Goal: Transaction & Acquisition: Purchase product/service

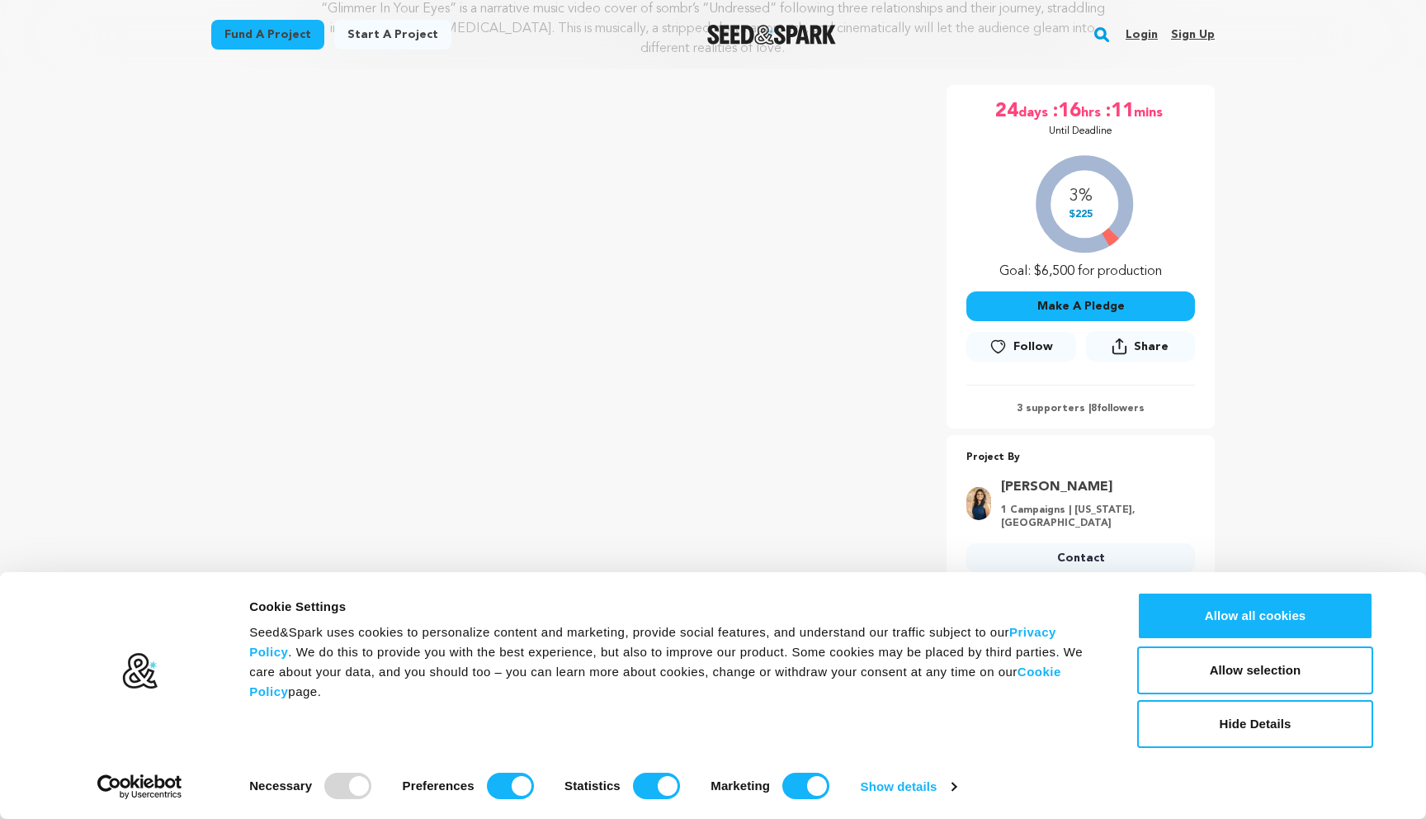
scroll to position [227, 0]
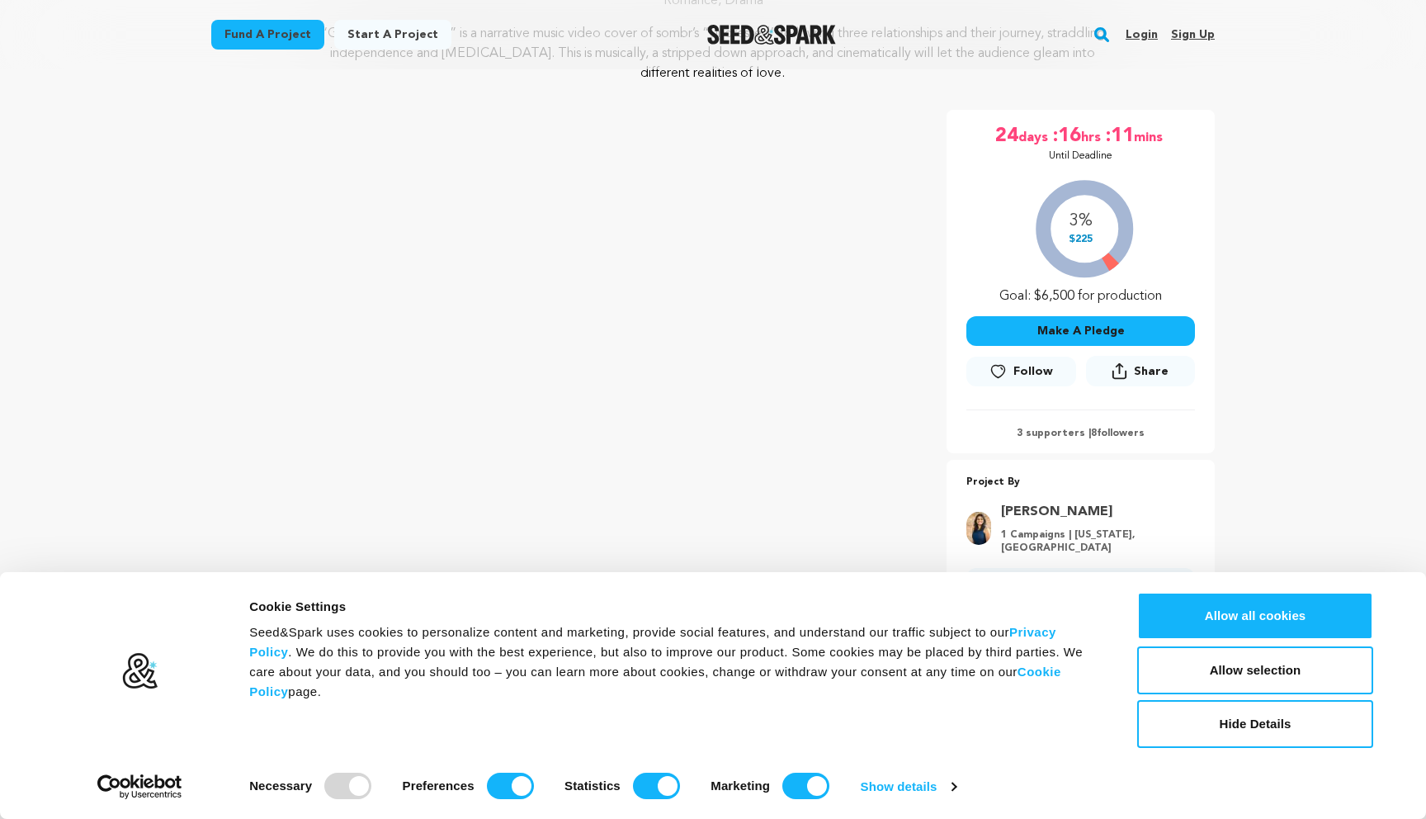
drag, startPoint x: 1189, startPoint y: 337, endPoint x: 1316, endPoint y: 288, distance: 136.1
click at [1135, 333] on button "Make A Pledge" at bounding box center [1080, 331] width 229 height 30
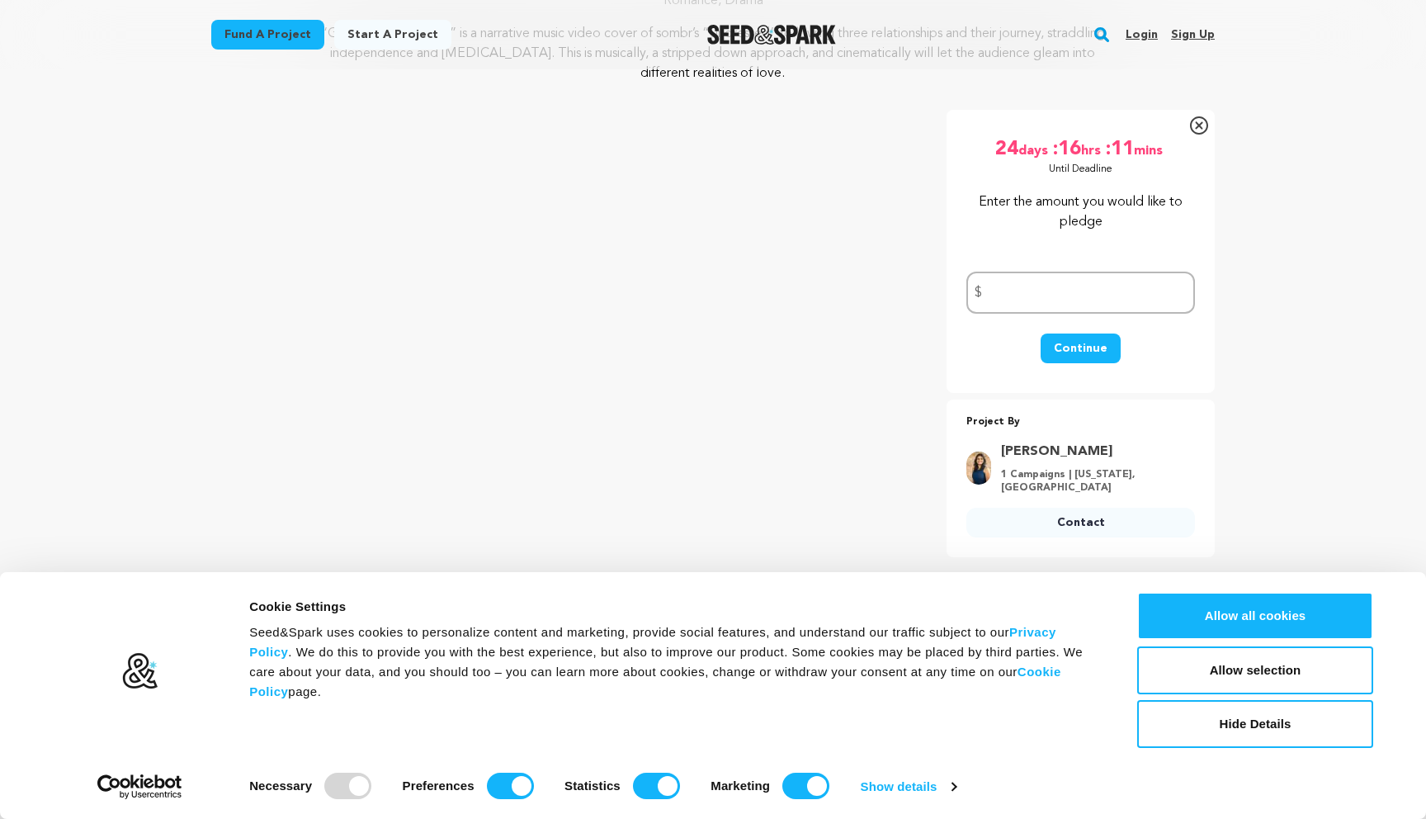
click at [1093, 312] on input "number" at bounding box center [1080, 292] width 229 height 42
type input "300"
click at [1108, 345] on button "Continue" at bounding box center [1081, 348] width 80 height 30
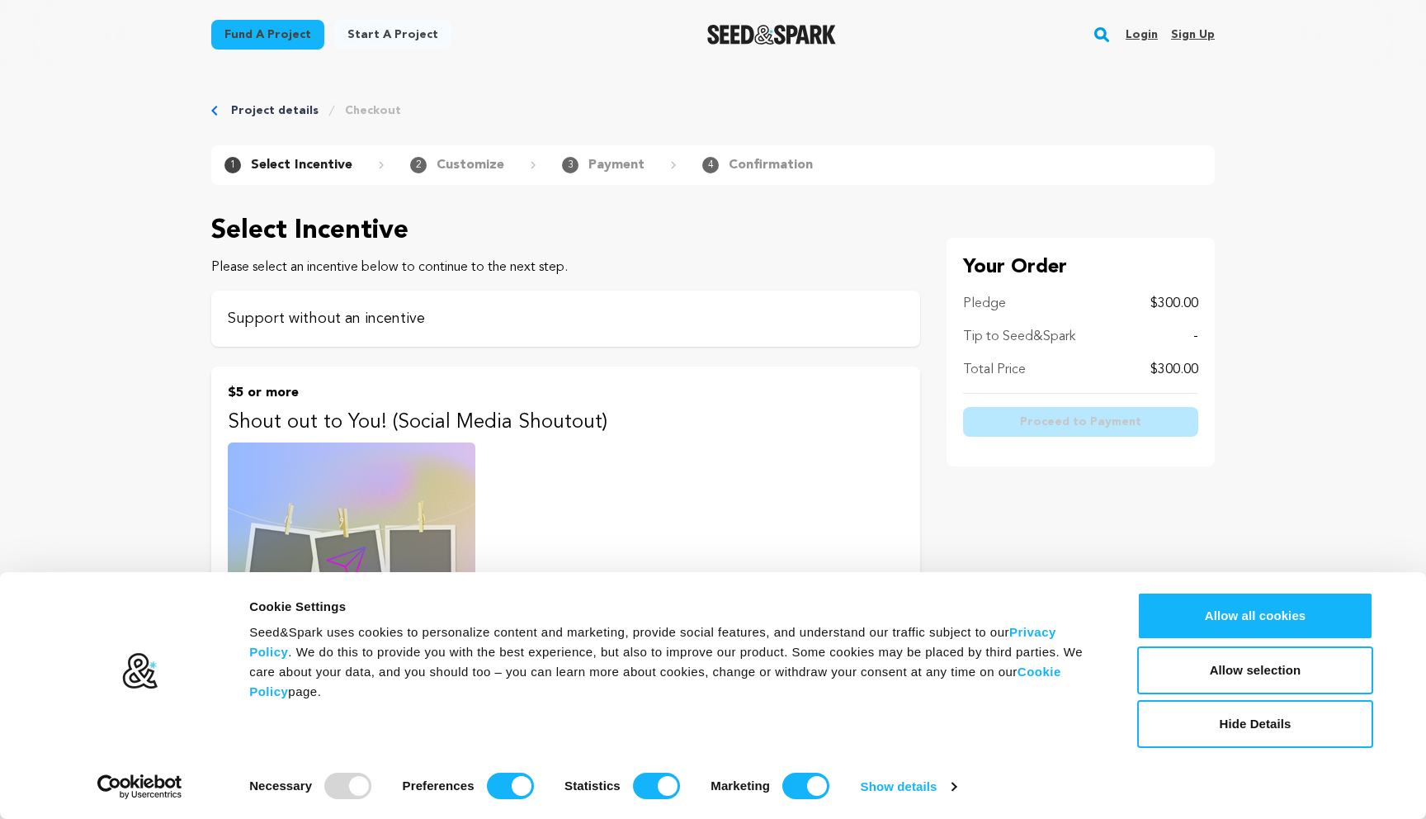
click at [607, 326] on p "Support without an incentive" at bounding box center [566, 318] width 676 height 23
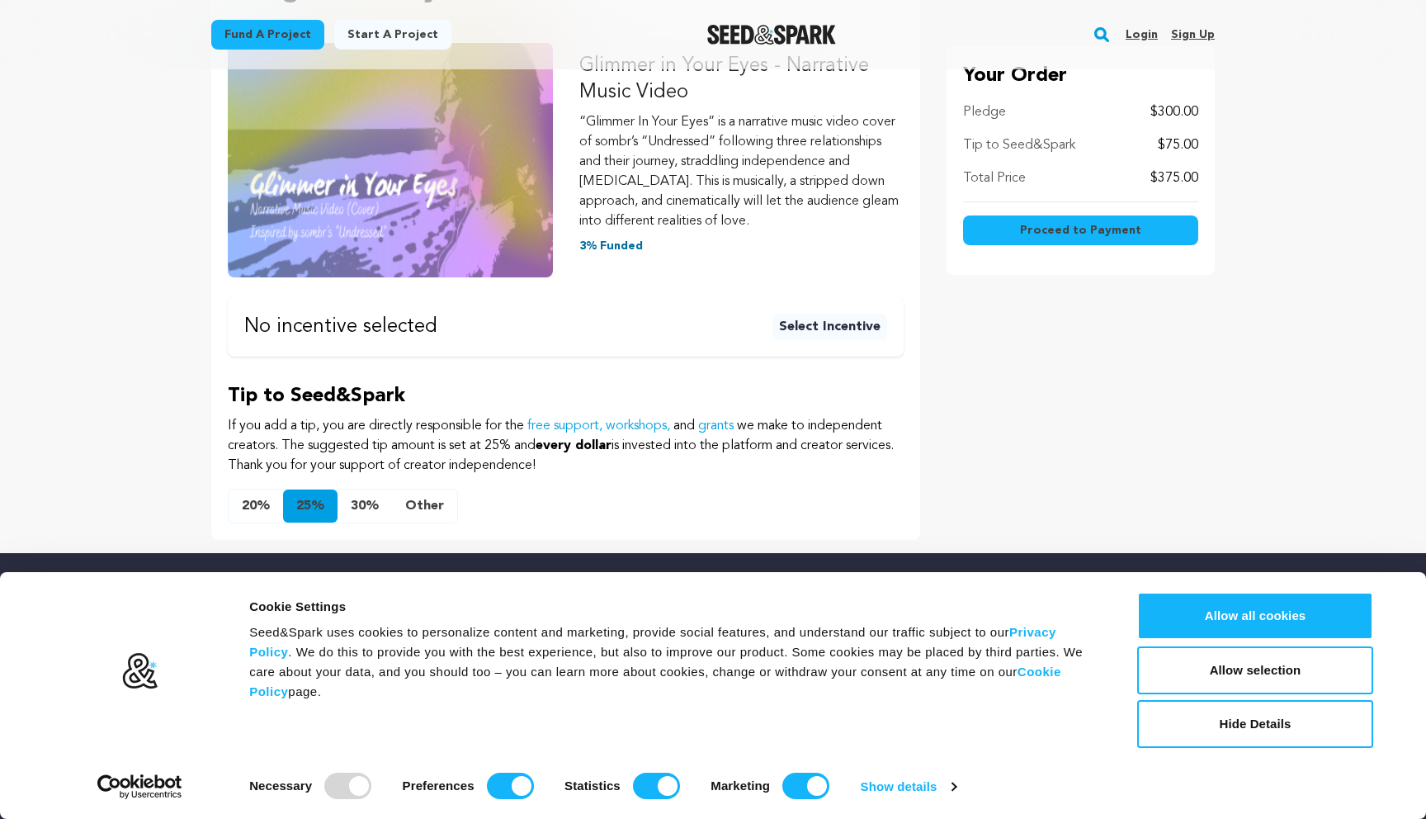
scroll to position [441, 0]
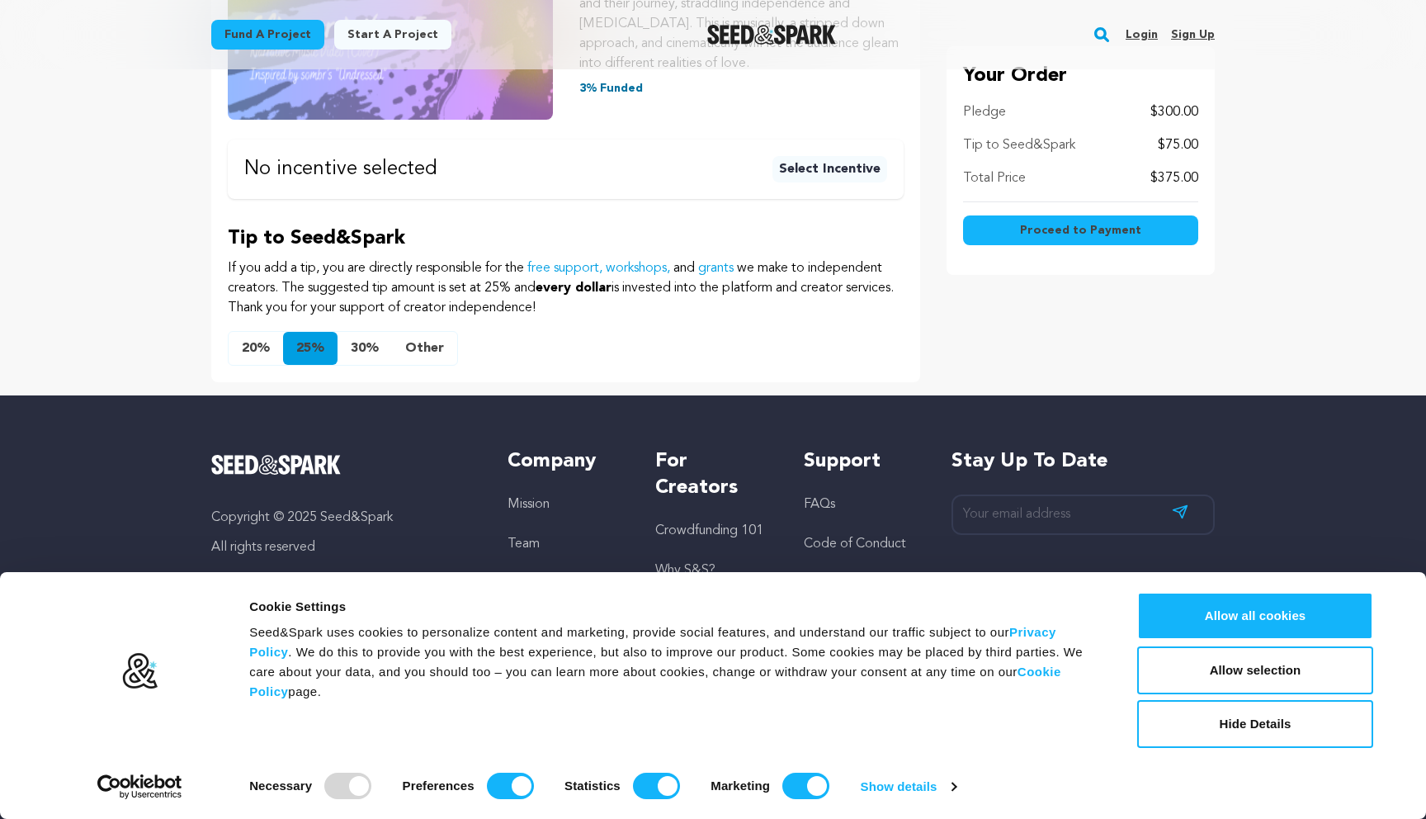
click at [267, 347] on button "20%" at bounding box center [256, 348] width 54 height 33
click at [445, 342] on button "Other" at bounding box center [424, 348] width 65 height 33
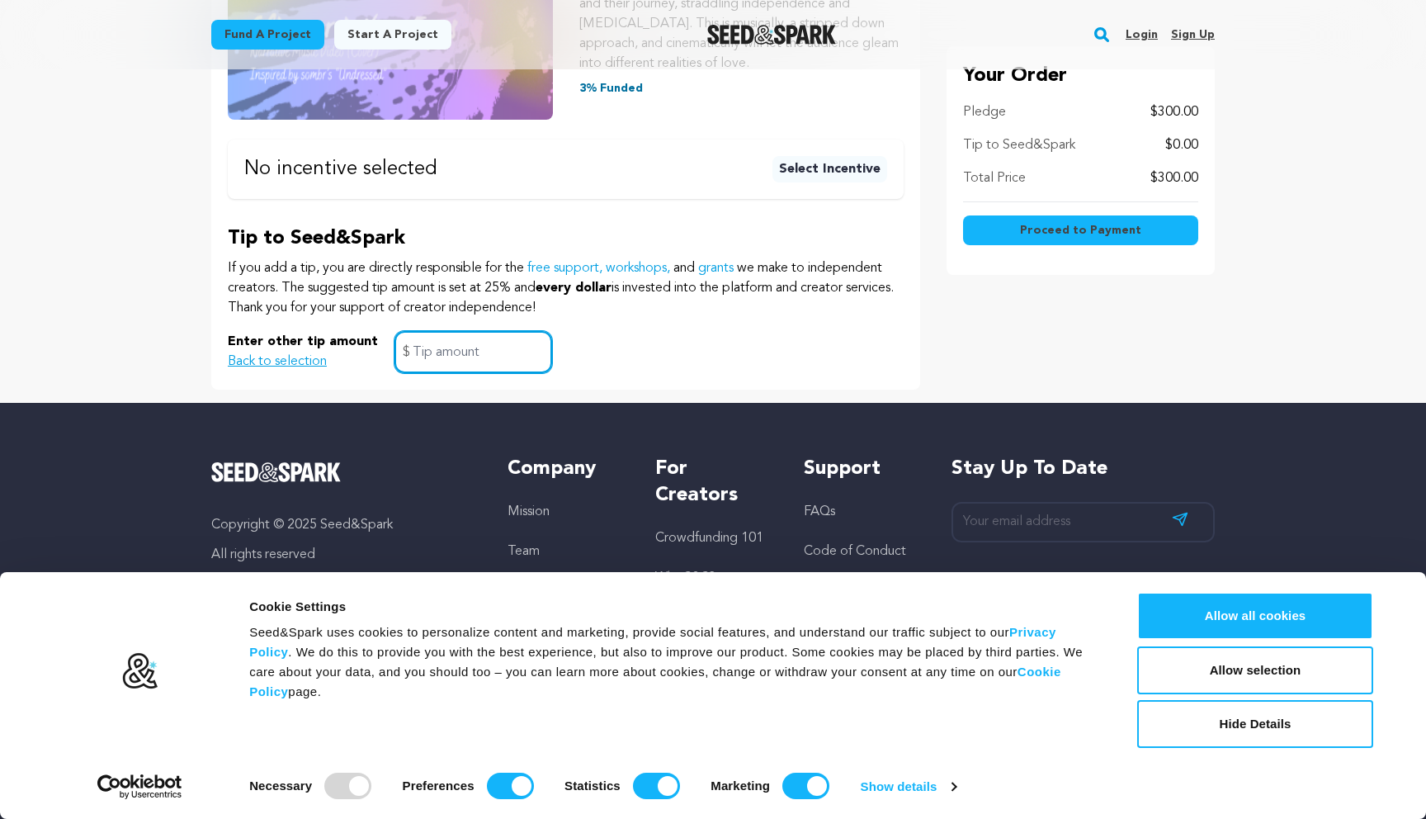
click at [426, 359] on input "text" at bounding box center [473, 352] width 158 height 42
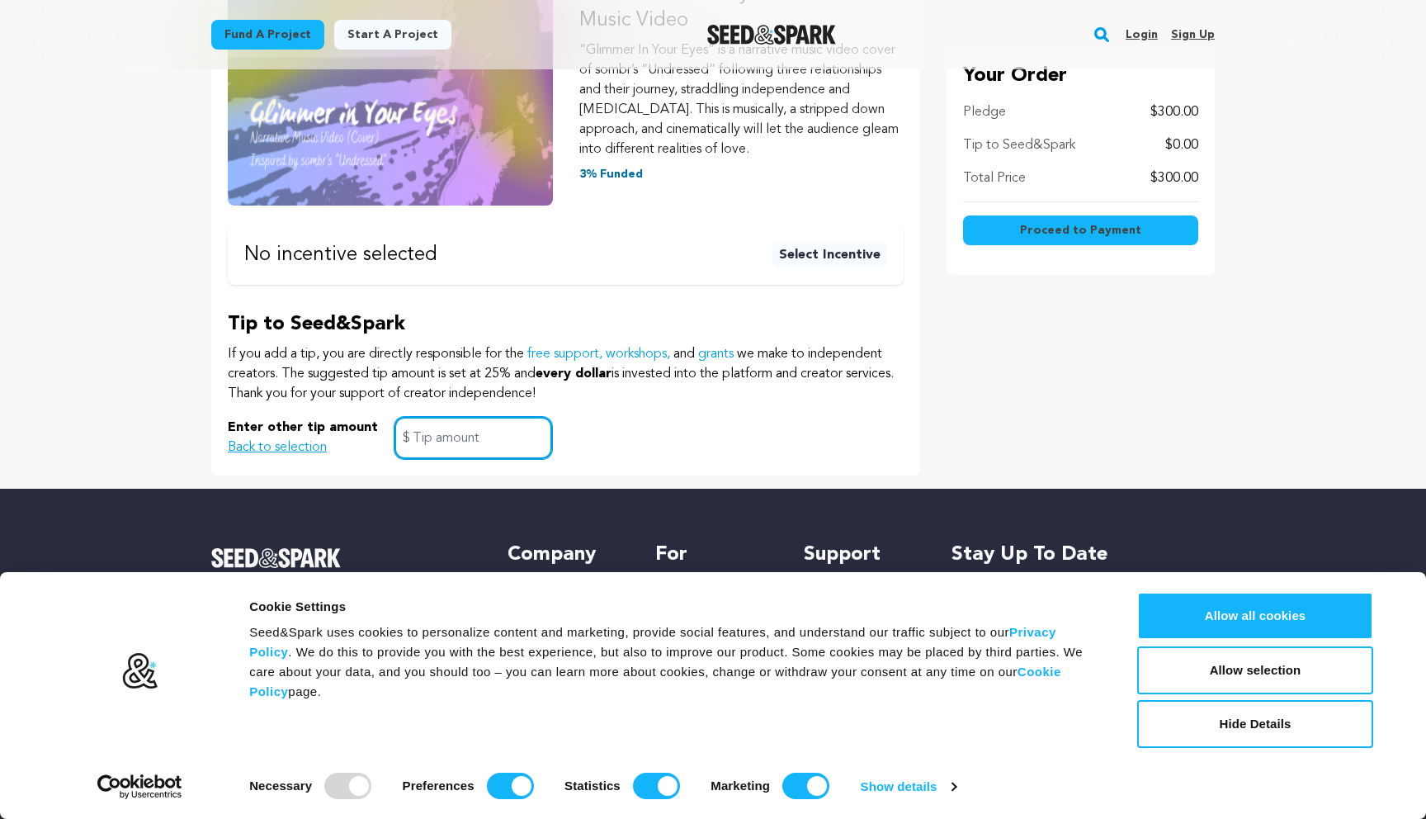
scroll to position [349, 0]
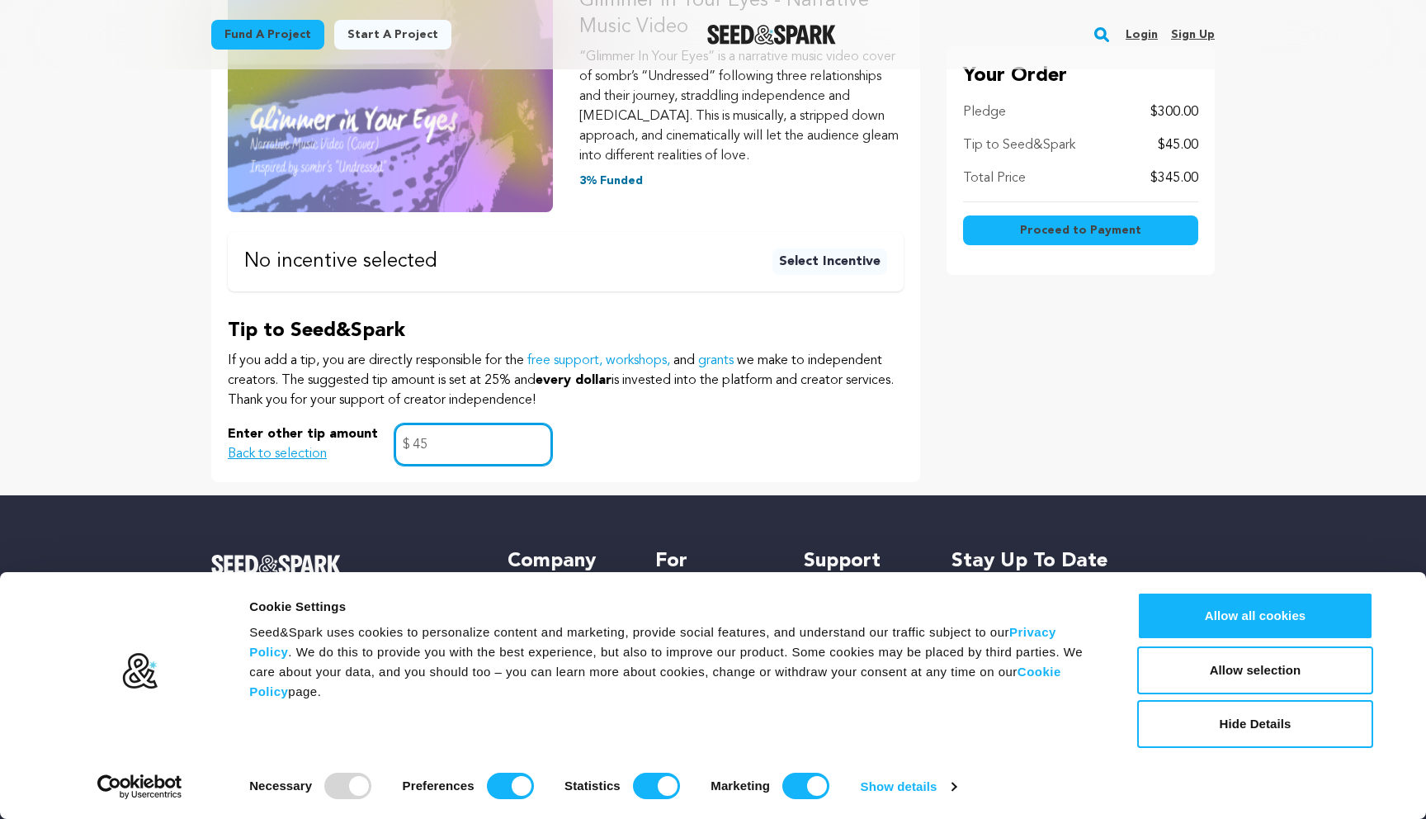
type input "45"
click at [739, 468] on div "Pledge Summary Glimmer in Your Eyes - Narrative Music Video “Glimmer In Your Ey…" at bounding box center [565, 185] width 709 height 593
click at [1050, 366] on div "Your Order Pledge $300.00 Tip to Seed&Spark $45.00 Total Price $345.00 Proceed …" at bounding box center [1080, 185] width 268 height 593
click at [1062, 234] on span "Proceed to Payment" at bounding box center [1080, 230] width 121 height 17
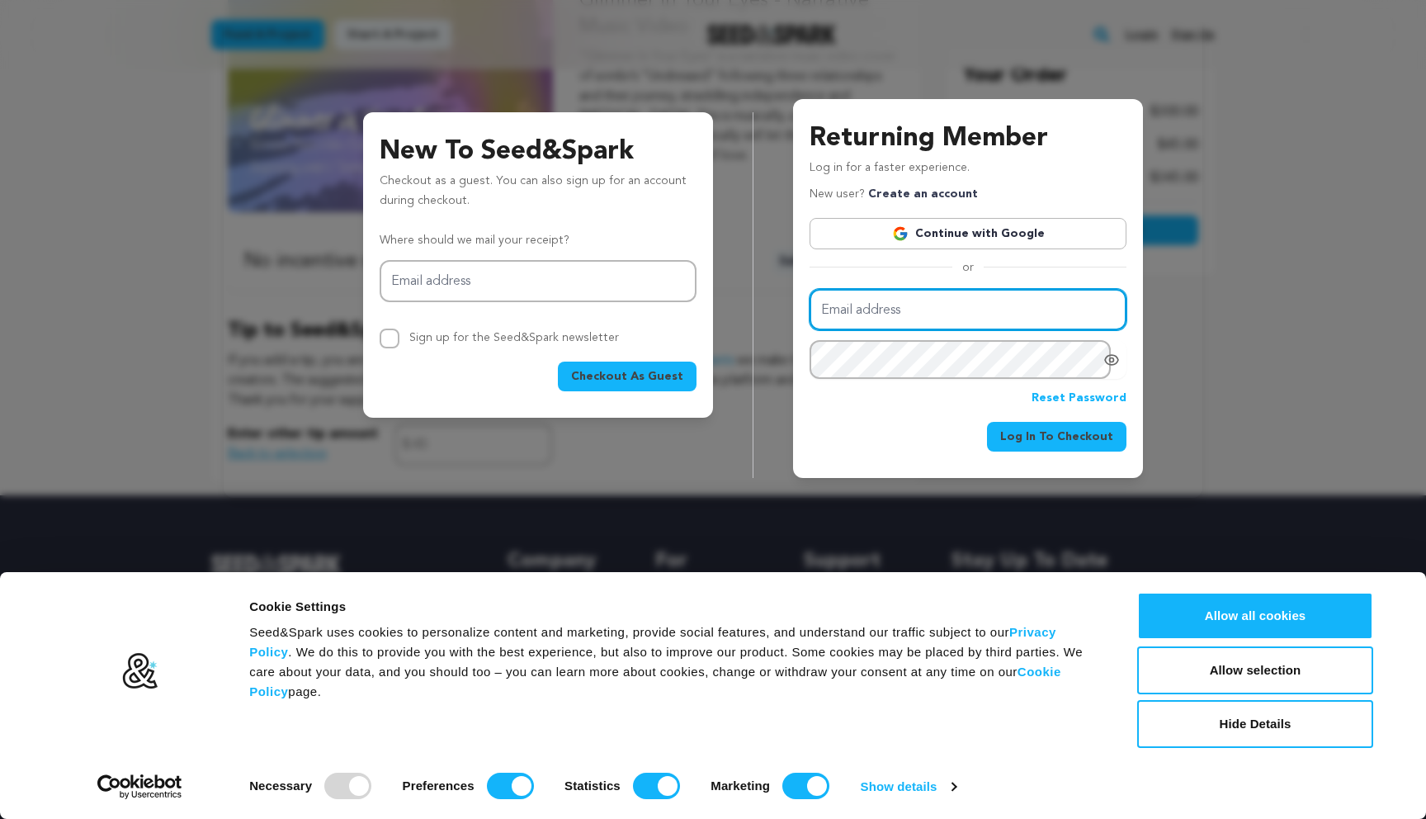
click at [922, 307] on input "Email address" at bounding box center [968, 310] width 317 height 42
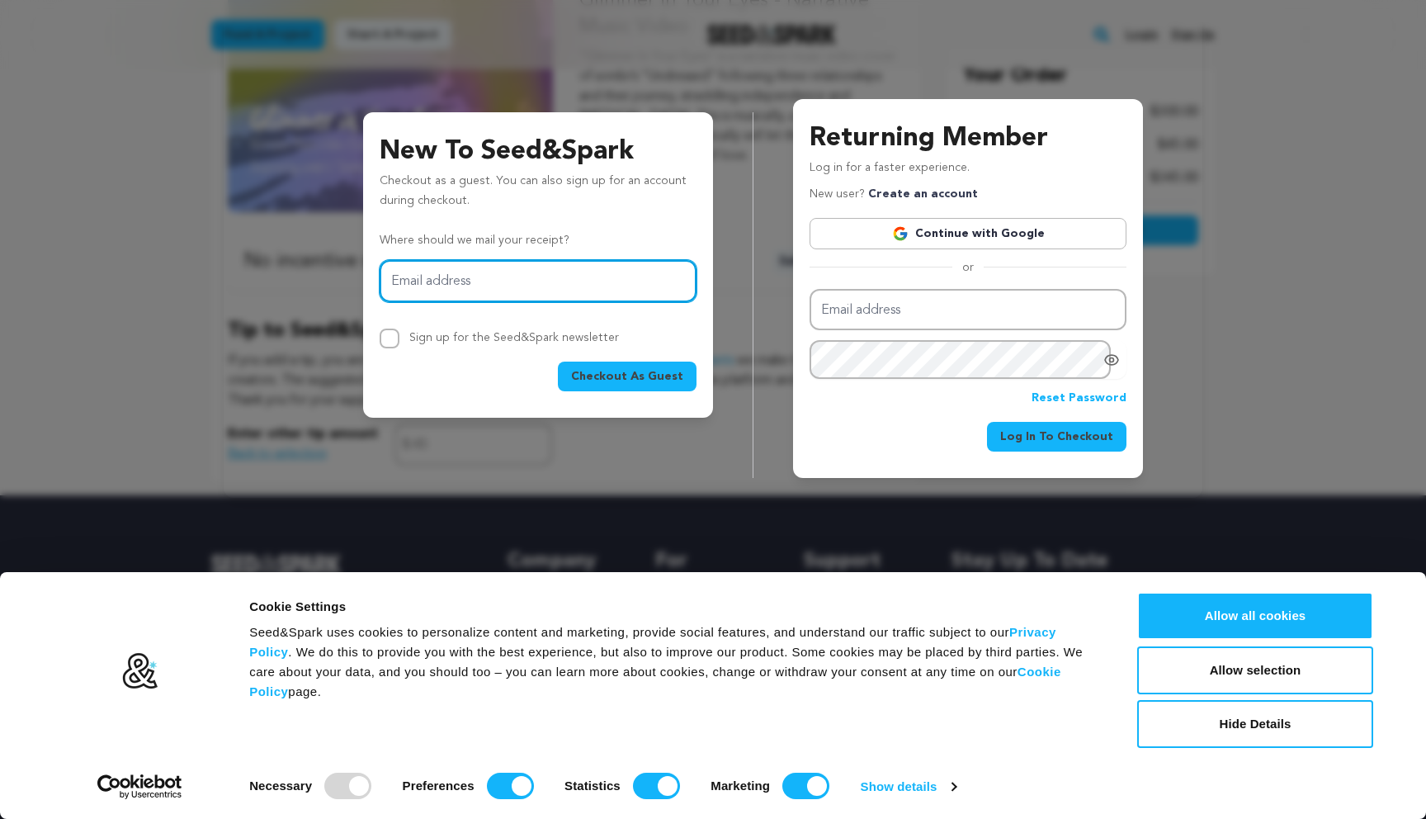
click at [640, 283] on input "Email address" at bounding box center [538, 281] width 317 height 42
type input "niki7552@gmail.com"
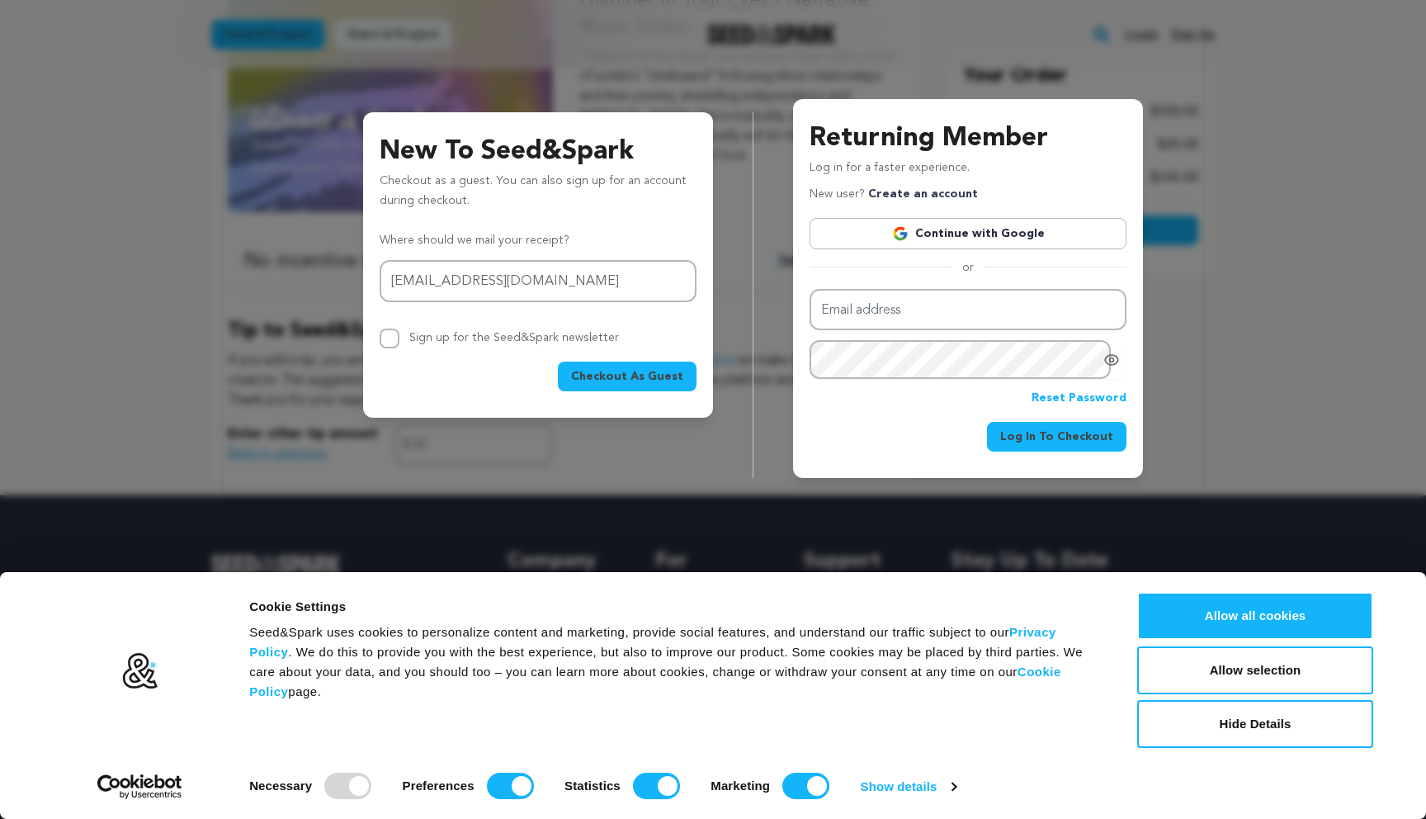
click at [636, 385] on button "Checkout As Guest" at bounding box center [627, 376] width 139 height 30
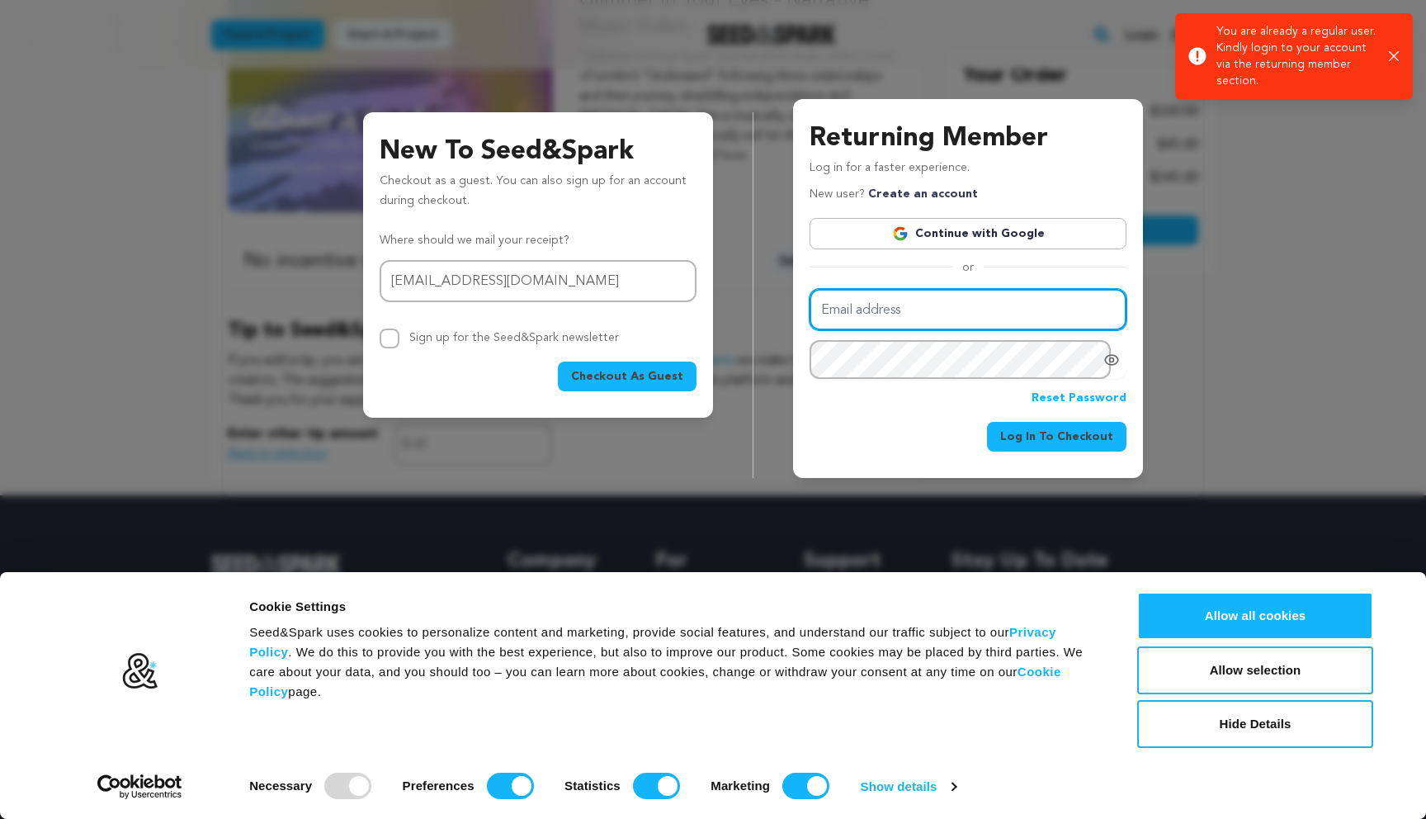
click at [899, 304] on input "Email address" at bounding box center [968, 310] width 317 height 42
click at [1132, 395] on div "Returning Member Log in for a faster experience. New user? Create an account Co…" at bounding box center [968, 288] width 350 height 379
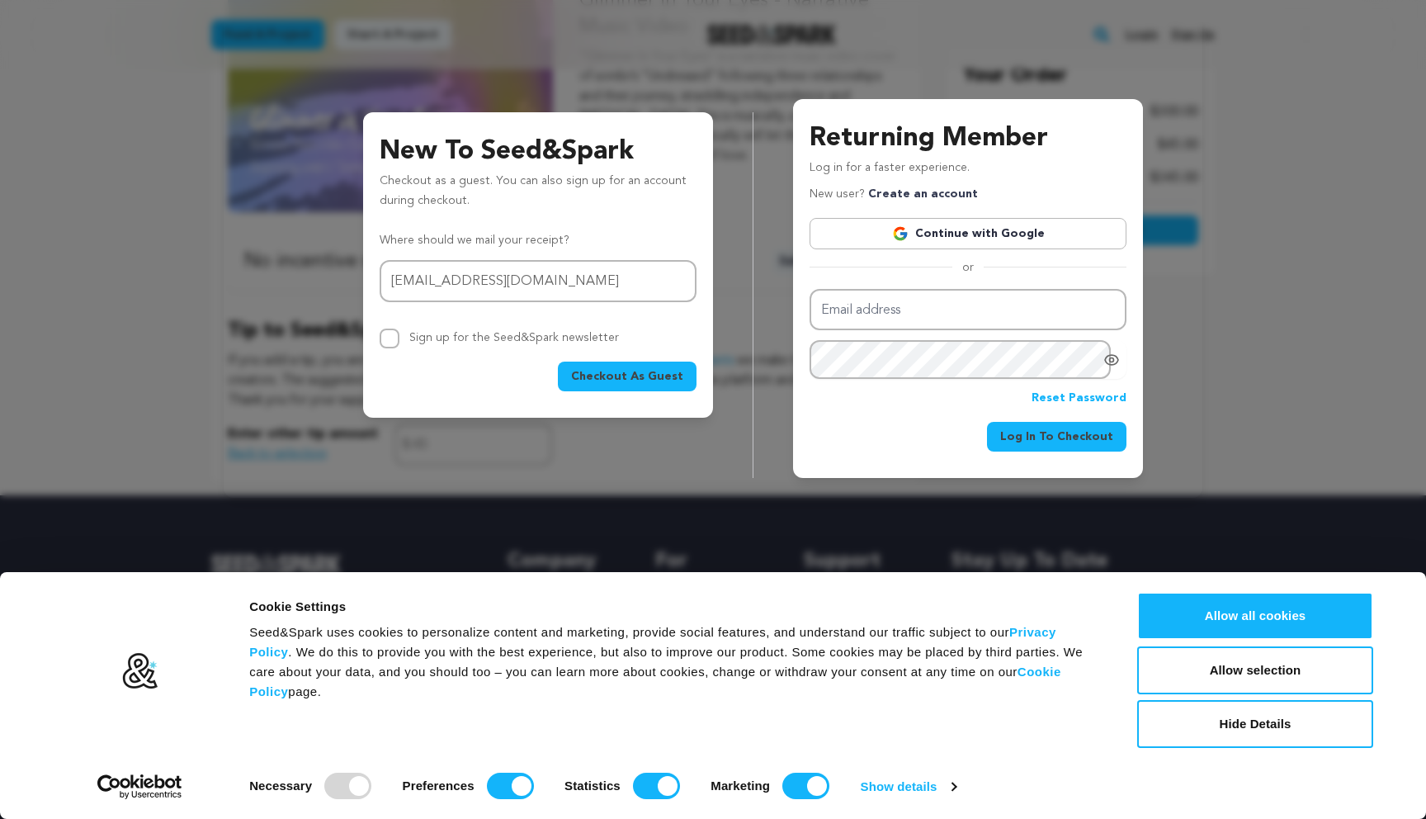
click at [1102, 395] on link "Reset Password" at bounding box center [1078, 399] width 95 height 20
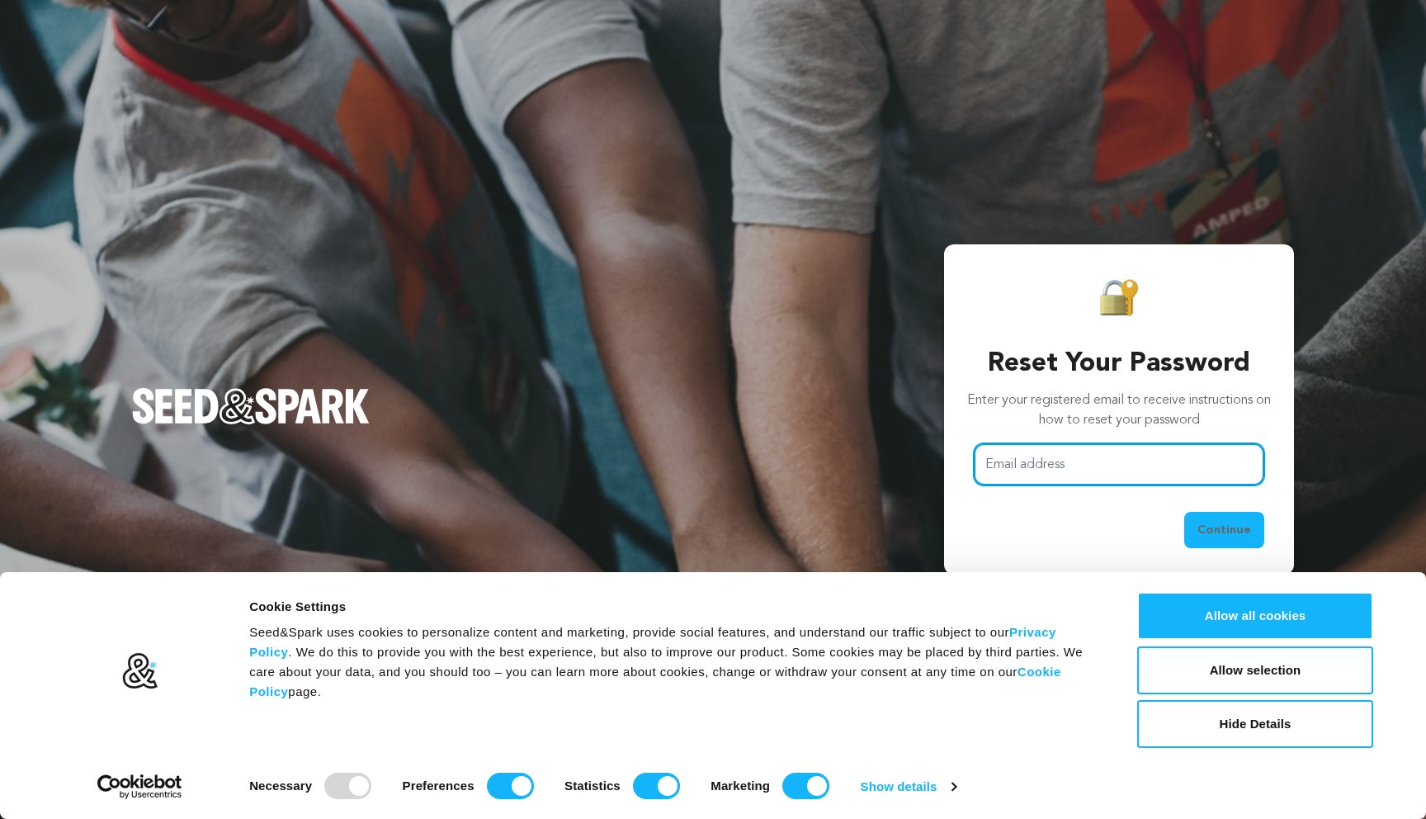
click at [1035, 461] on input "Email address" at bounding box center [1119, 464] width 290 height 42
type input "niki7552@gmail.com"
click at [1203, 527] on span "Continue" at bounding box center [1224, 530] width 54 height 17
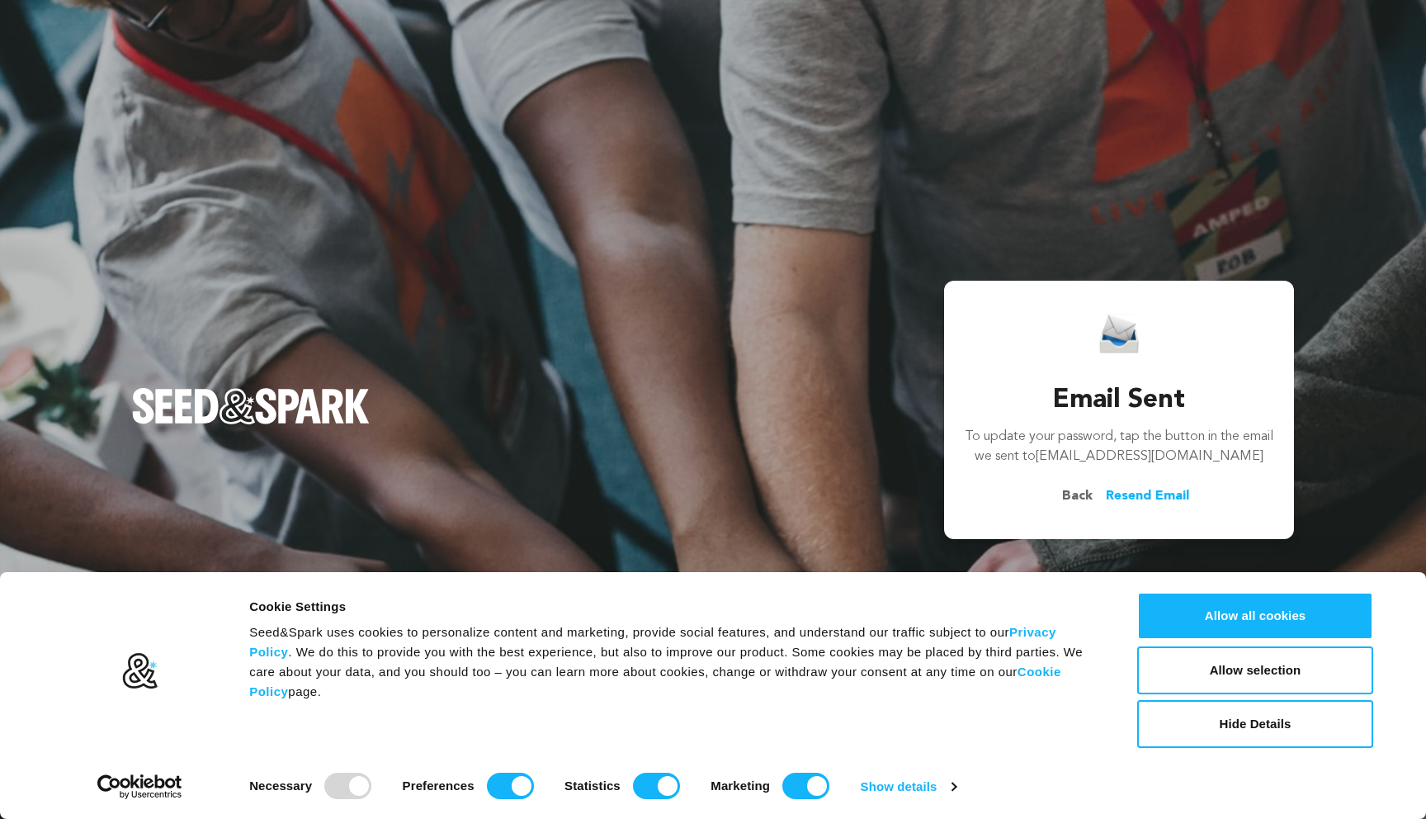
click at [1070, 492] on span "Back" at bounding box center [1077, 496] width 57 height 20
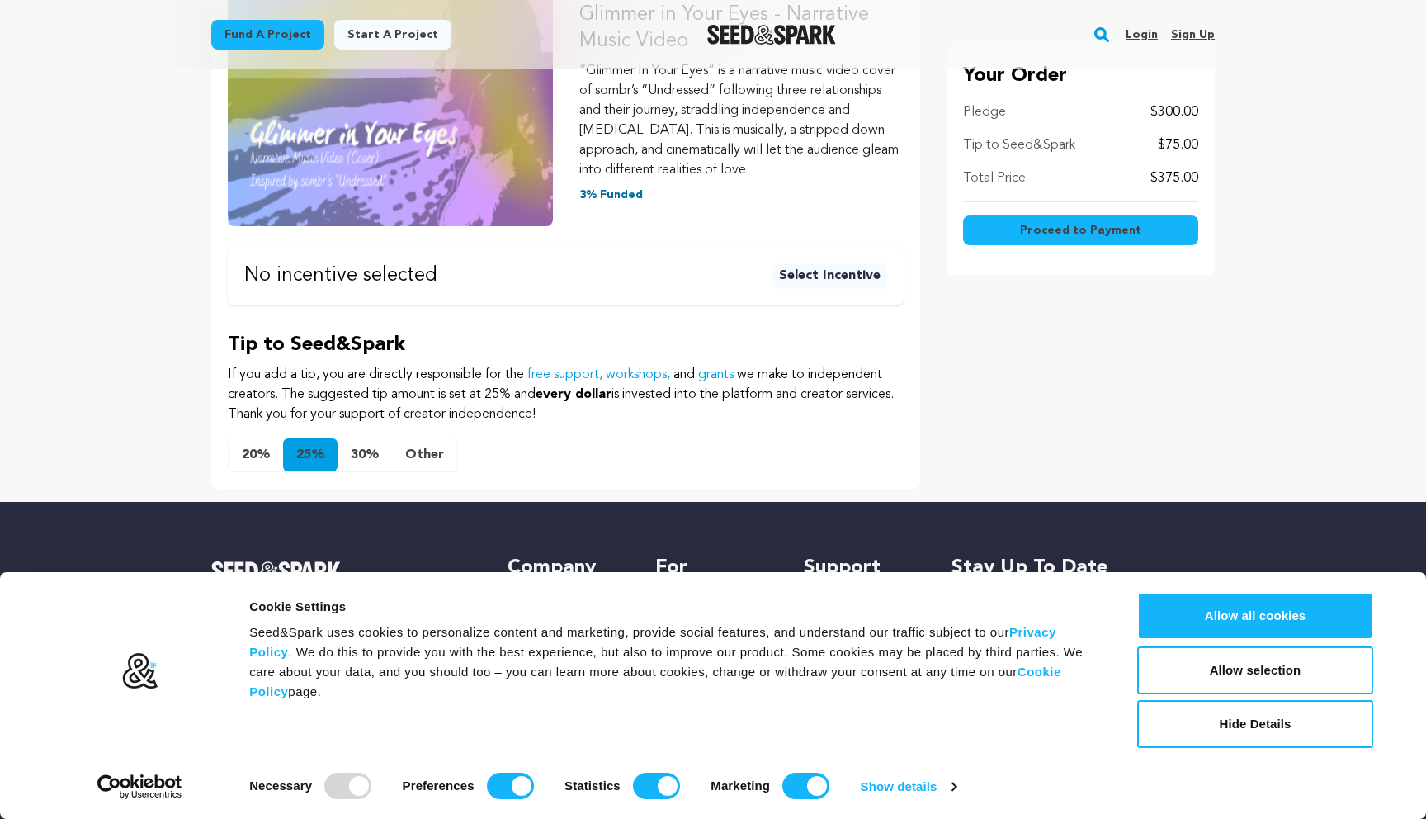
scroll to position [414, 0]
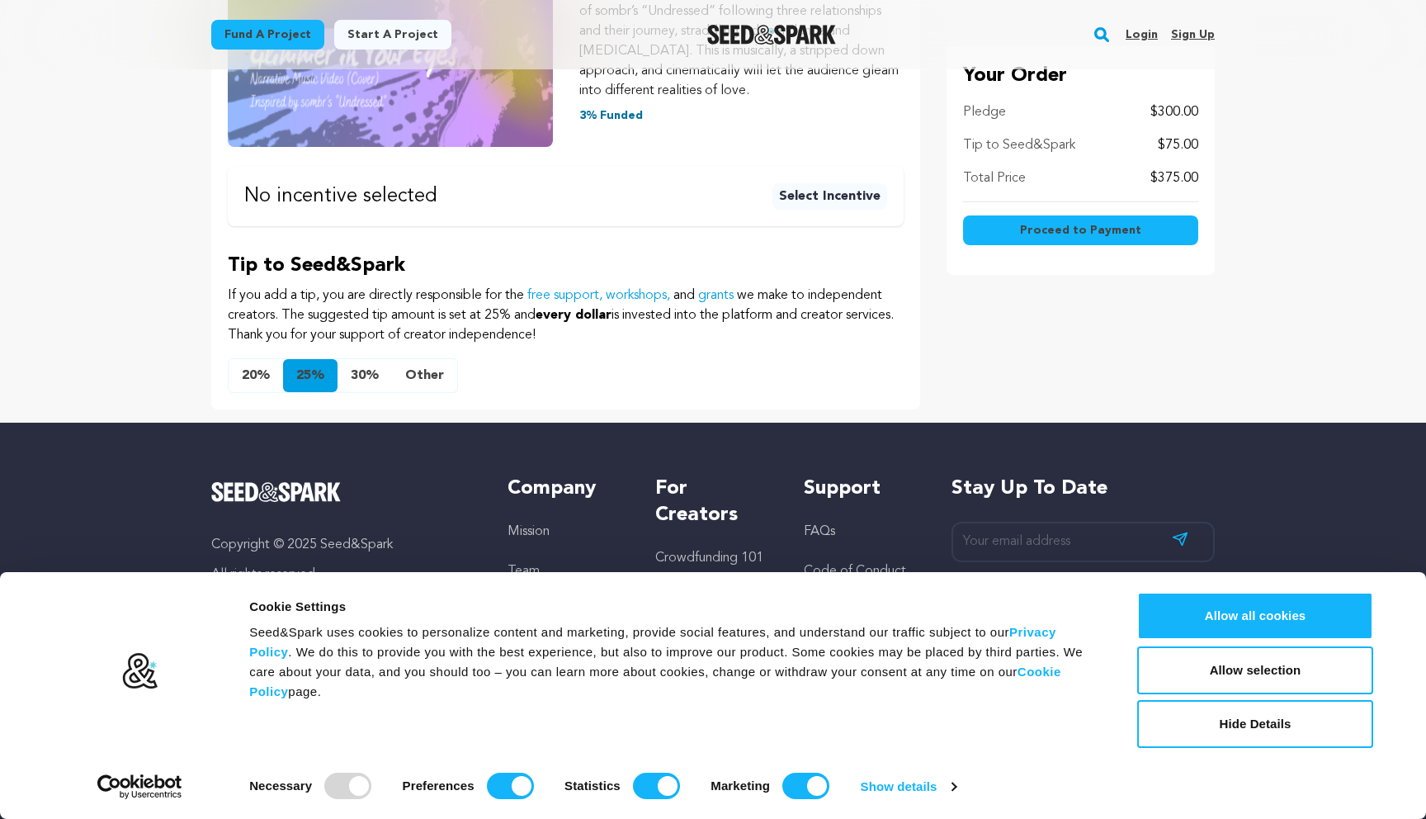
click at [429, 373] on button "Other" at bounding box center [424, 375] width 65 height 33
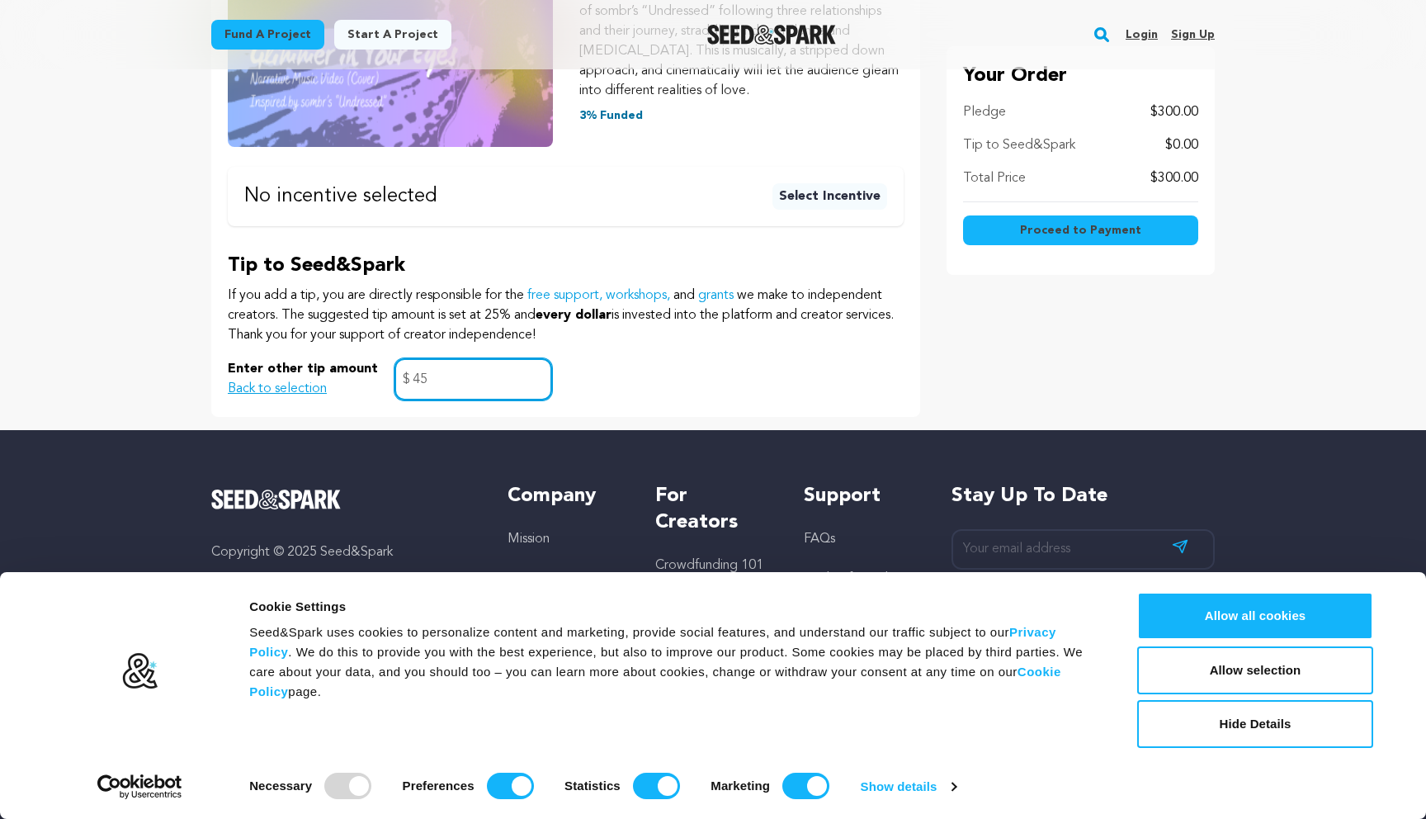
click at [502, 374] on input "45" at bounding box center [473, 379] width 158 height 42
click at [723, 371] on div "Enter other tip amount Back to selection 45 $" at bounding box center [566, 379] width 676 height 42
click at [519, 371] on input "45" at bounding box center [473, 379] width 158 height 42
click button "$5 or more Shout out to You! (Social Media Shoutout) Within 24-48 hours, you wi…" at bounding box center [0, 0] width 0 height 0
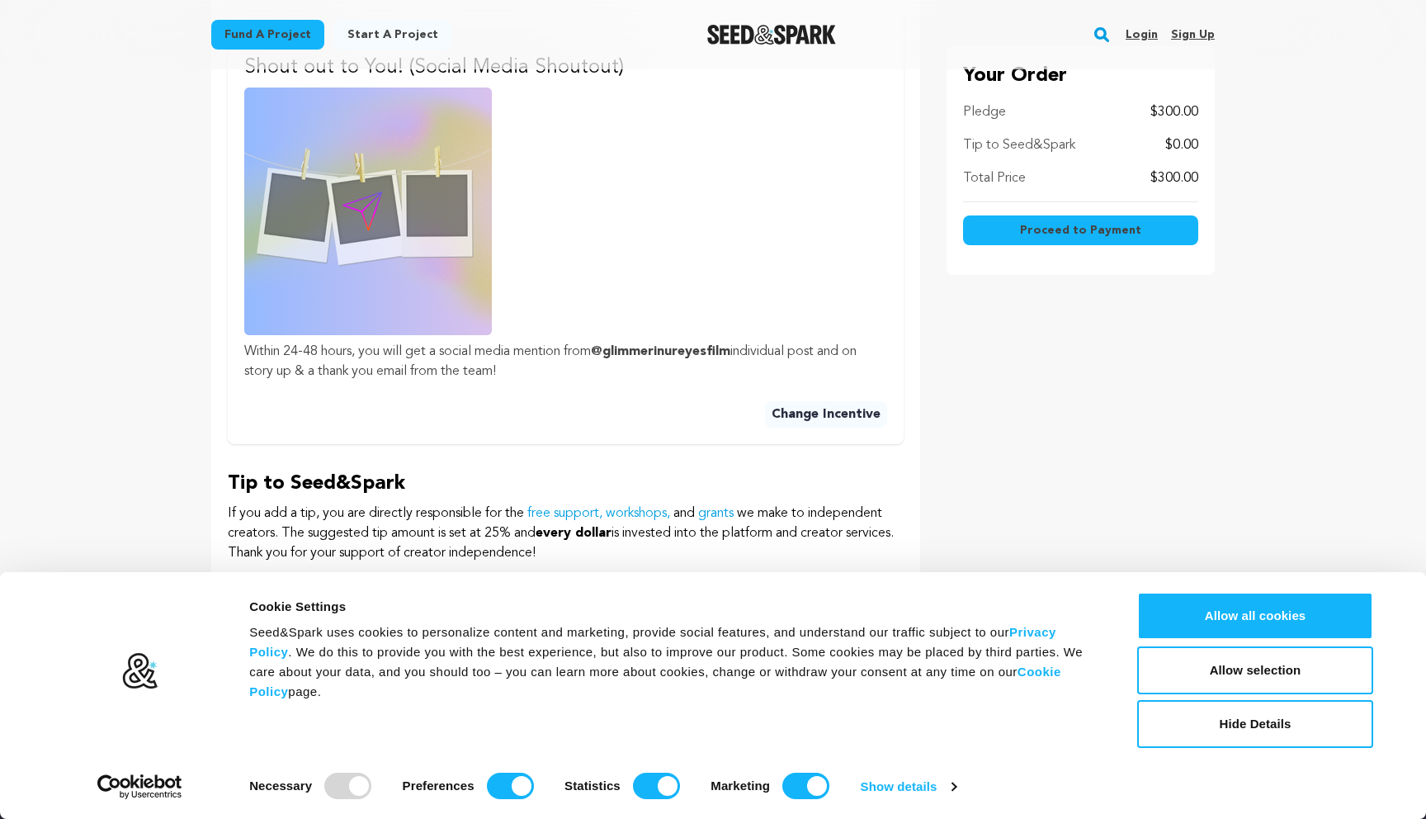
scroll to position [0, 0]
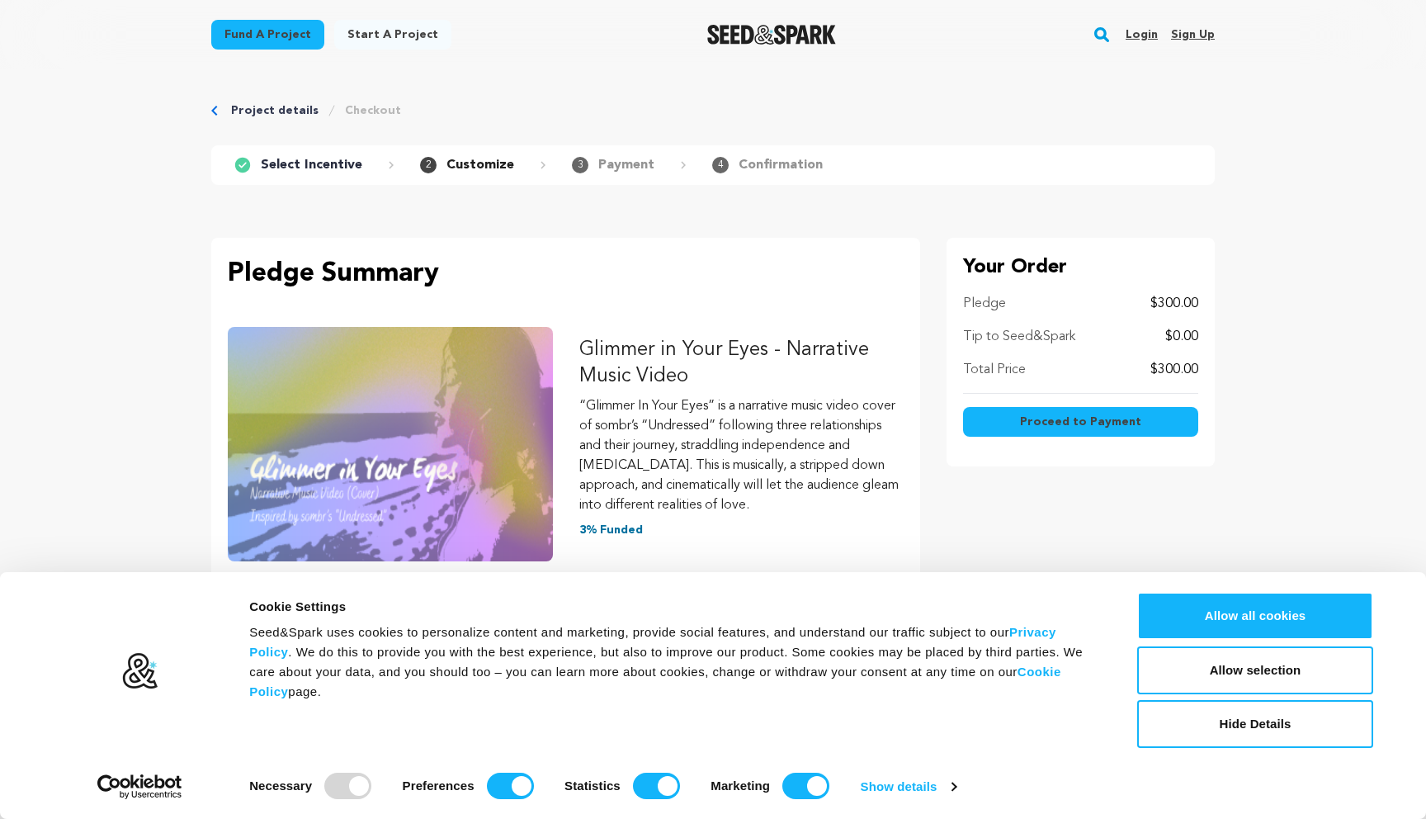
click at [1006, 418] on button "Proceed to Payment" at bounding box center [1080, 422] width 235 height 30
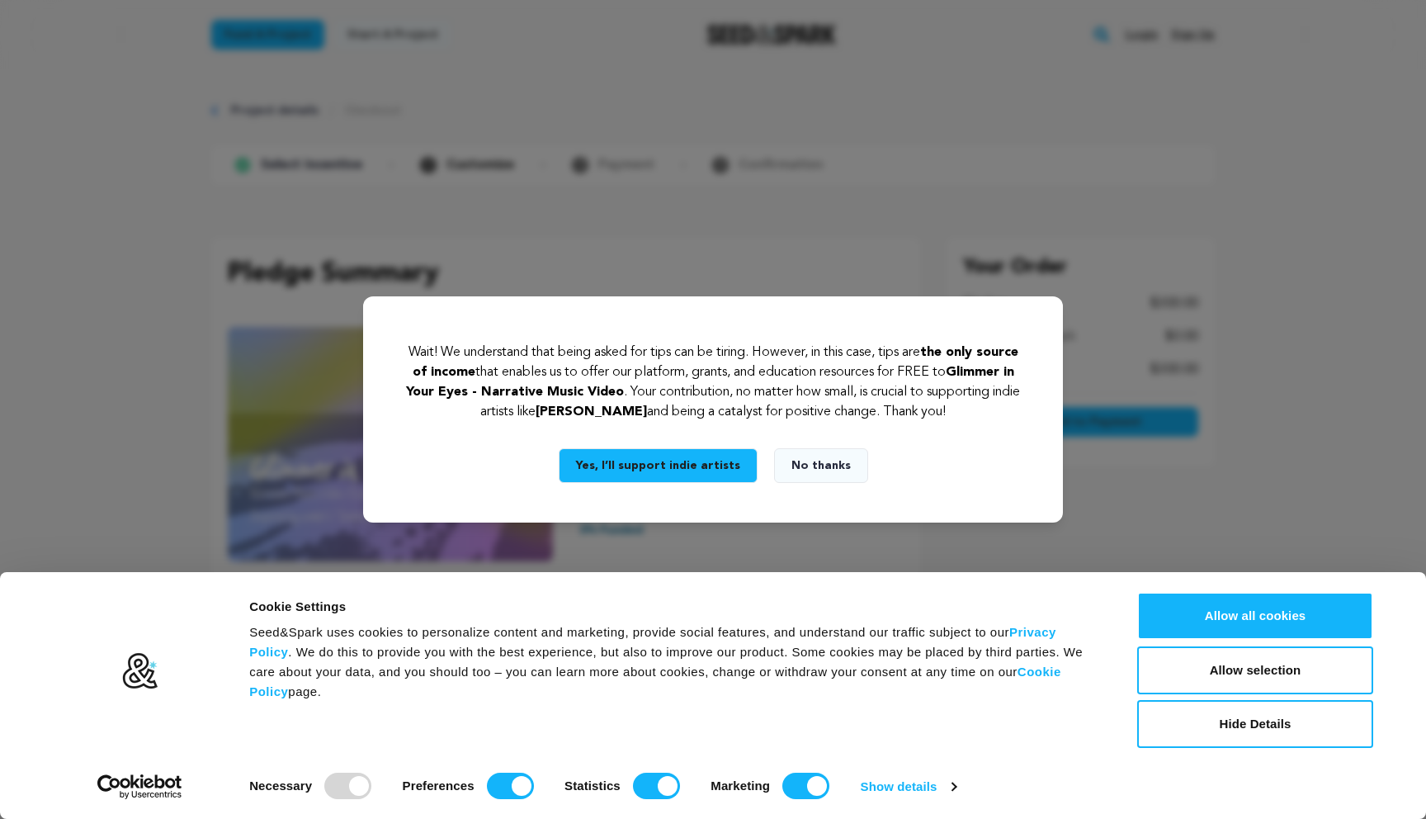
click at [809, 464] on button "No thanks" at bounding box center [821, 465] width 94 height 35
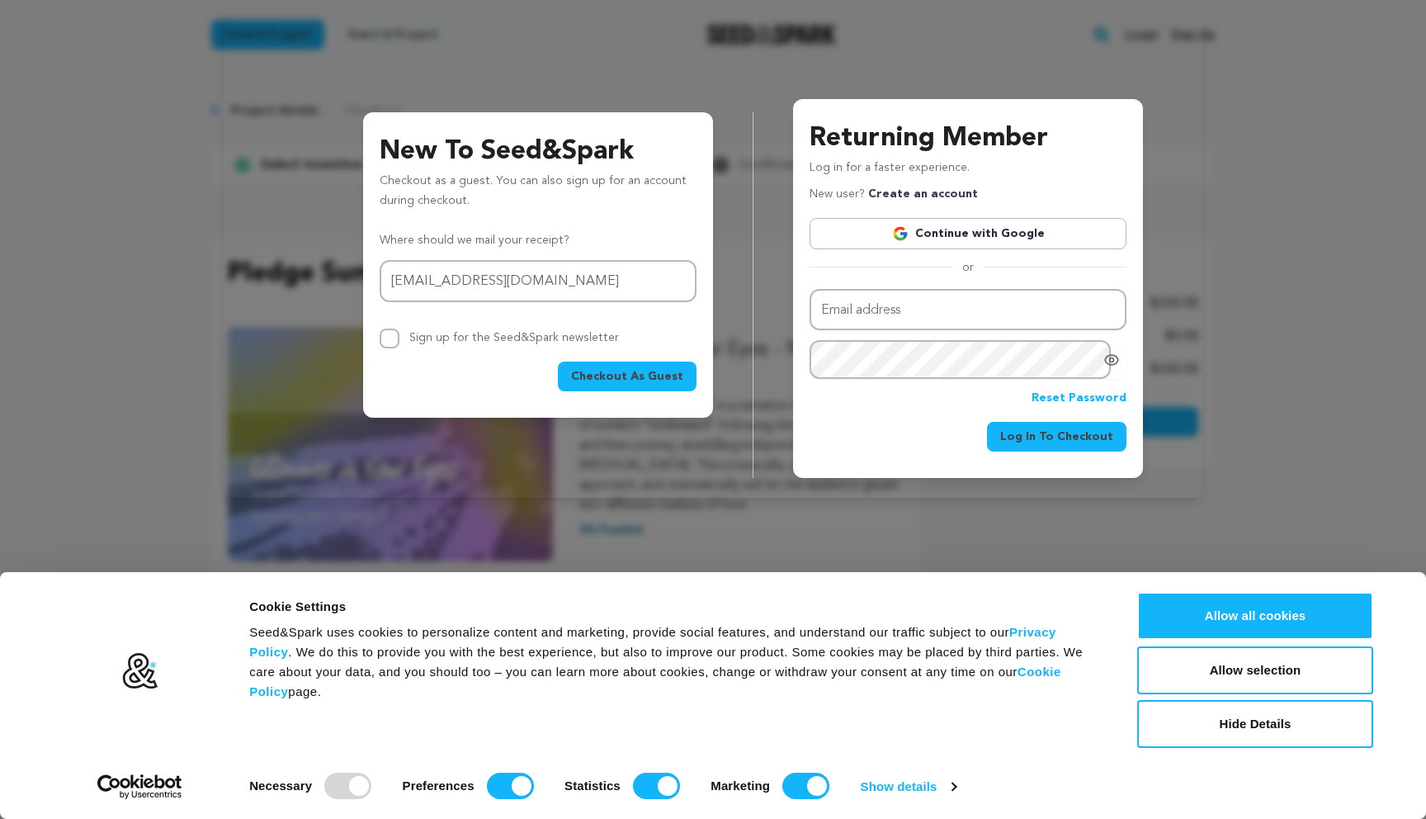
click at [1182, 343] on div "Returning Member Log in for a faster experience. New user? Create an account Co…" at bounding box center [968, 295] width 430 height 366
click at [224, 288] on div "New To Seed&Spark Checkout as a guest. You can also sign up for an account duri…" at bounding box center [713, 255] width 979 height 484
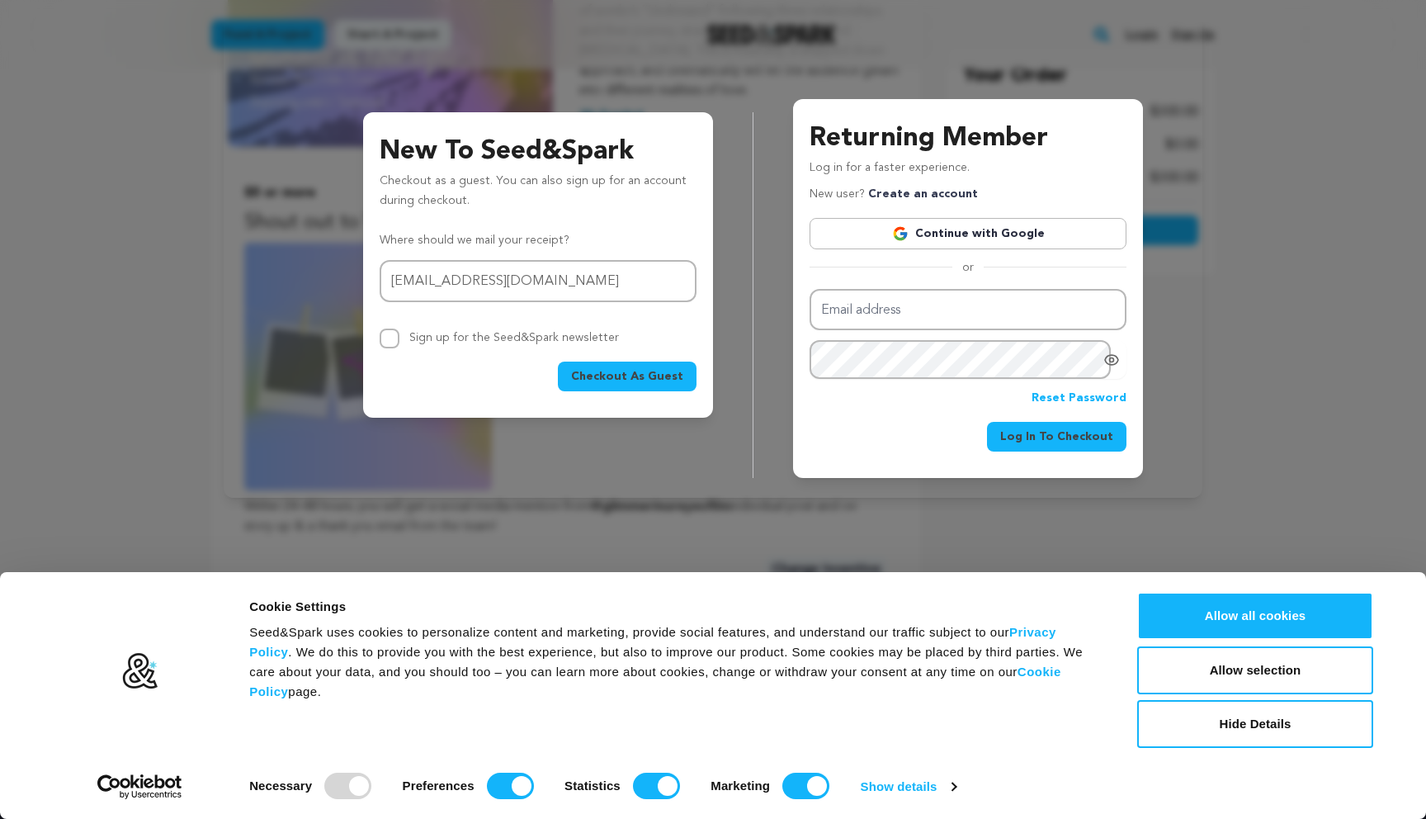
scroll to position [349, 0]
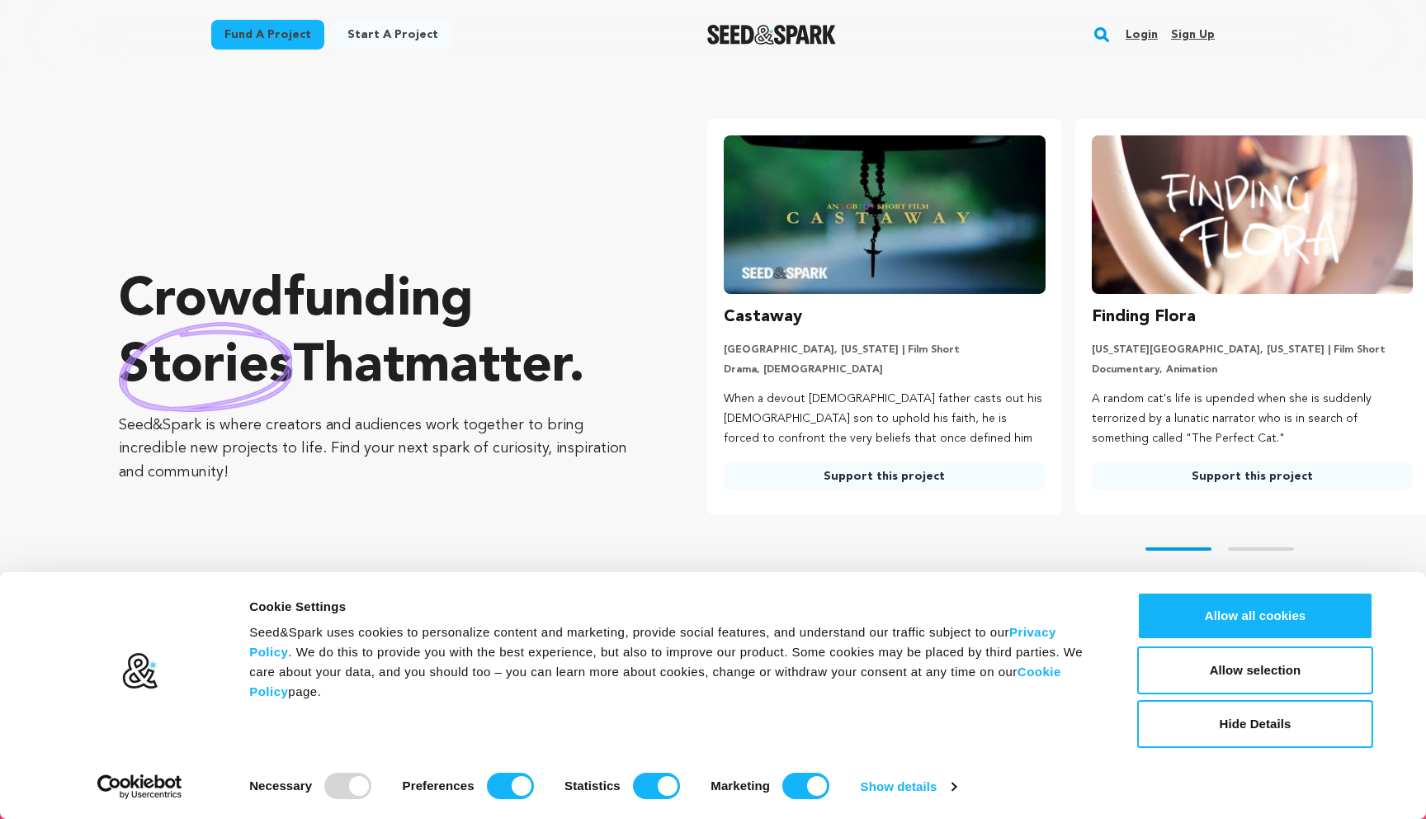
click at [1097, 40] on rect "button" at bounding box center [1102, 35] width 20 height 20
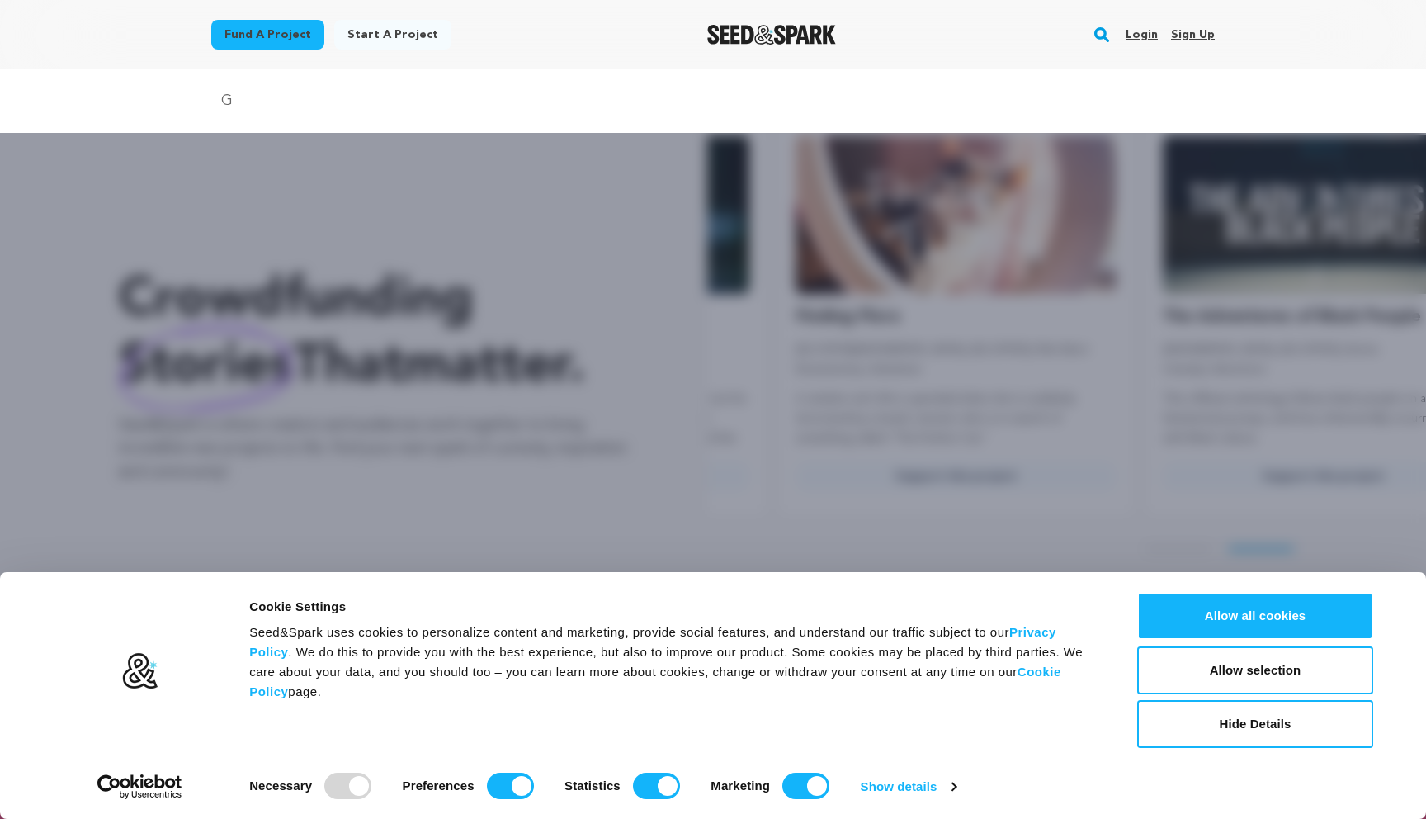
scroll to position [0, 380]
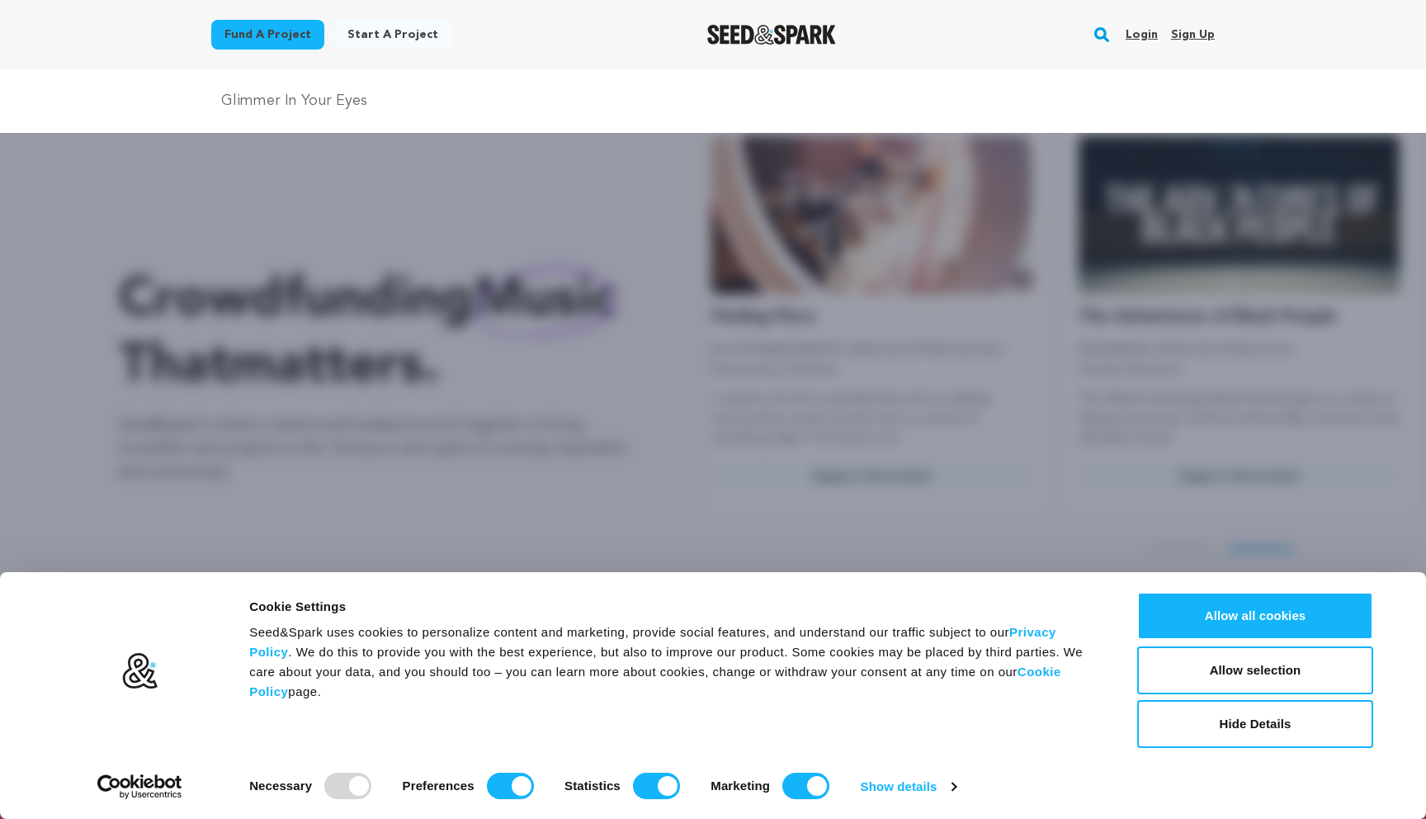
type input "Glimmer In Your Eyes"
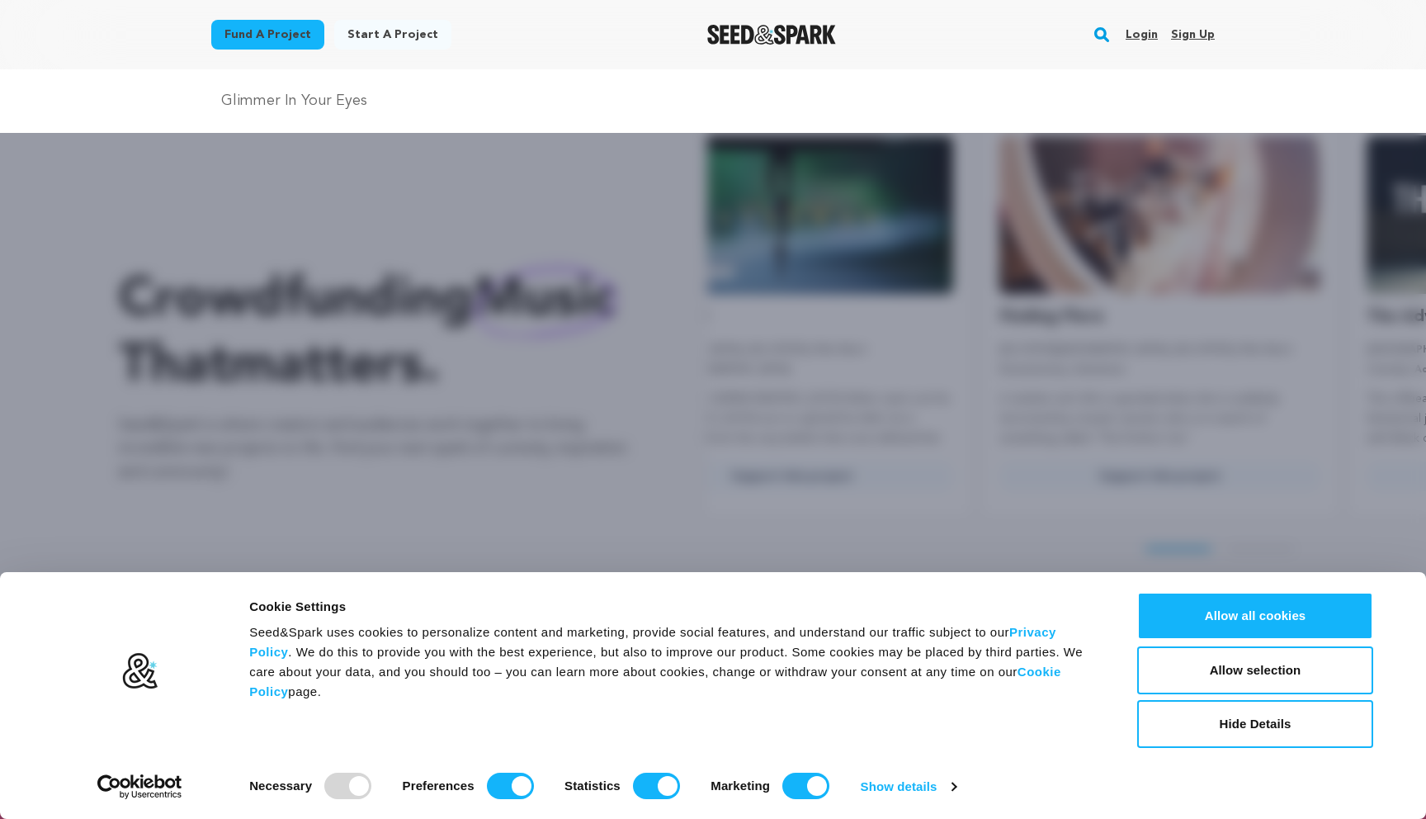
scroll to position [0, 24]
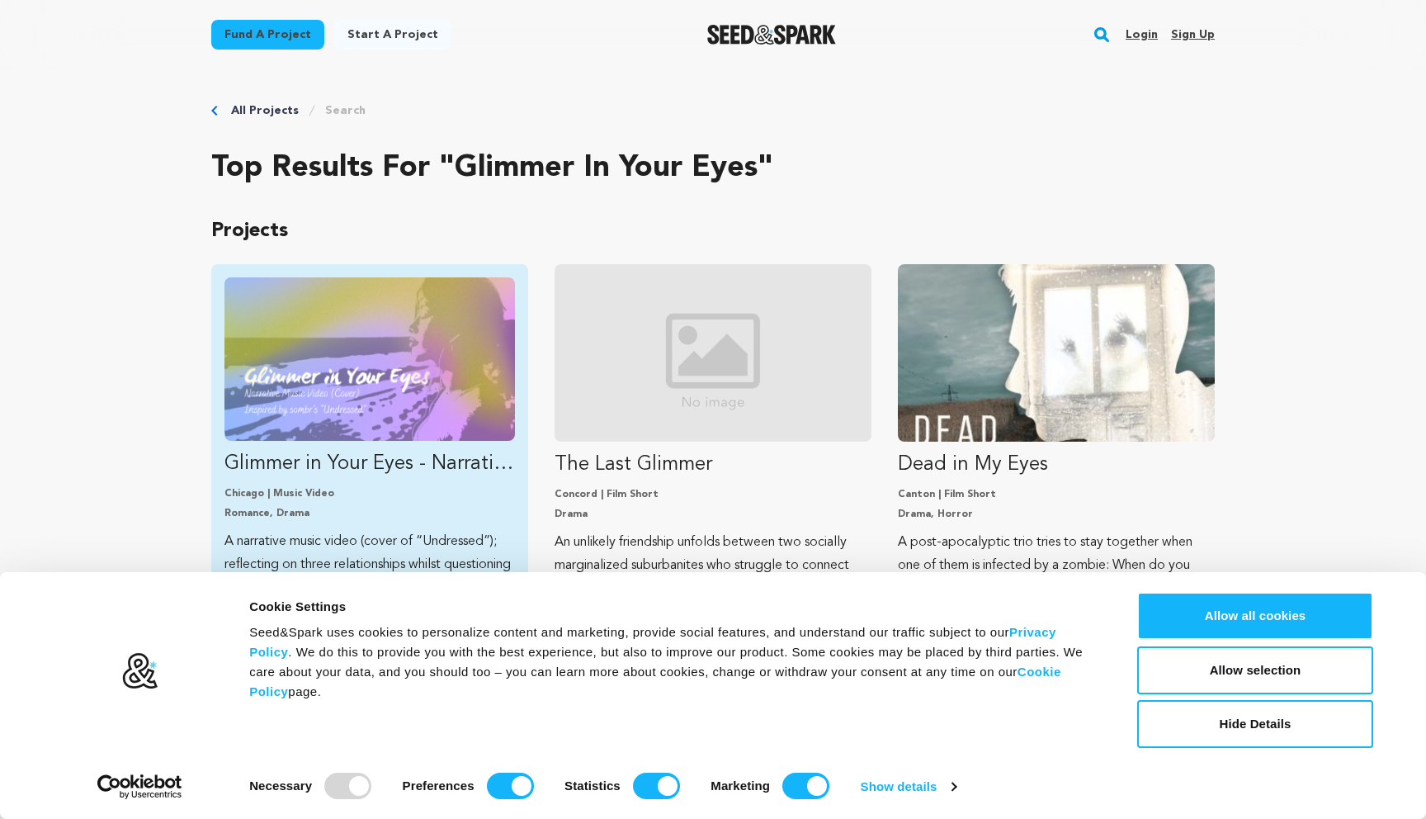
click at [314, 321] on img "Fund Glimmer in Your Eyes - Narrative Music Video" at bounding box center [369, 358] width 290 height 163
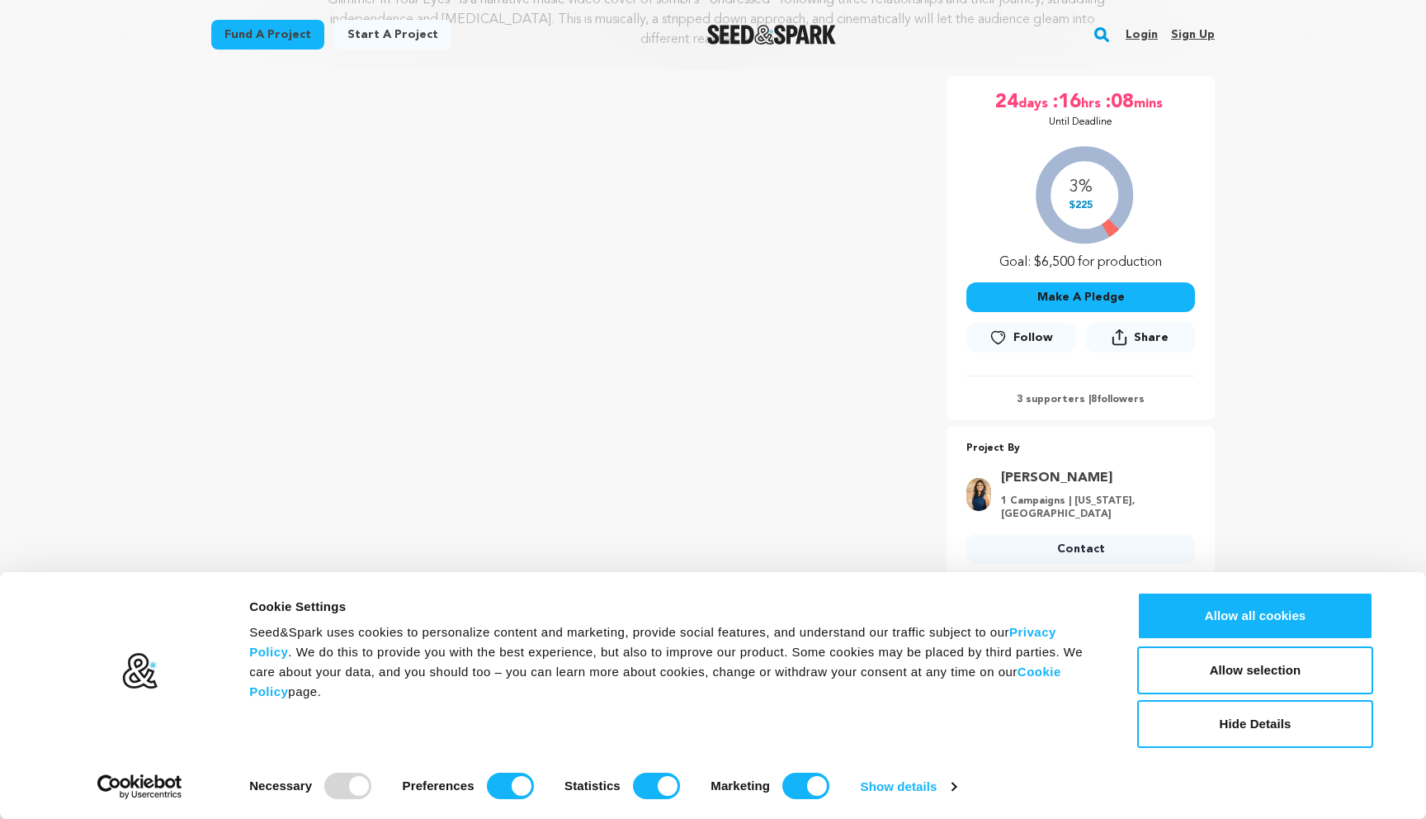
scroll to position [301, 0]
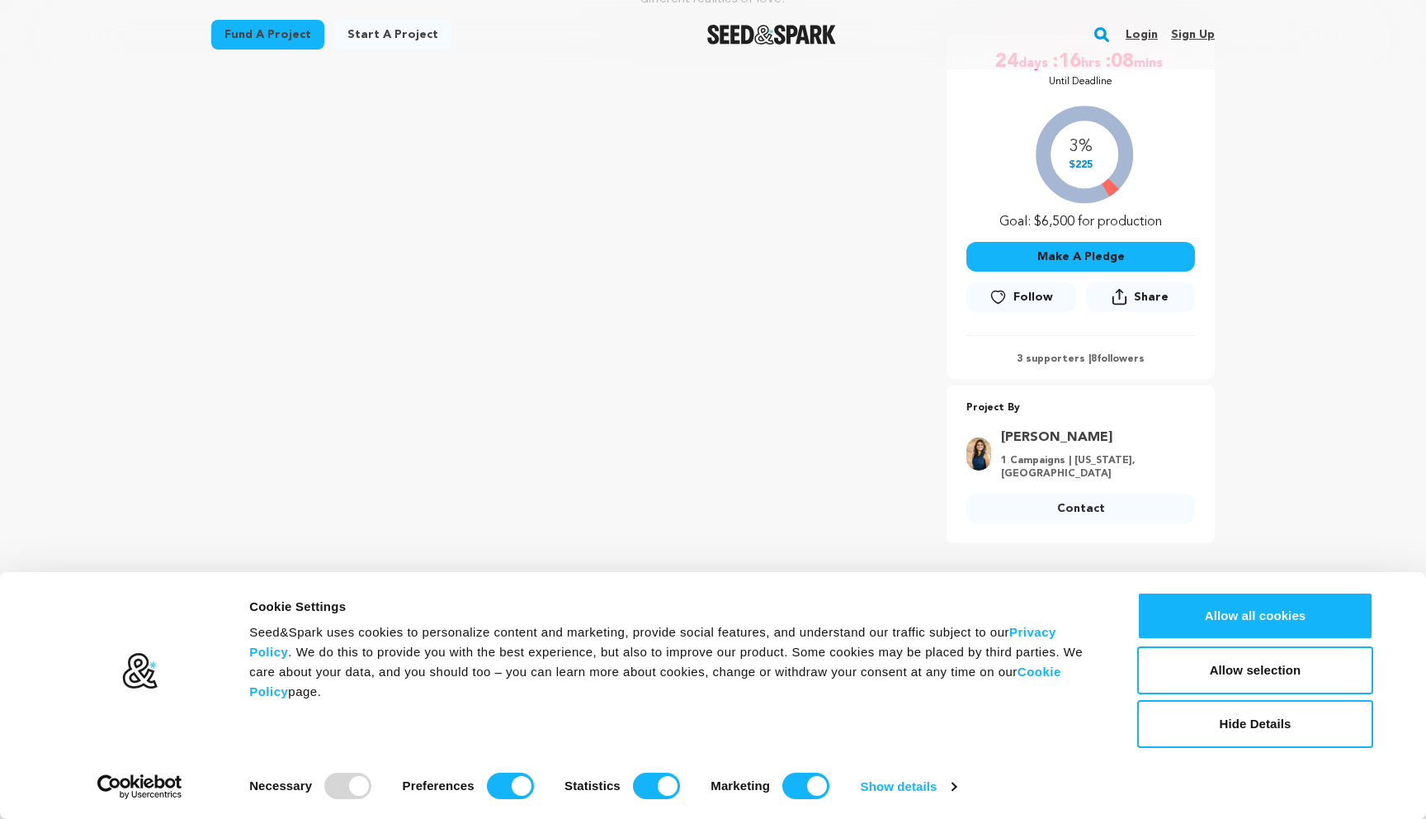
click at [1112, 251] on button "Make A Pledge" at bounding box center [1080, 257] width 229 height 30
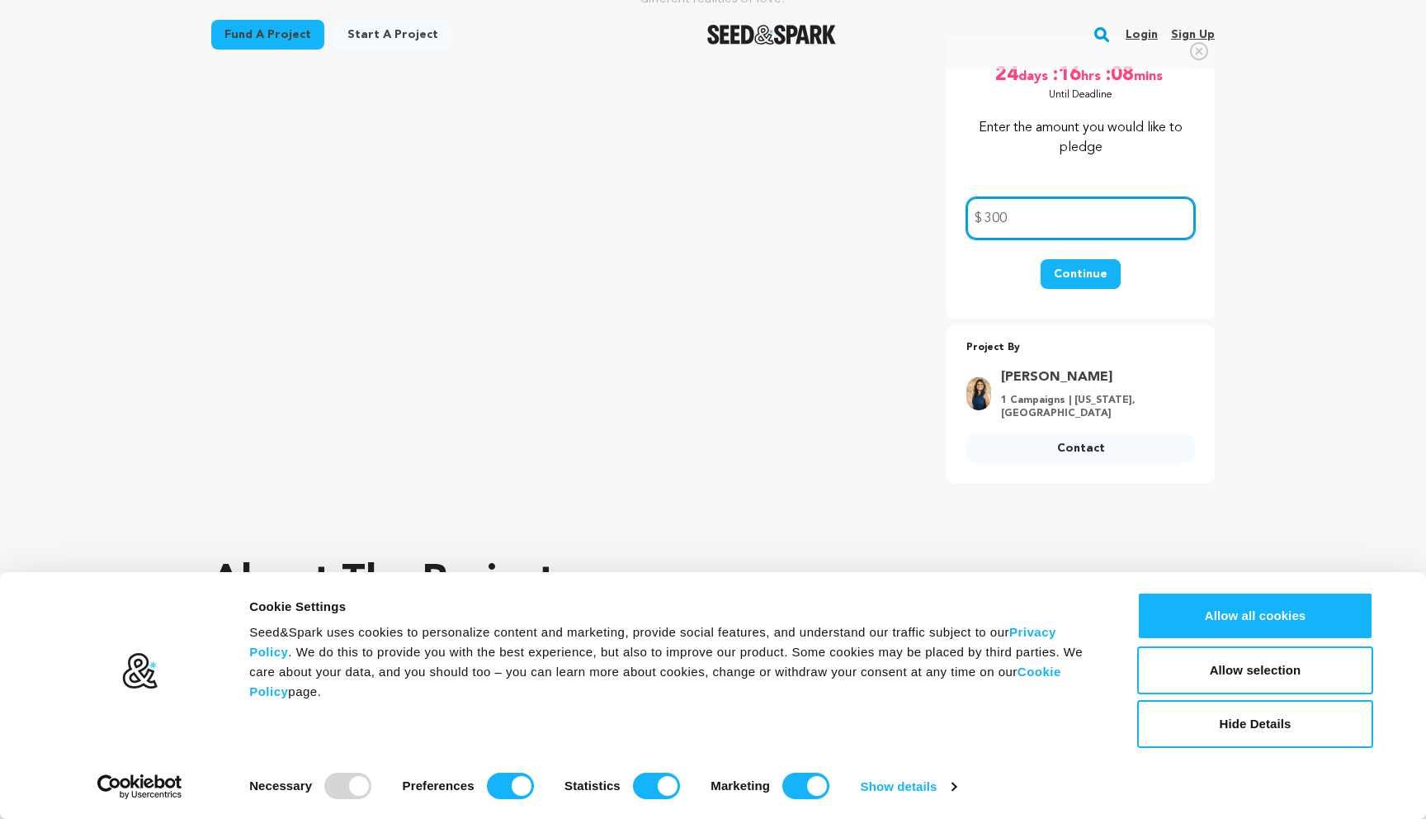
type input "300"
click at [1070, 274] on button "Continue" at bounding box center [1081, 274] width 80 height 30
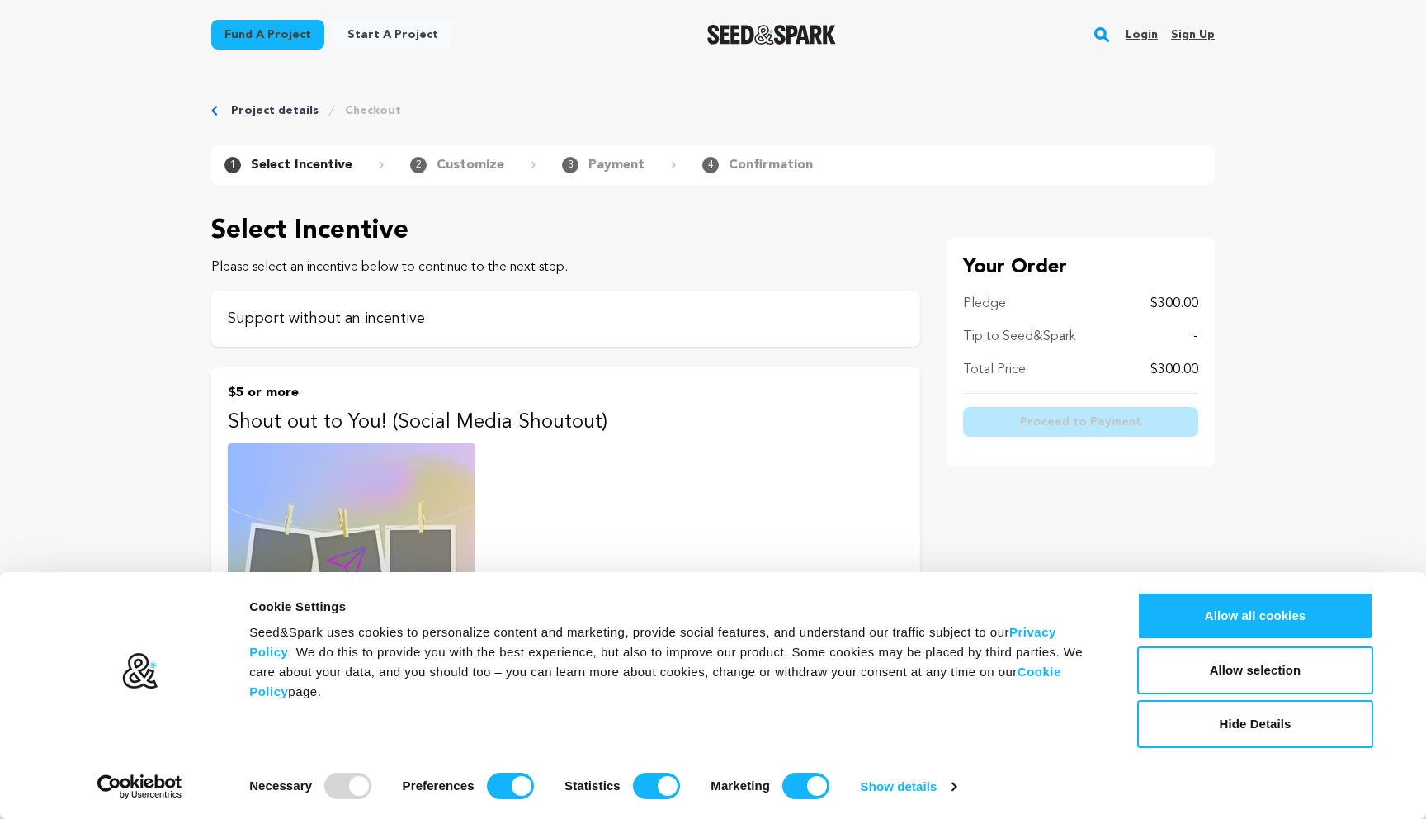
click at [579, 333] on div "Support without an incentive" at bounding box center [565, 318] width 709 height 56
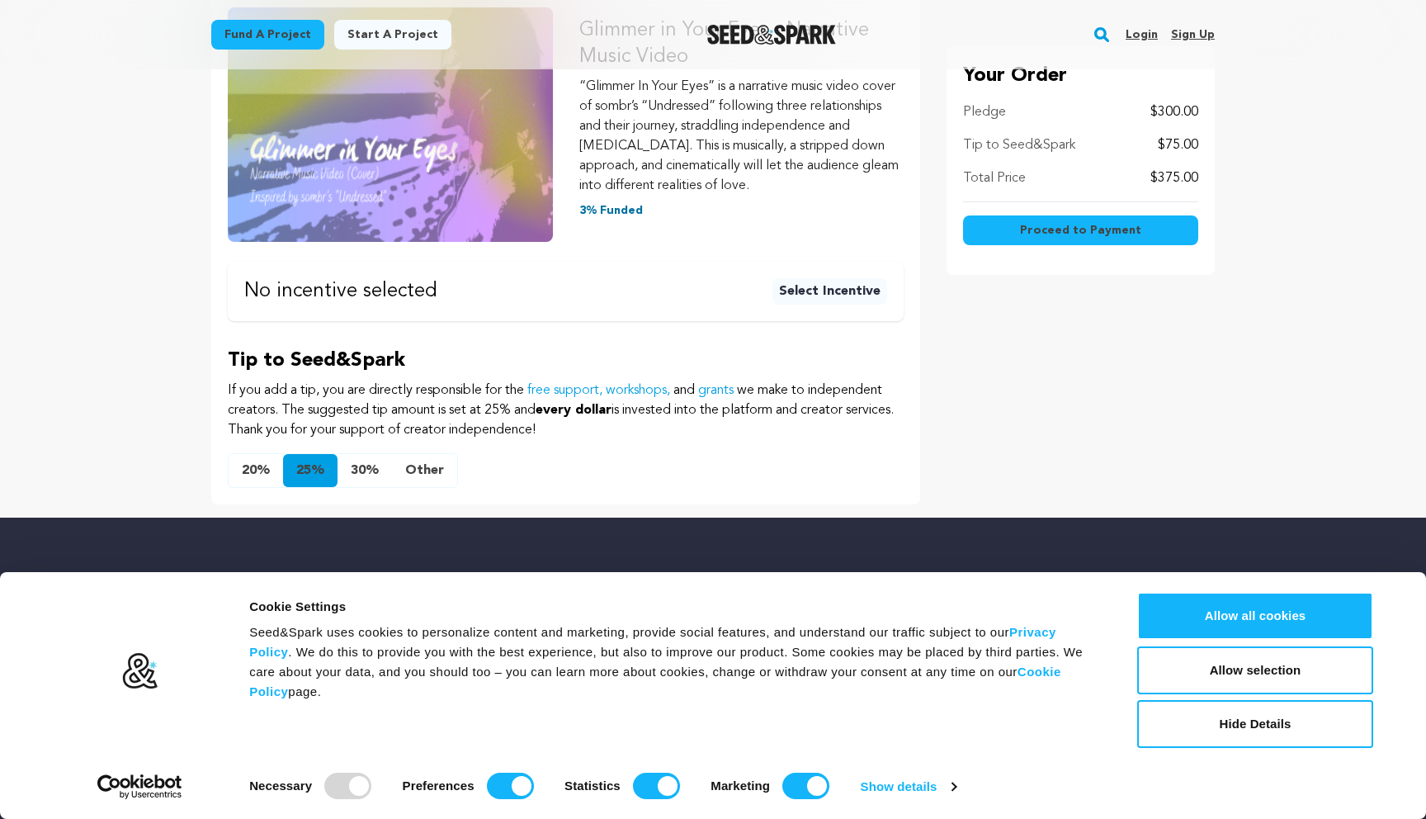
scroll to position [441, 0]
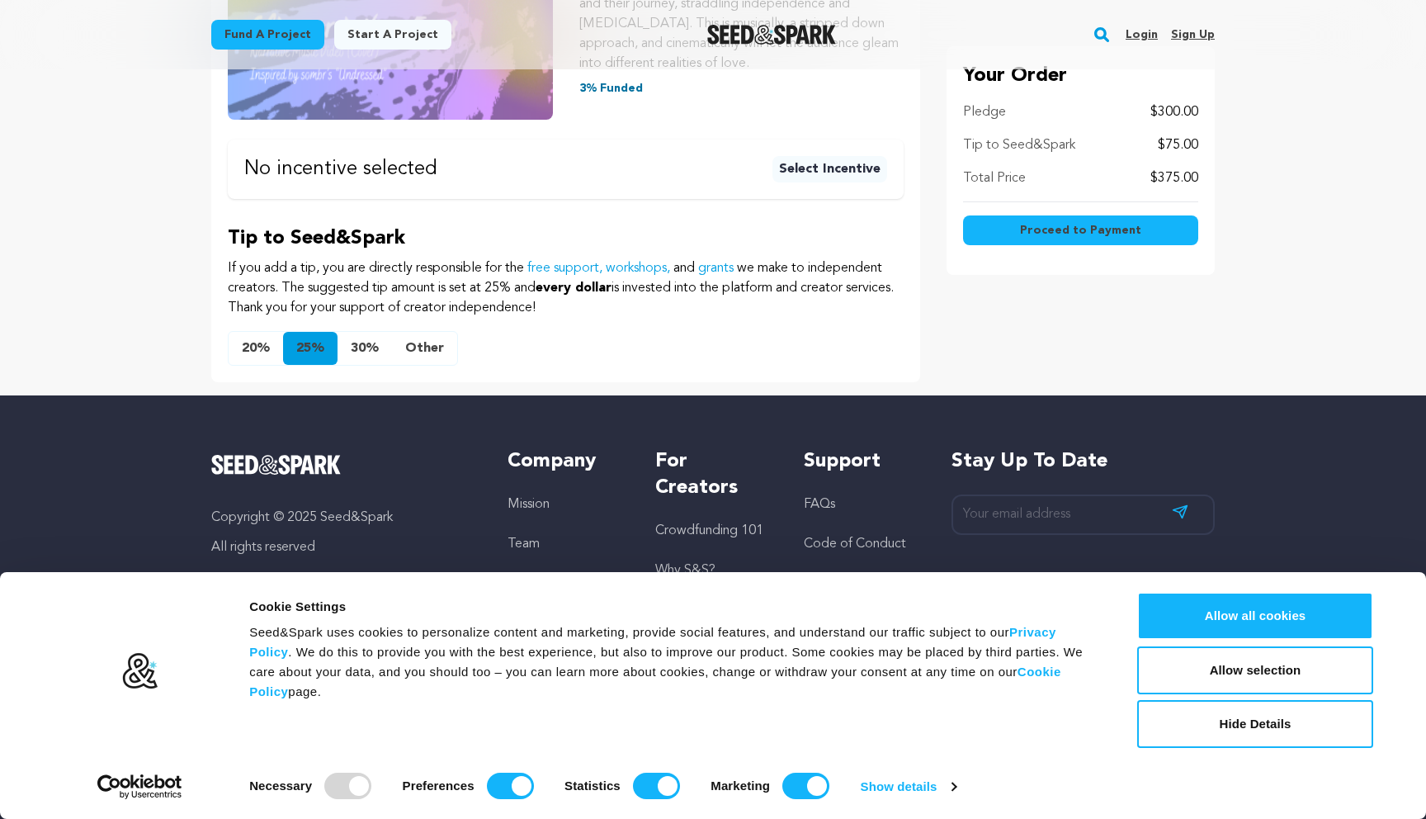
click at [423, 347] on button "Other" at bounding box center [424, 348] width 65 height 33
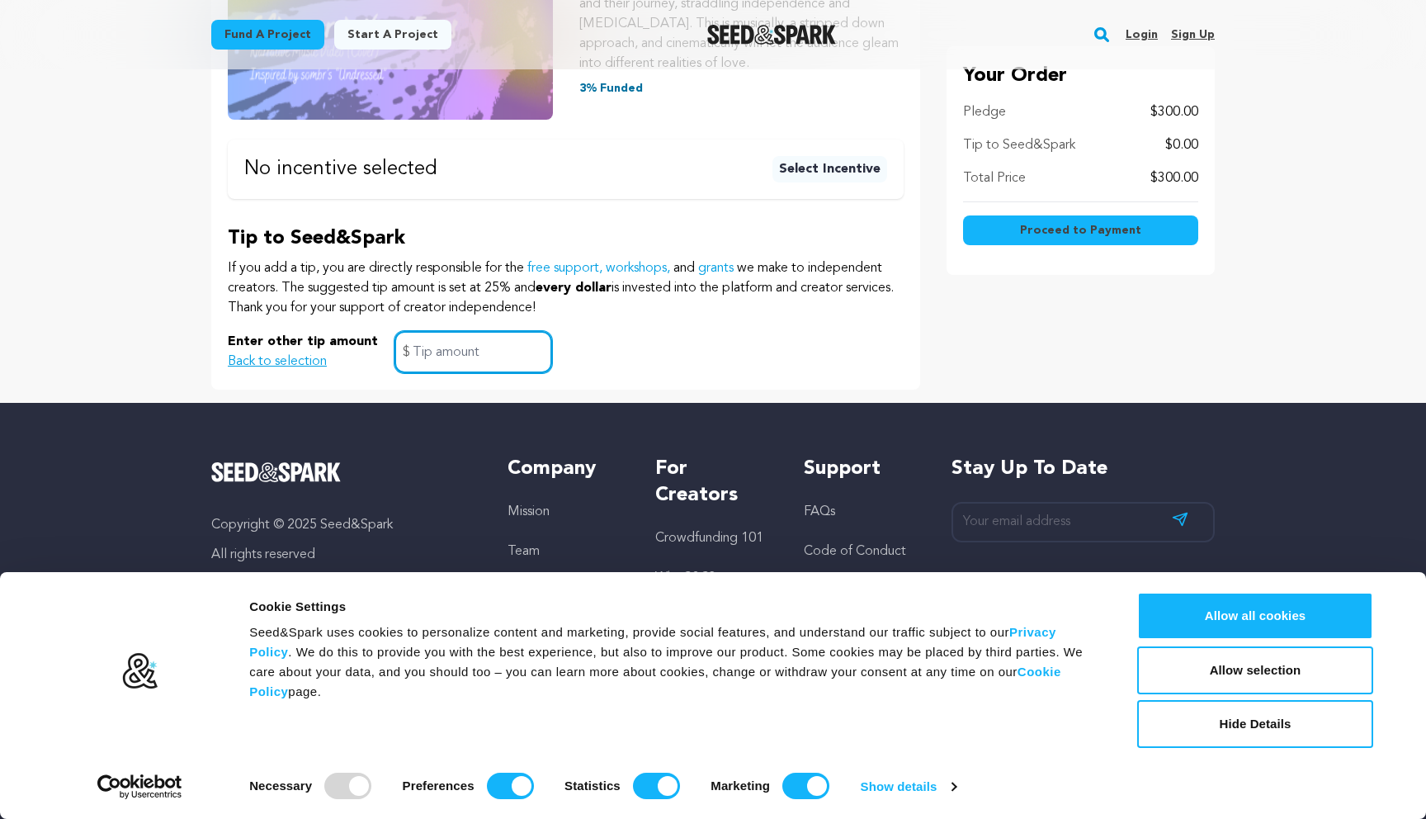
click at [433, 352] on input "text" at bounding box center [473, 352] width 158 height 42
type input "45"
click at [618, 344] on div "Enter other tip amount Back to selection 45 $" at bounding box center [566, 352] width 676 height 42
click at [1059, 311] on div "Your Order Pledge $300.00 Tip to Seed&Spark $45.00 Total Price $345.00 Proceed …" at bounding box center [1080, 92] width 268 height 593
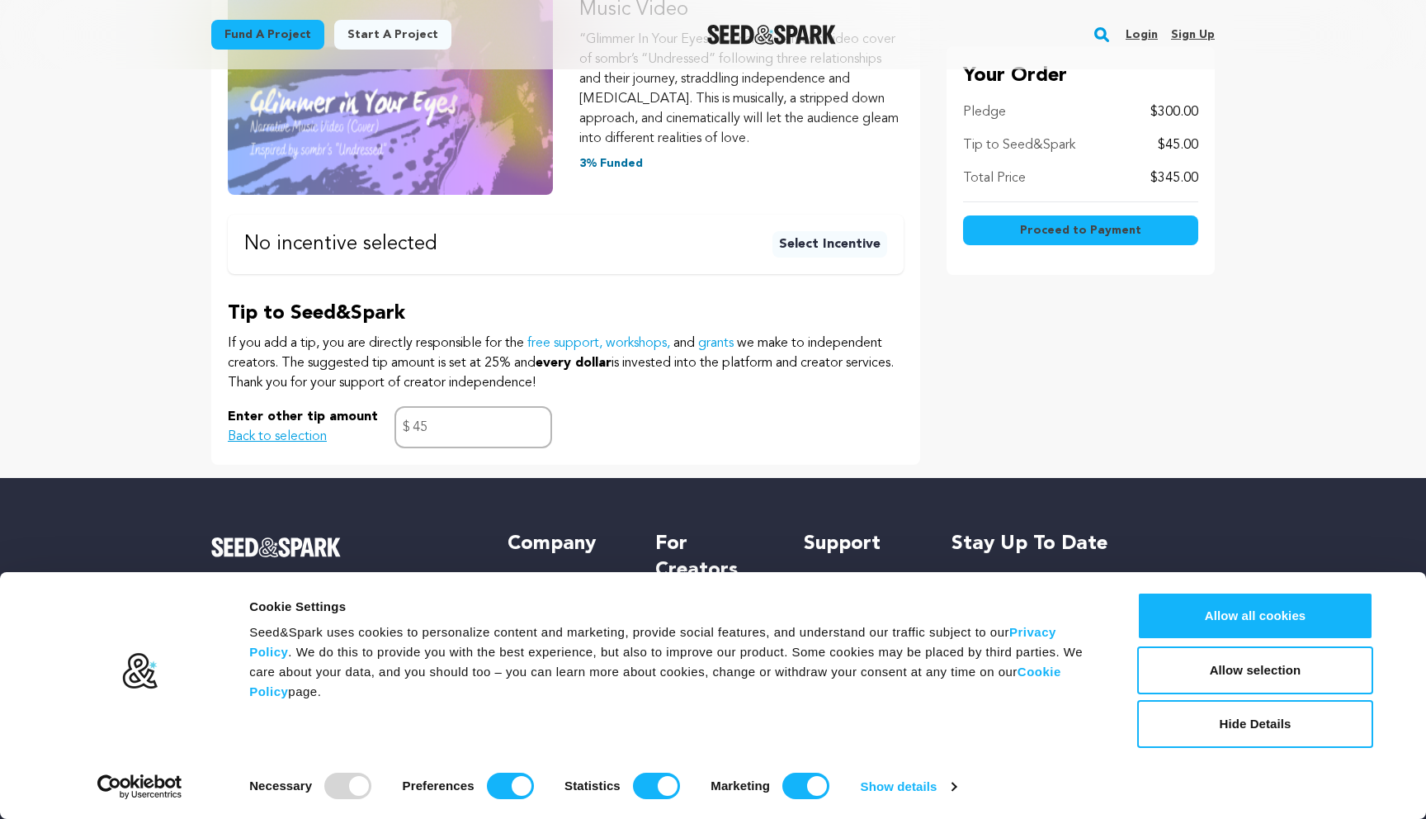
scroll to position [320, 0]
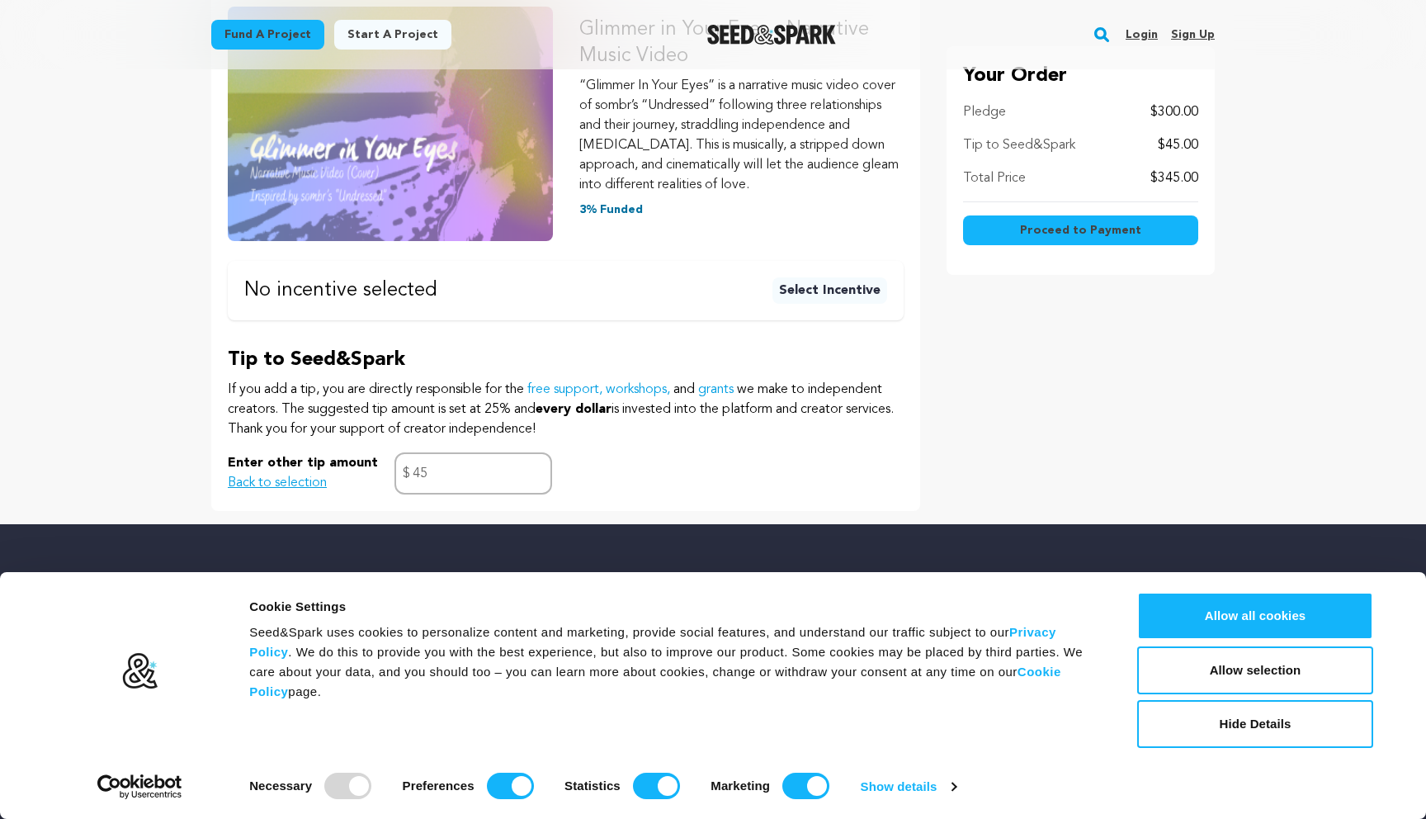
click at [1088, 238] on button "Proceed to Payment" at bounding box center [1080, 230] width 235 height 30
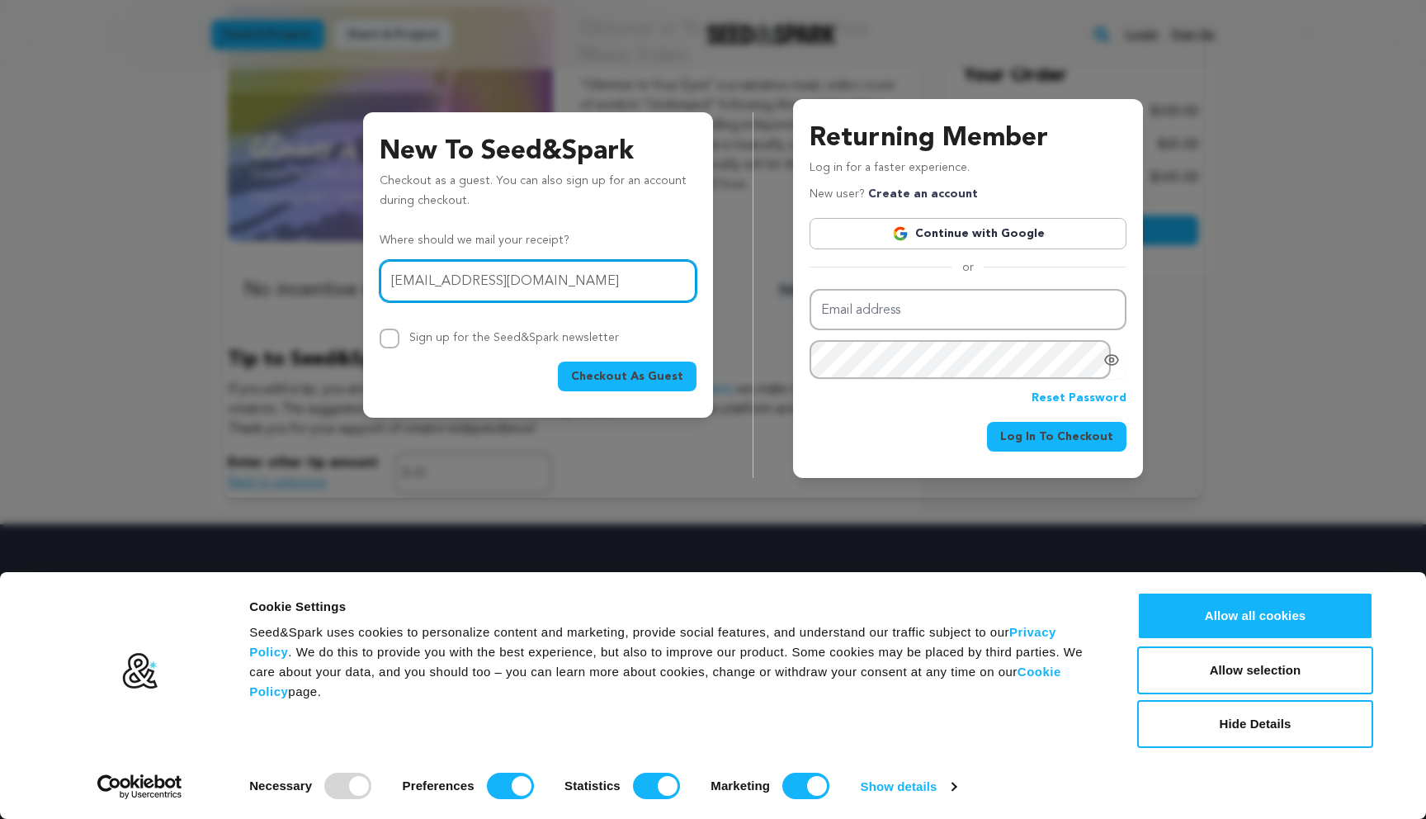
type input "[EMAIL_ADDRESS][DOMAIN_NAME]"
click at [389, 340] on input "Sign up for the Seed&Spark newsletter" at bounding box center [390, 338] width 20 height 20
checkbox input "true"
click at [616, 370] on span "Checkout As Guest" at bounding box center [627, 376] width 112 height 17
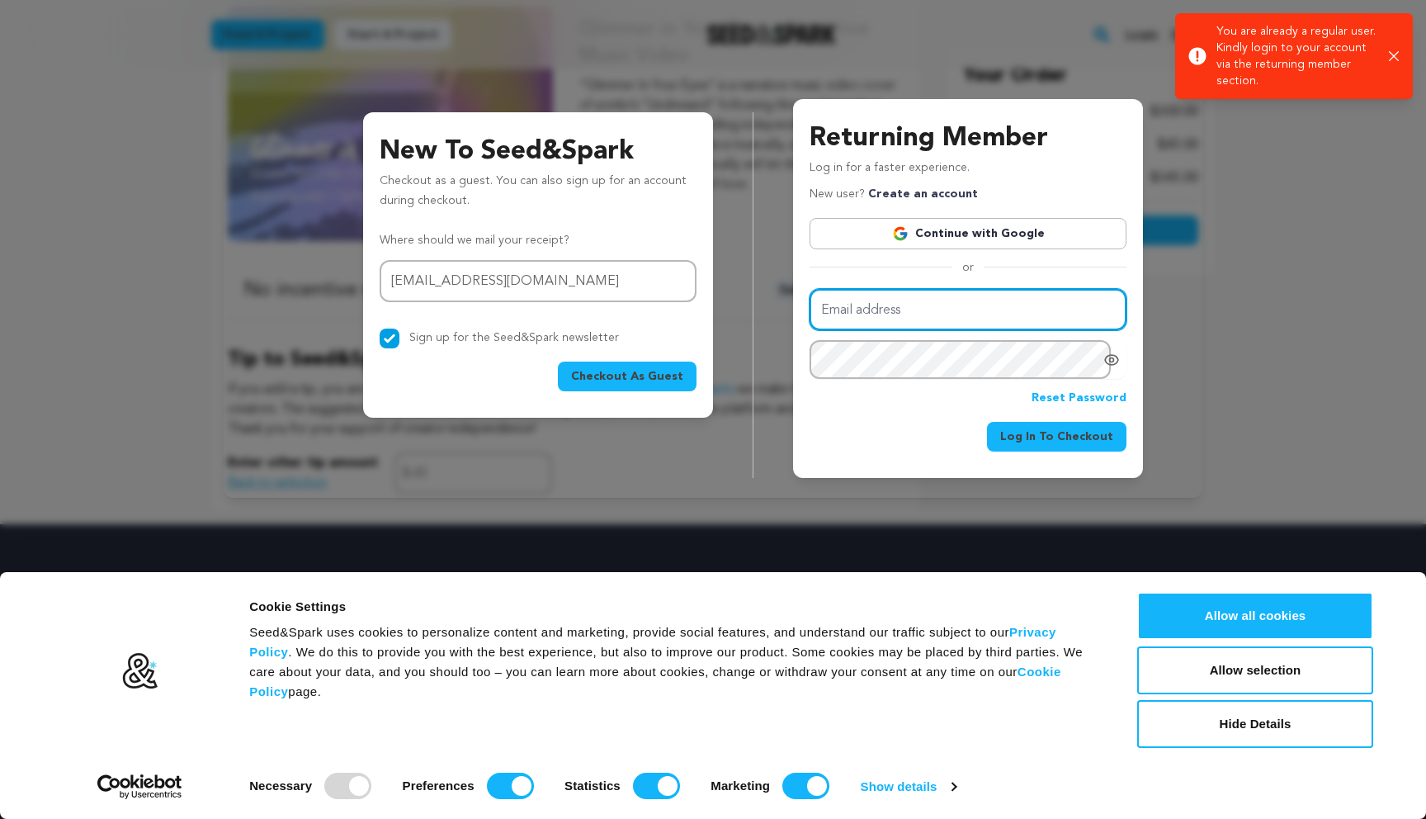
click at [962, 304] on input "Email address" at bounding box center [968, 310] width 317 height 42
type input "e"
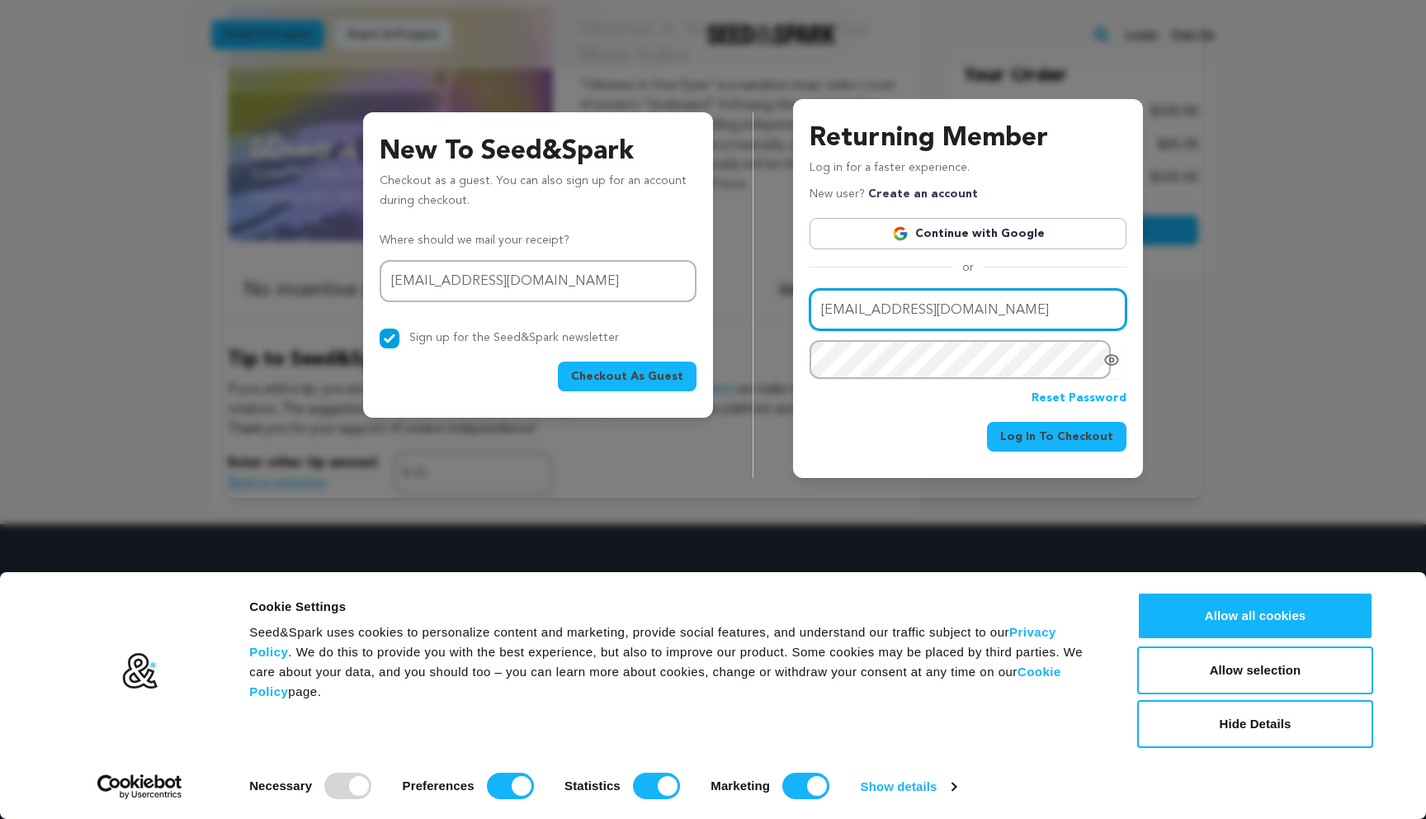
type input "[EMAIL_ADDRESS][DOMAIN_NAME]"
click at [1112, 364] on icon "Show password as plain text. Warning: this will display your password on the sc…" at bounding box center [1111, 360] width 13 height 10
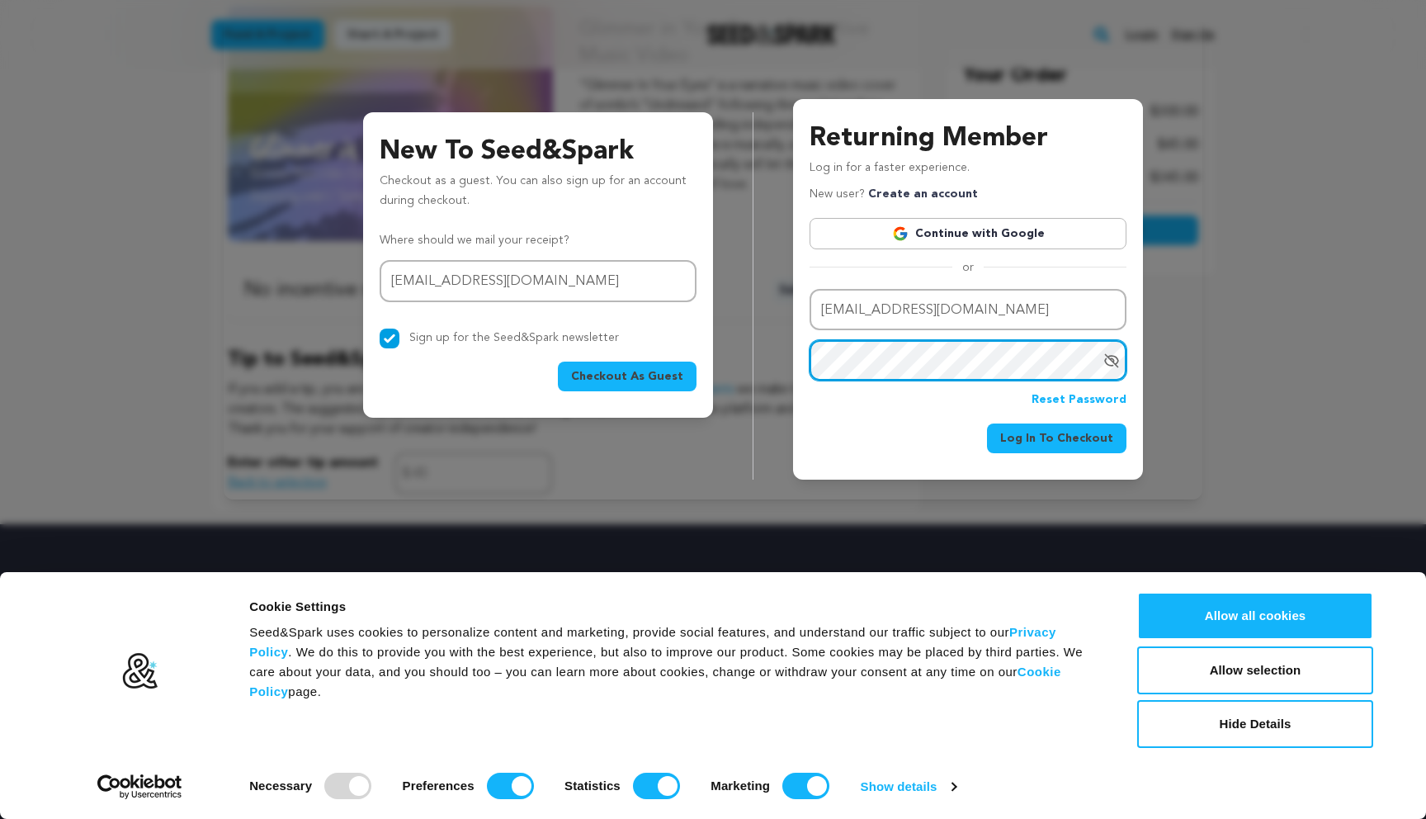
click at [987, 423] on button "Log In To Checkout" at bounding box center [1056, 438] width 139 height 30
click at [969, 233] on link "Continue with Google" at bounding box center [968, 233] width 317 height 31
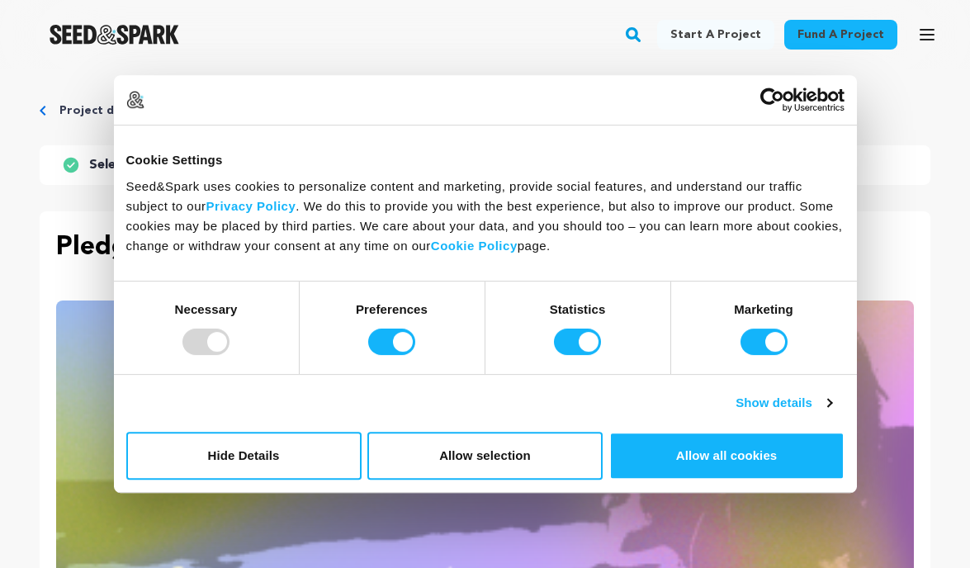
click at [906, 260] on p "Pledge Summary" at bounding box center [484, 248] width 857 height 40
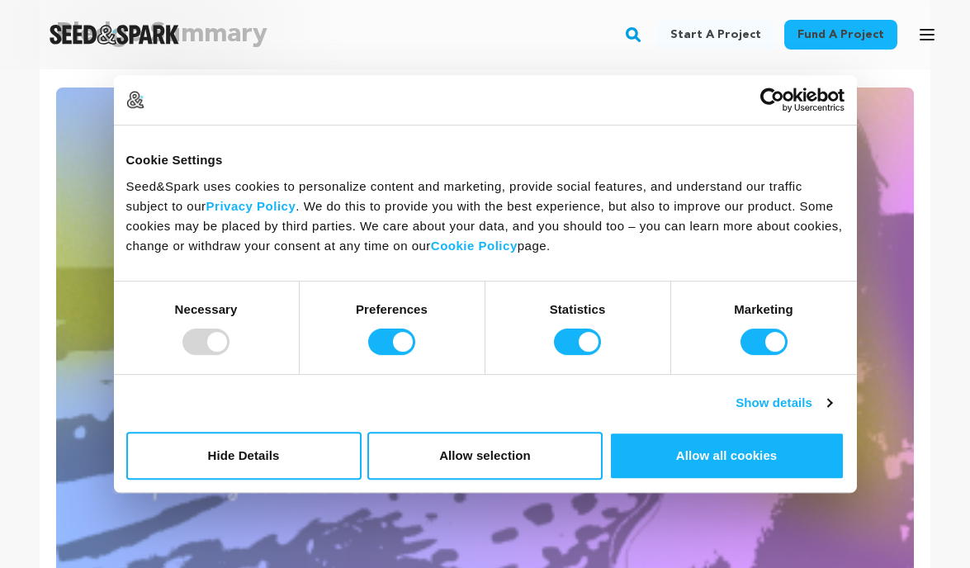
scroll to position [230, 0]
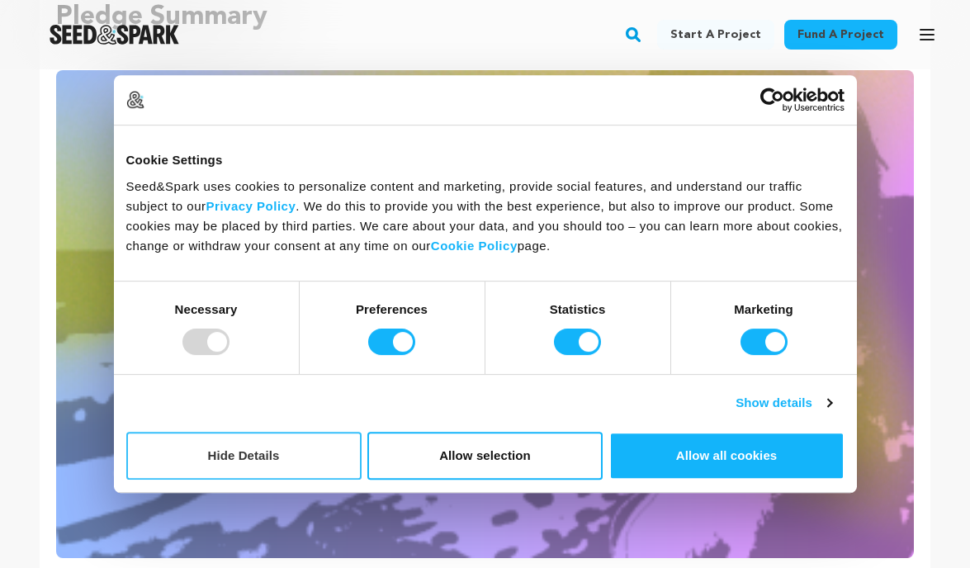
click at [234, 474] on button "Hide Details" at bounding box center [243, 456] width 235 height 48
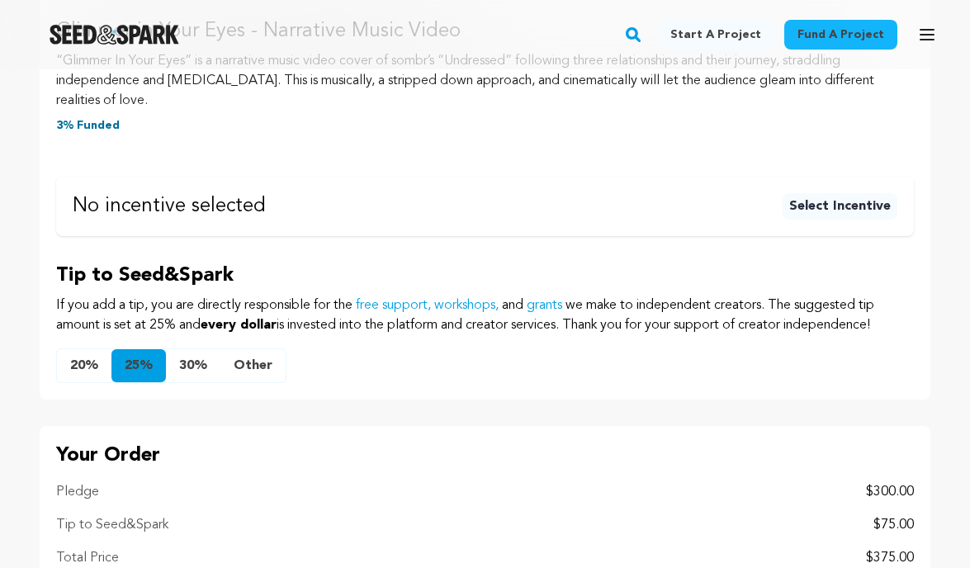
scroll to position [839, 0]
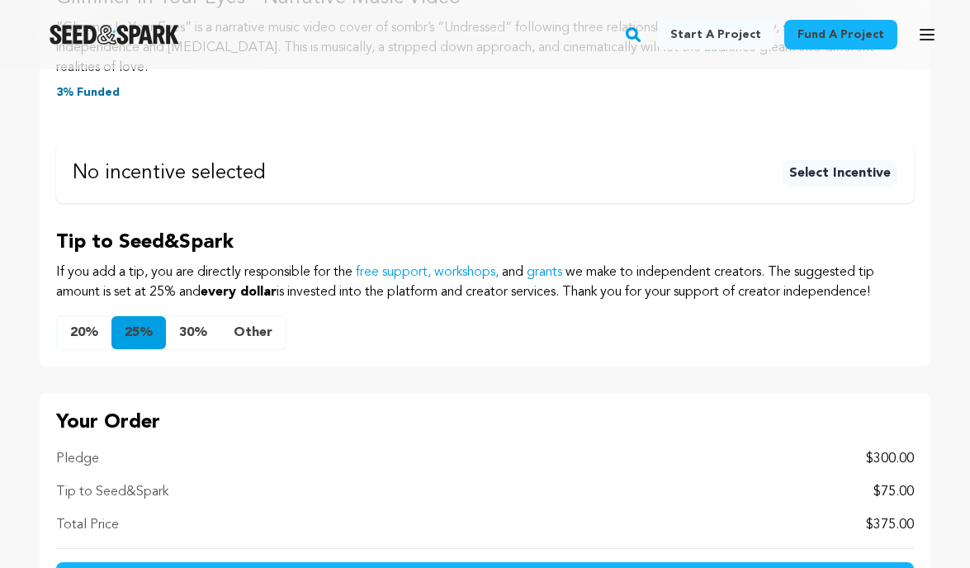
click at [243, 333] on button "Other" at bounding box center [252, 332] width 65 height 33
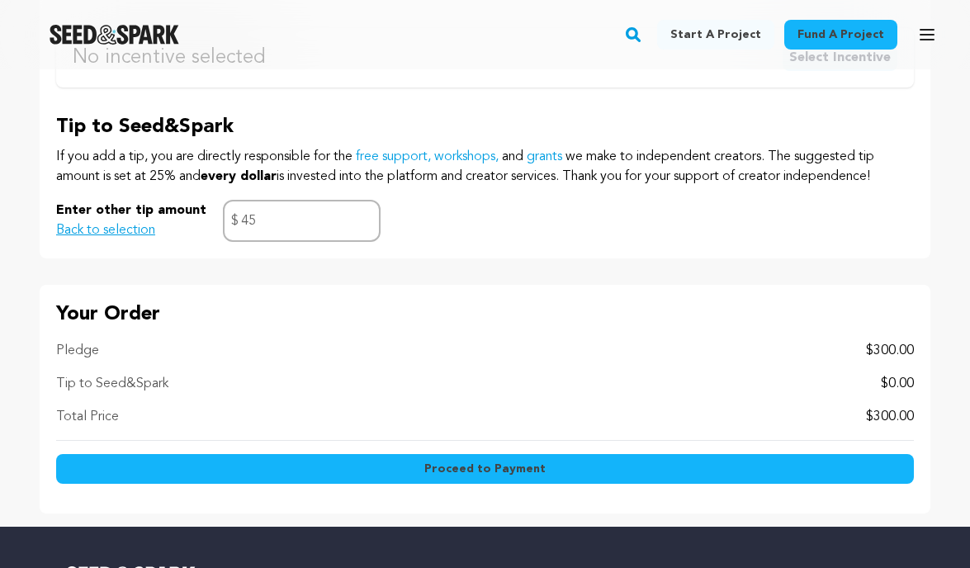
scroll to position [937, 0]
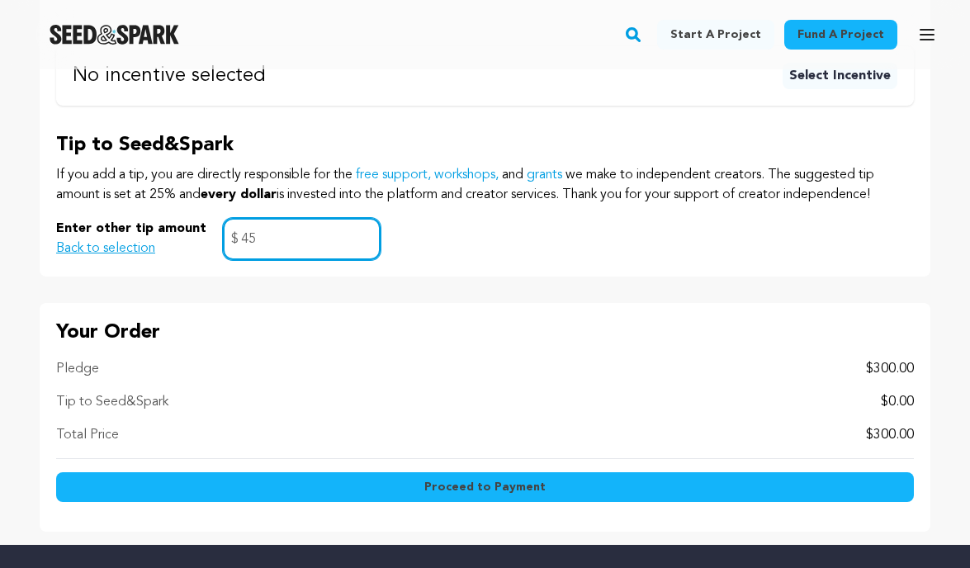
click at [289, 248] on input "45" at bounding box center [302, 239] width 158 height 42
type input "4"
type input "2"
type input "45"
click at [445, 249] on div "Enter other tip amount Back to selection 45 $" at bounding box center [484, 239] width 857 height 42
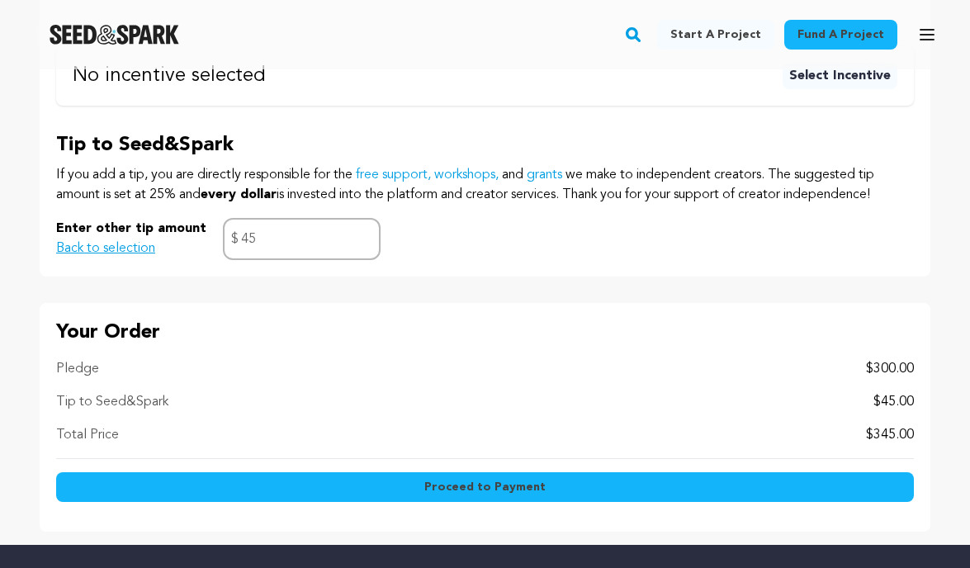
click at [508, 497] on button "Proceed to Payment" at bounding box center [484, 487] width 857 height 30
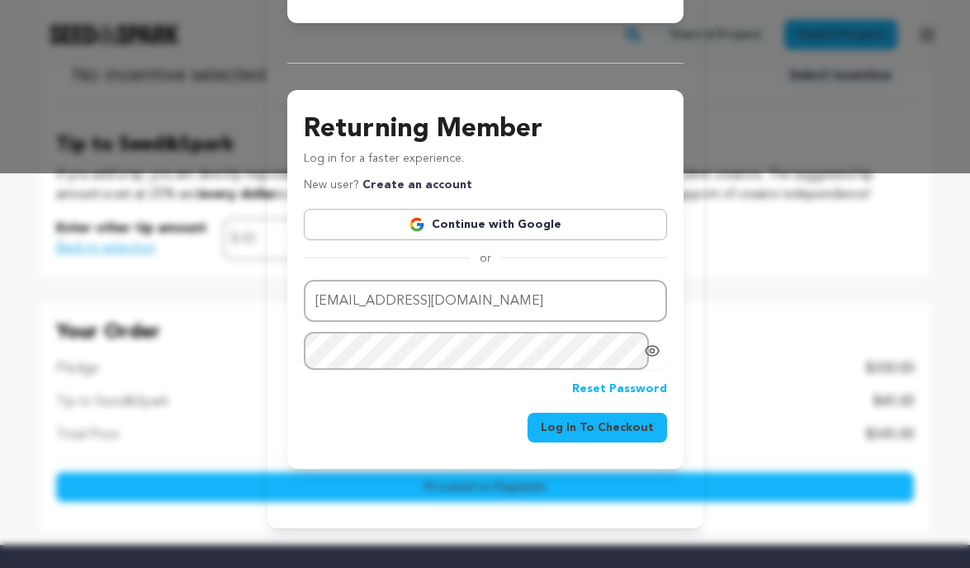
scroll to position [0, 0]
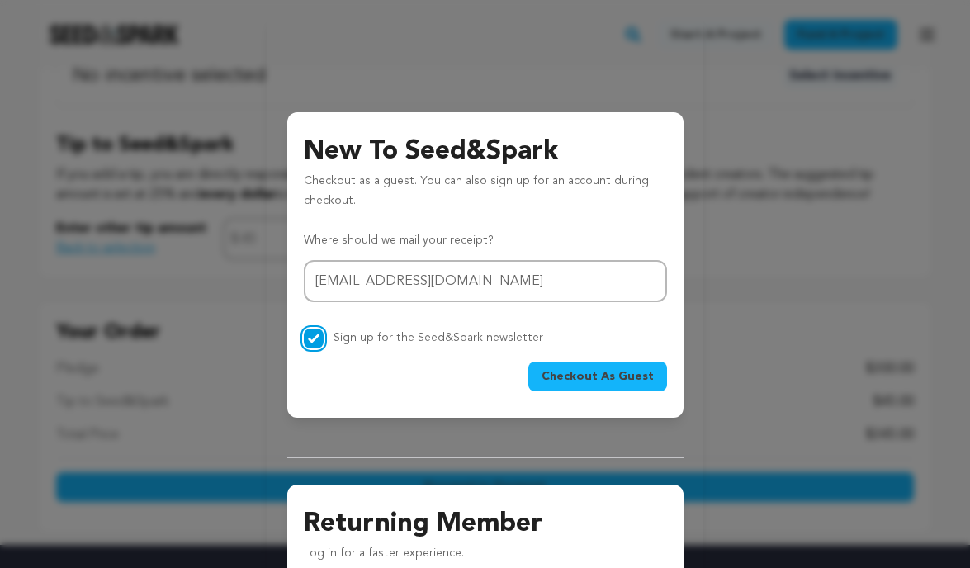
click at [307, 340] on input "Sign up for the Seed&Spark newsletter" at bounding box center [314, 338] width 20 height 20
checkbox input "false"
click at [579, 371] on span "Checkout As Guest" at bounding box center [597, 376] width 112 height 17
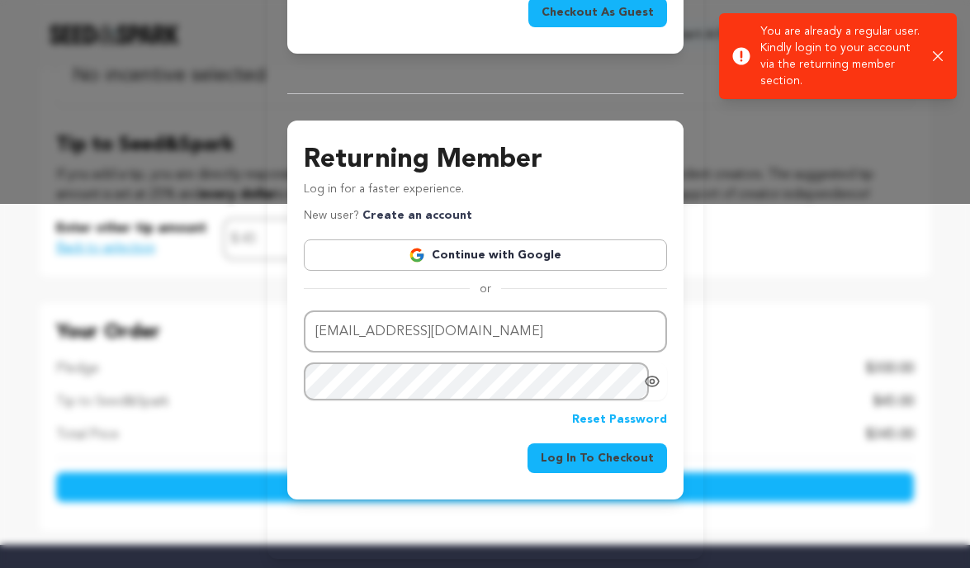
scroll to position [396, 0]
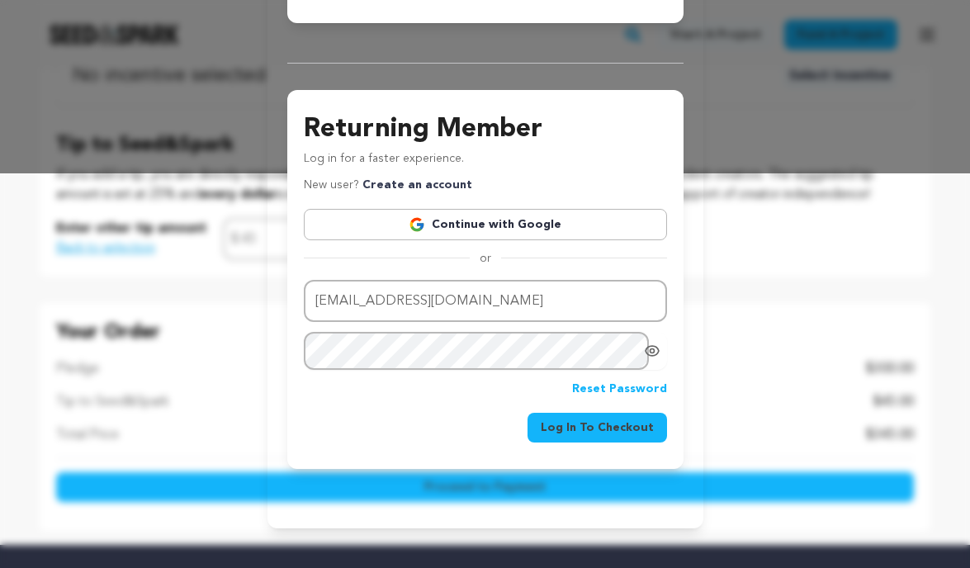
click at [613, 388] on link "Reset Password" at bounding box center [619, 390] width 95 height 20
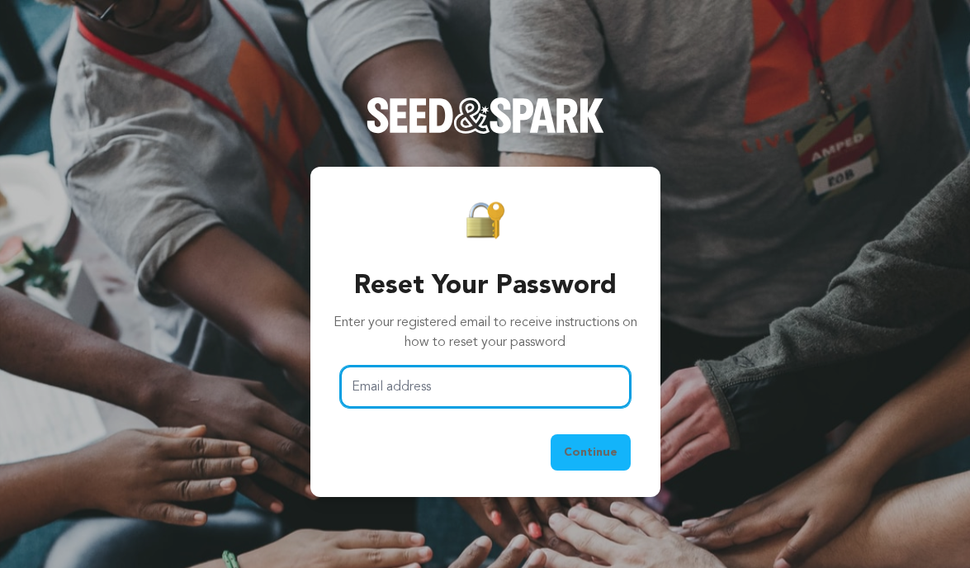
click at [417, 381] on input "Email address" at bounding box center [485, 387] width 290 height 42
type input "[EMAIL_ADDRESS][DOMAIN_NAME]"
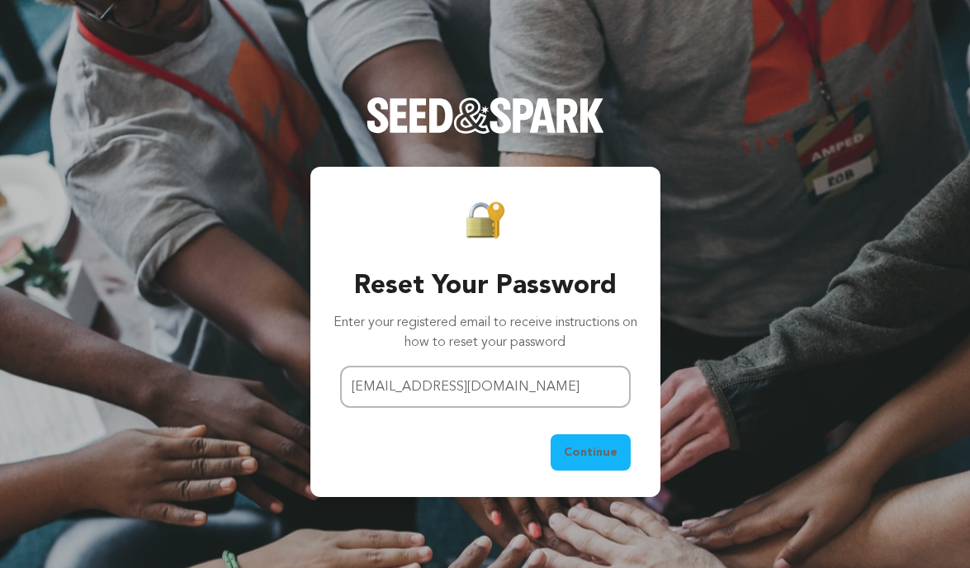
click at [580, 444] on span "Continue" at bounding box center [591, 452] width 54 height 17
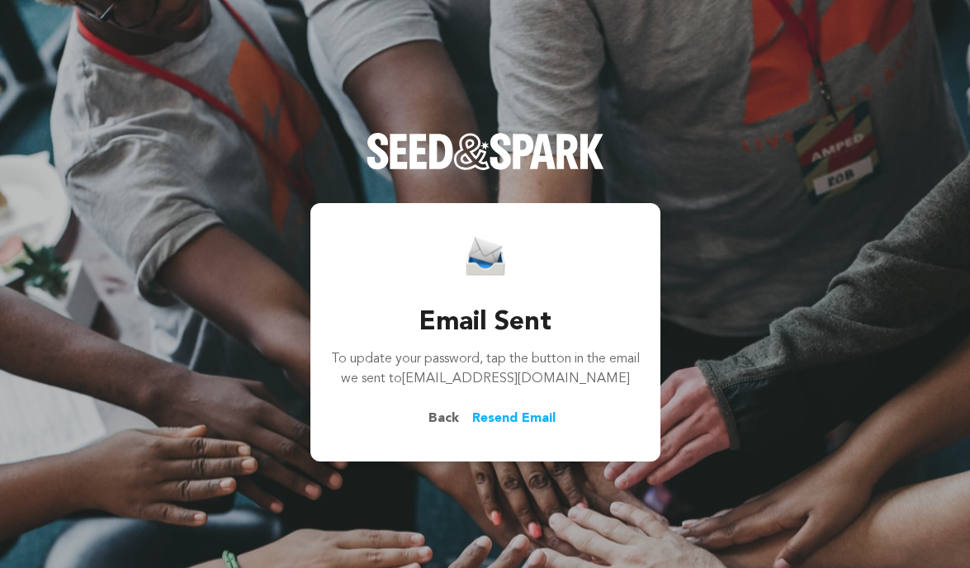
click at [439, 415] on span "Back" at bounding box center [443, 418] width 57 height 20
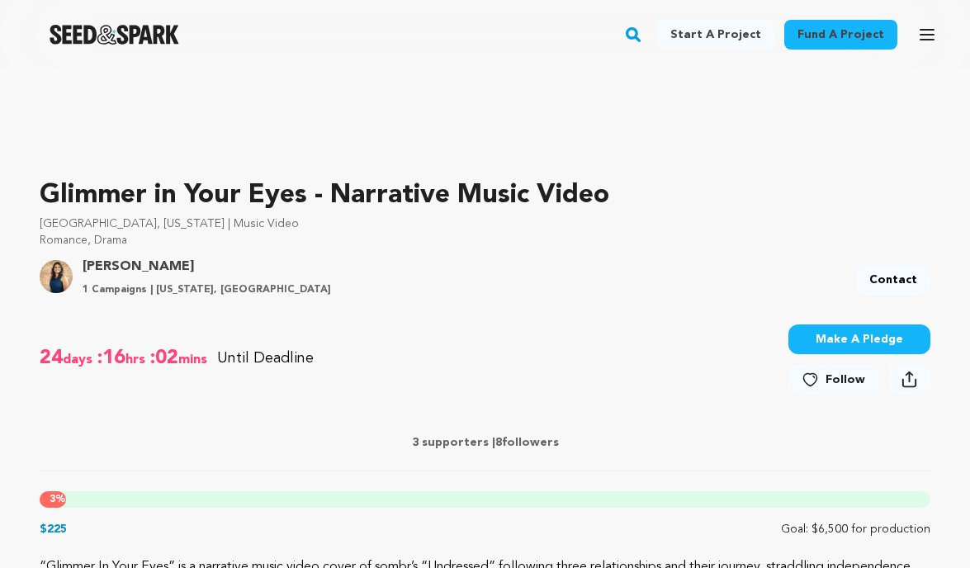
scroll to position [441, 0]
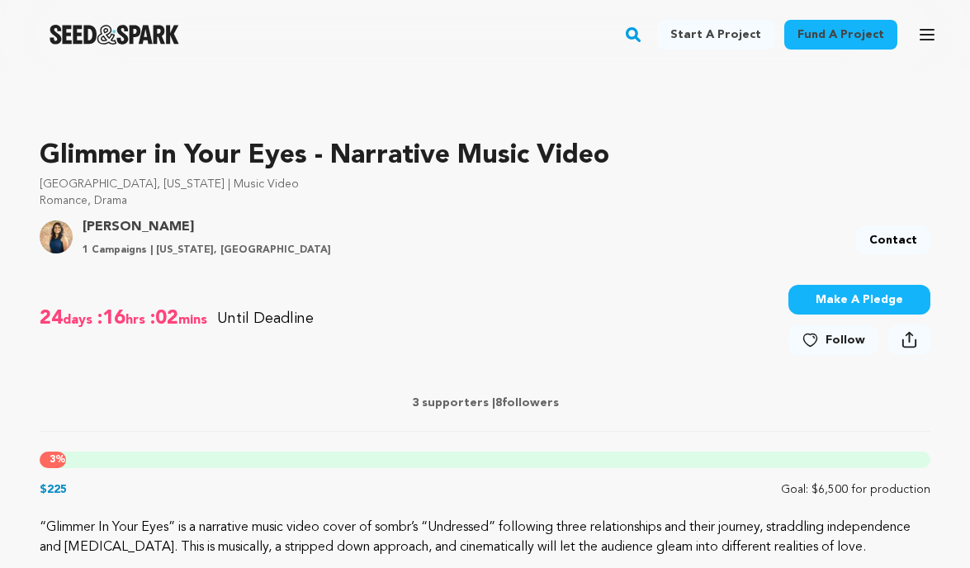
click at [908, 293] on button "Make A Pledge" at bounding box center [859, 300] width 142 height 30
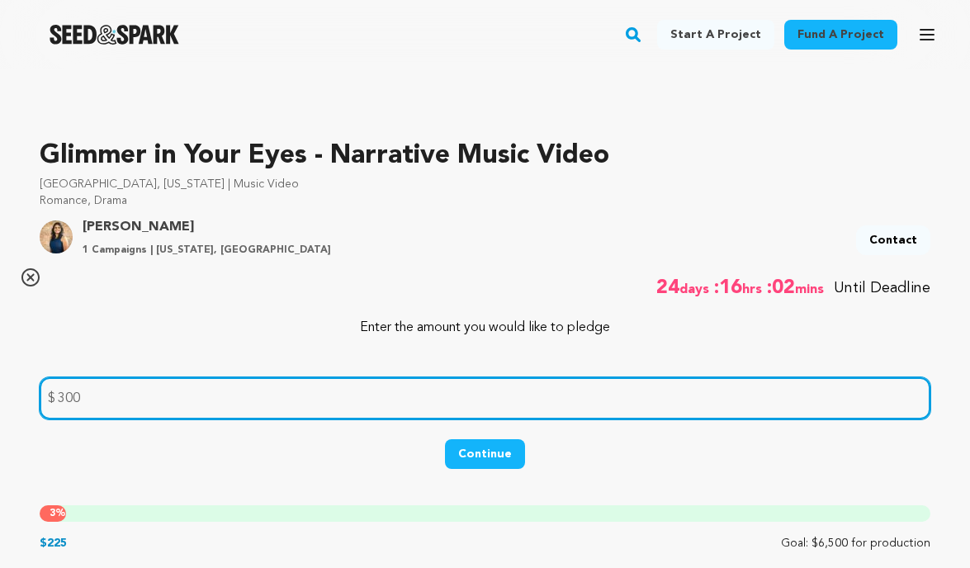
type input "300"
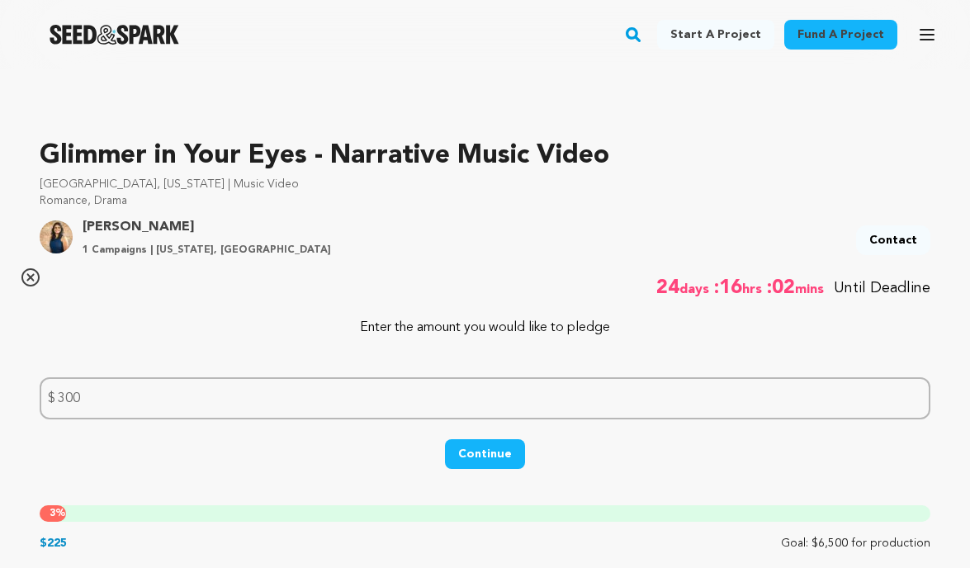
click at [510, 458] on button "Continue" at bounding box center [485, 454] width 80 height 30
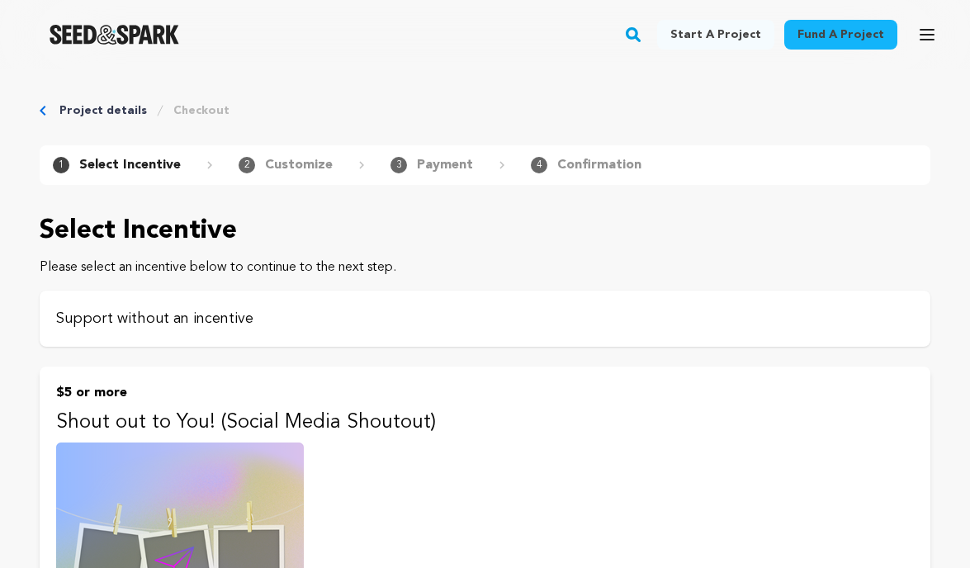
click at [526, 309] on p "Support without an incentive" at bounding box center [484, 318] width 857 height 23
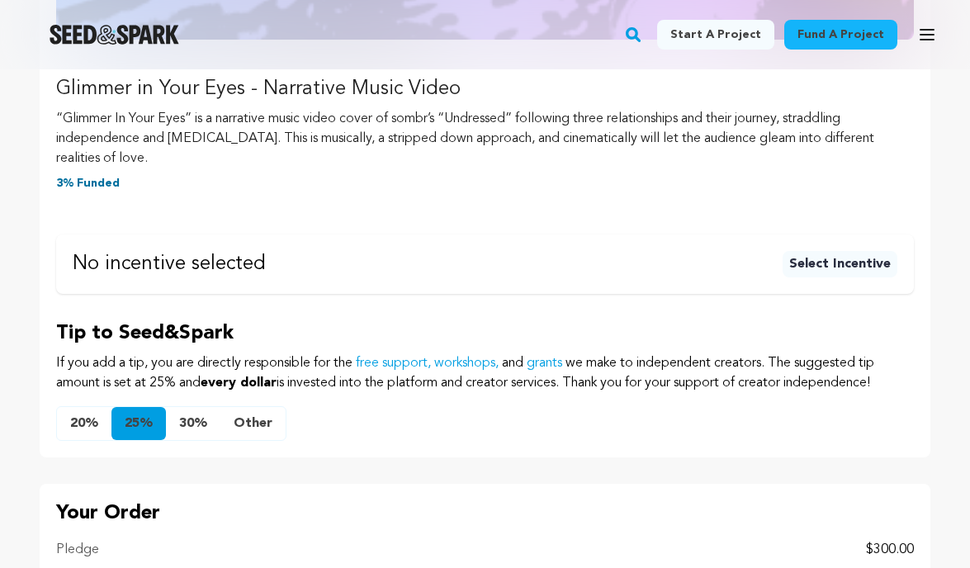
scroll to position [843, 0]
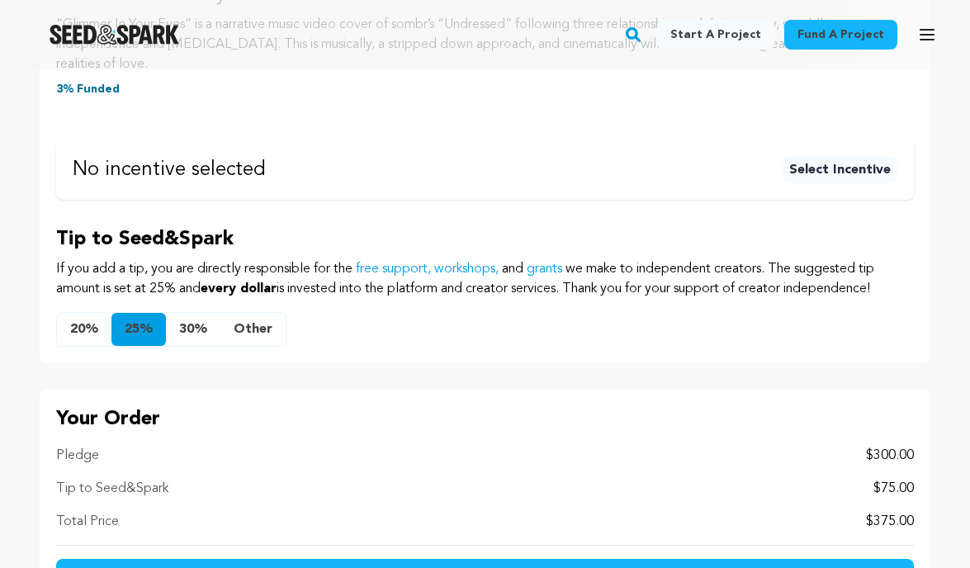
click at [233, 336] on button "Other" at bounding box center [252, 329] width 65 height 33
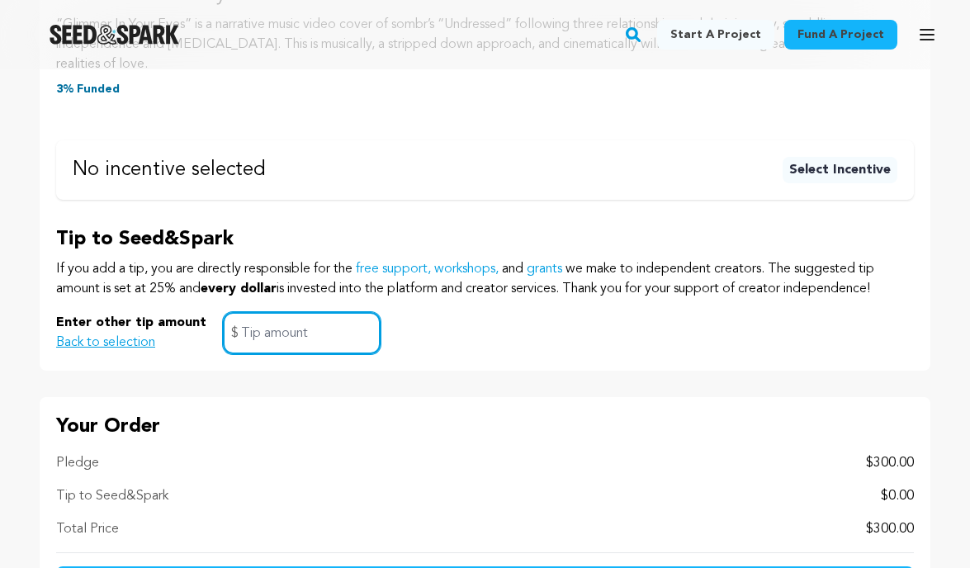
click at [233, 336] on input "text" at bounding box center [302, 333] width 158 height 42
type input "45"
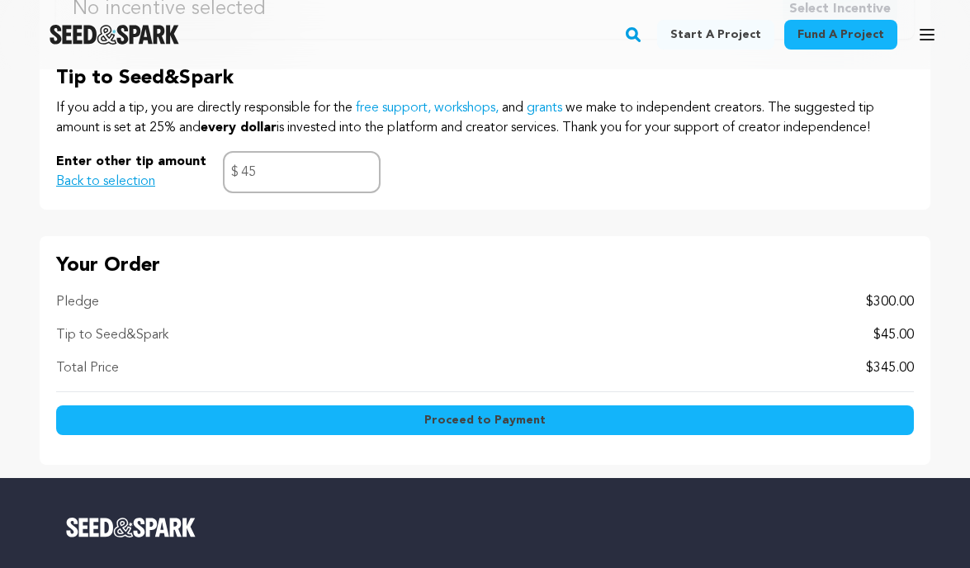
scroll to position [1007, 0]
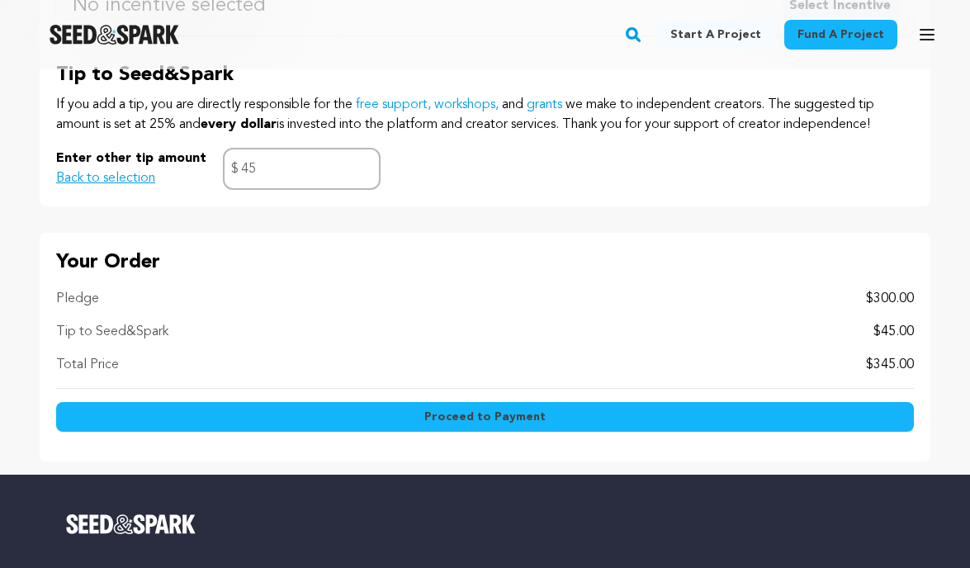
click at [435, 413] on span "Proceed to Payment" at bounding box center [484, 416] width 121 height 17
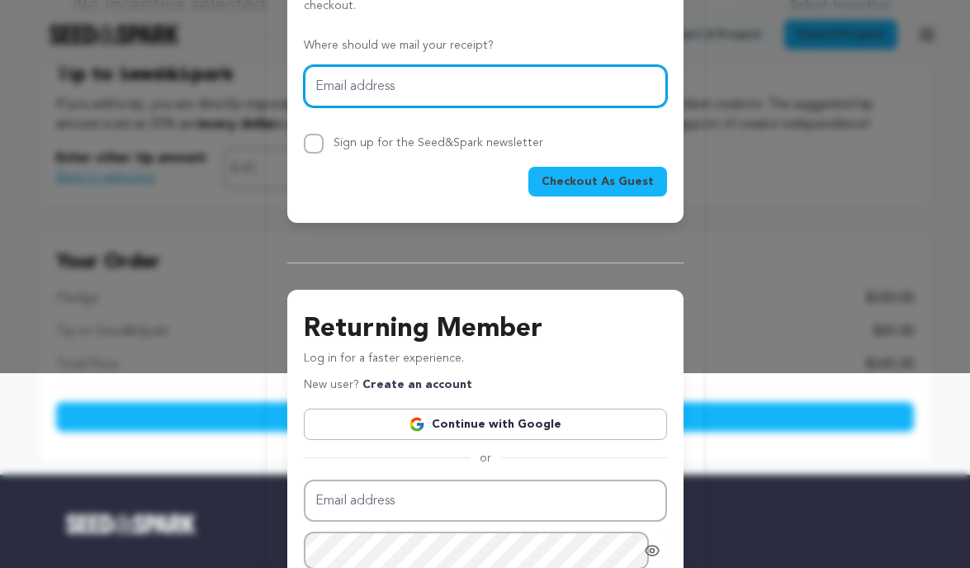
scroll to position [275, 0]
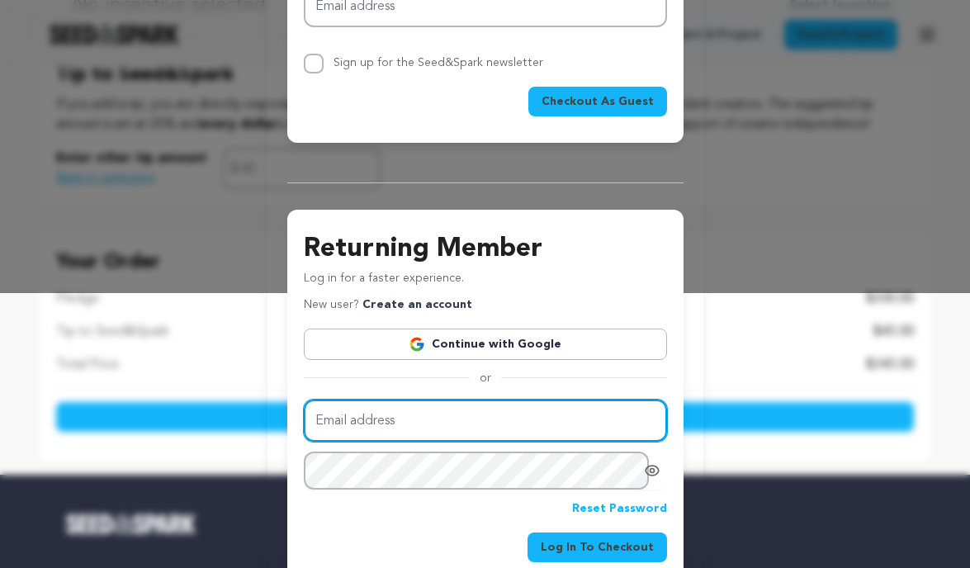
click at [451, 423] on input "Email address" at bounding box center [485, 420] width 363 height 42
type input "[EMAIL_ADDRESS][DOMAIN_NAME]"
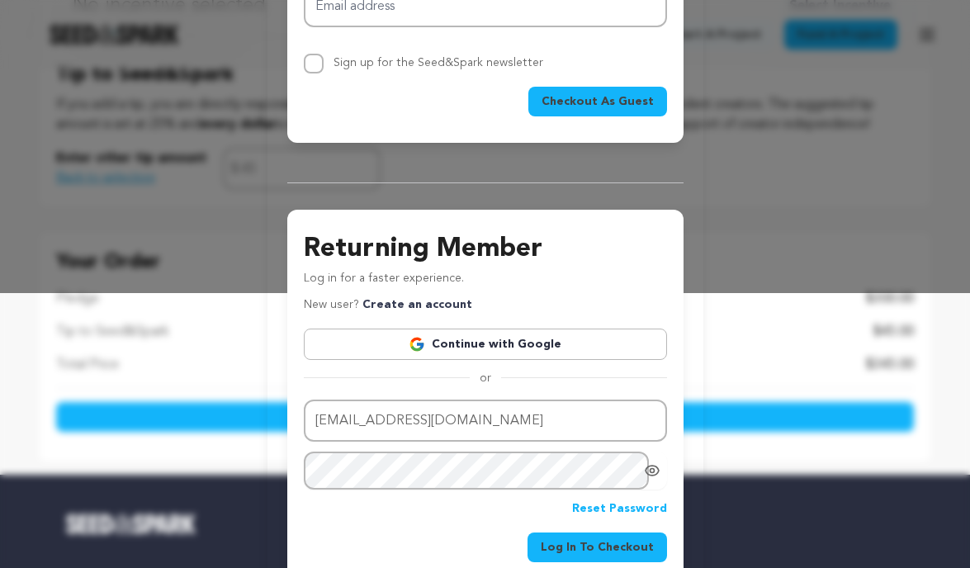
click at [649, 465] on icon "Show password as plain text. Warning: this will display your password on the sc…" at bounding box center [652, 470] width 17 height 17
click at [564, 539] on button "Log In To Checkout" at bounding box center [596, 549] width 139 height 30
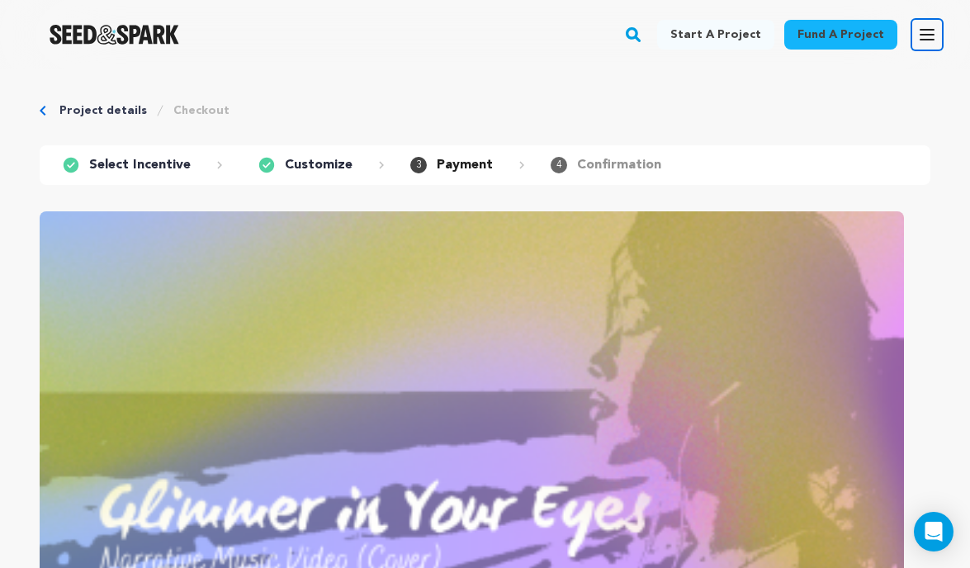
click at [928, 40] on icon "button" at bounding box center [927, 35] width 20 height 20
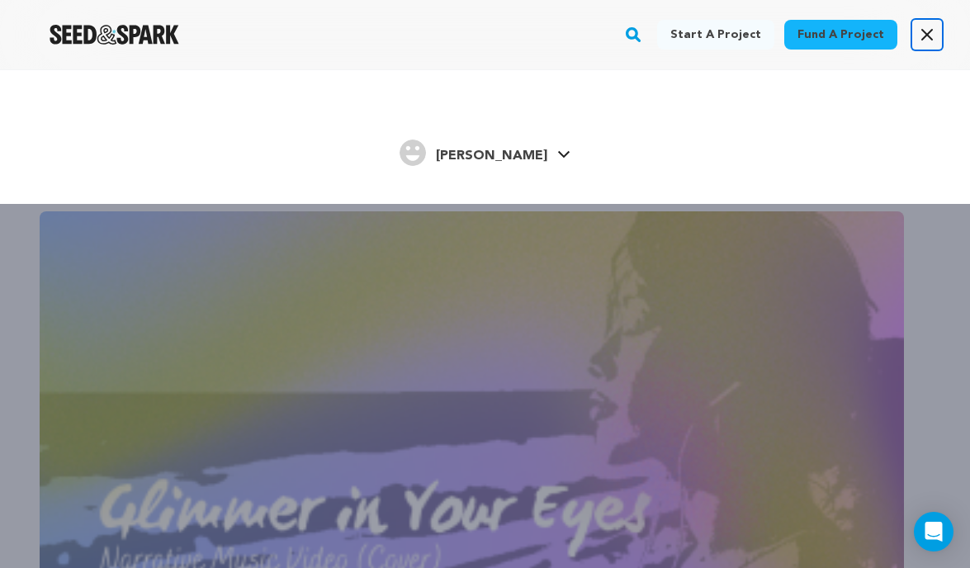
click at [928, 40] on icon "button" at bounding box center [927, 35] width 20 height 20
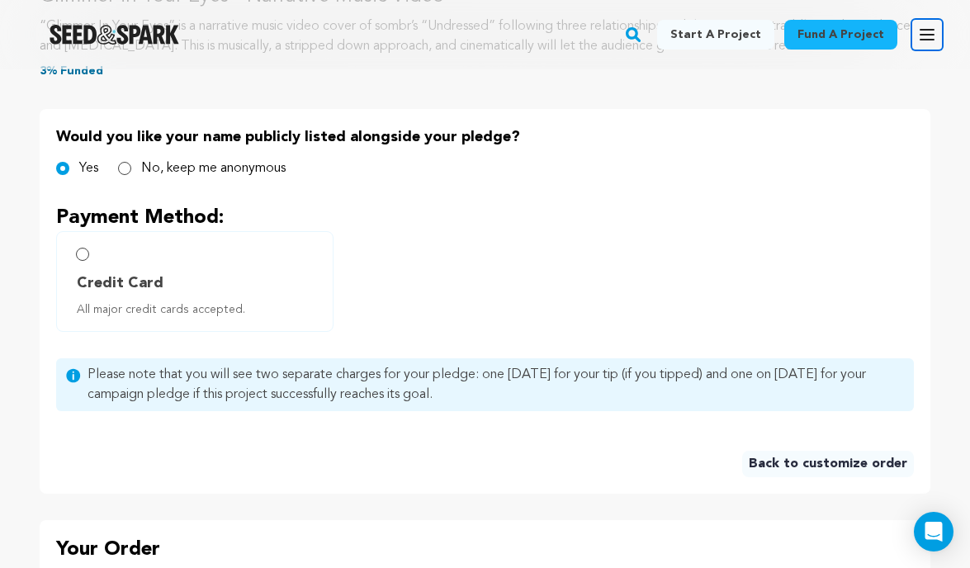
scroll to position [748, 0]
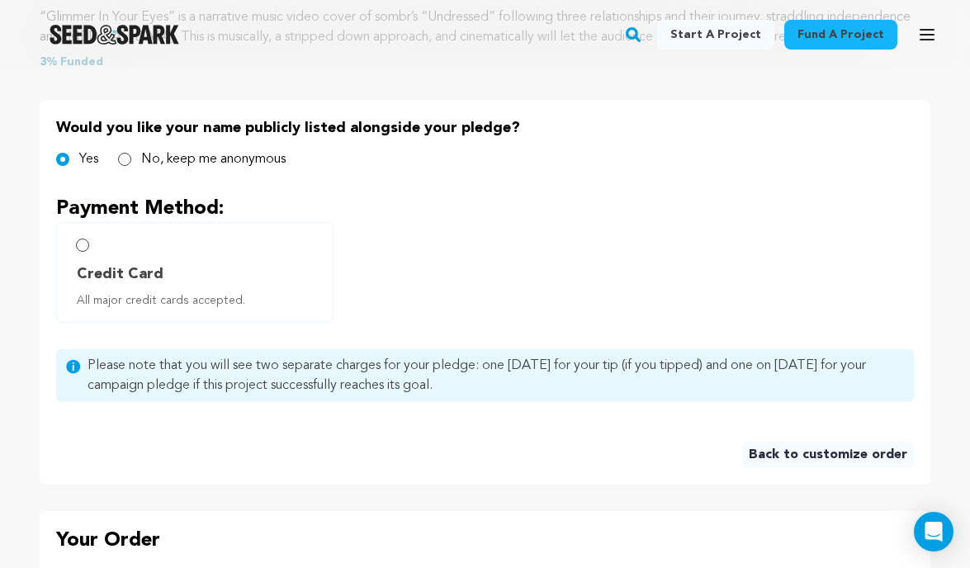
click at [143, 286] on span "Credit Card" at bounding box center [120, 273] width 87 height 23
radio input "true"
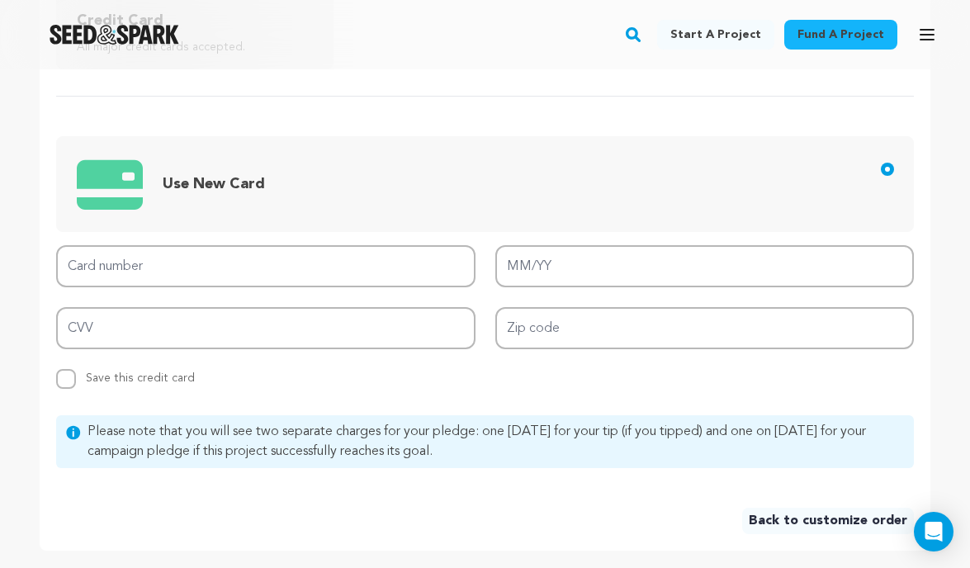
scroll to position [1021, 0]
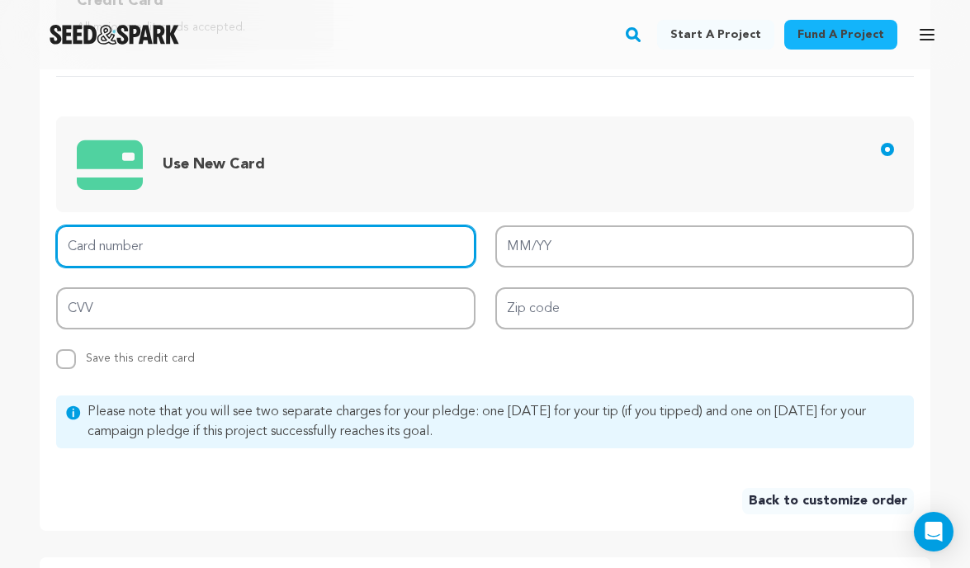
click at [153, 267] on input "Card number" at bounding box center [265, 246] width 419 height 42
type input "[CREDIT_CARD_NUMBER]"
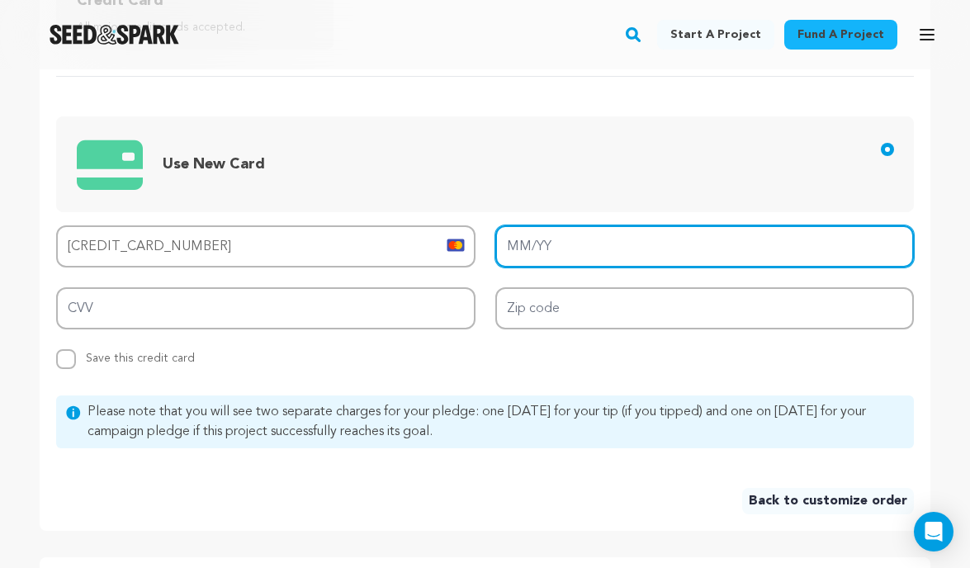
click at [544, 267] on input "MM/YY" at bounding box center [704, 246] width 419 height 42
type input "0"
type input "07/28"
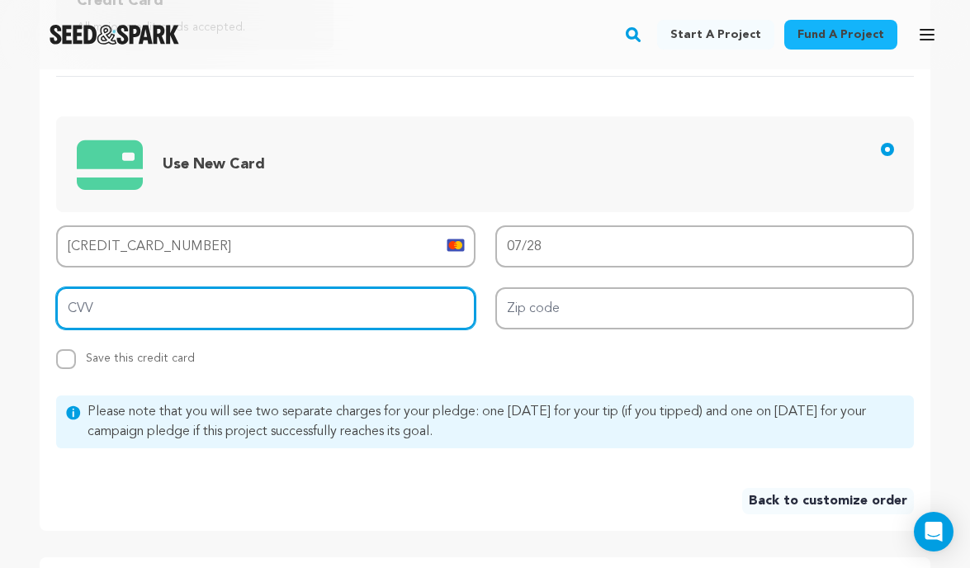
click at [356, 323] on input "CVV" at bounding box center [265, 308] width 419 height 42
type input "684"
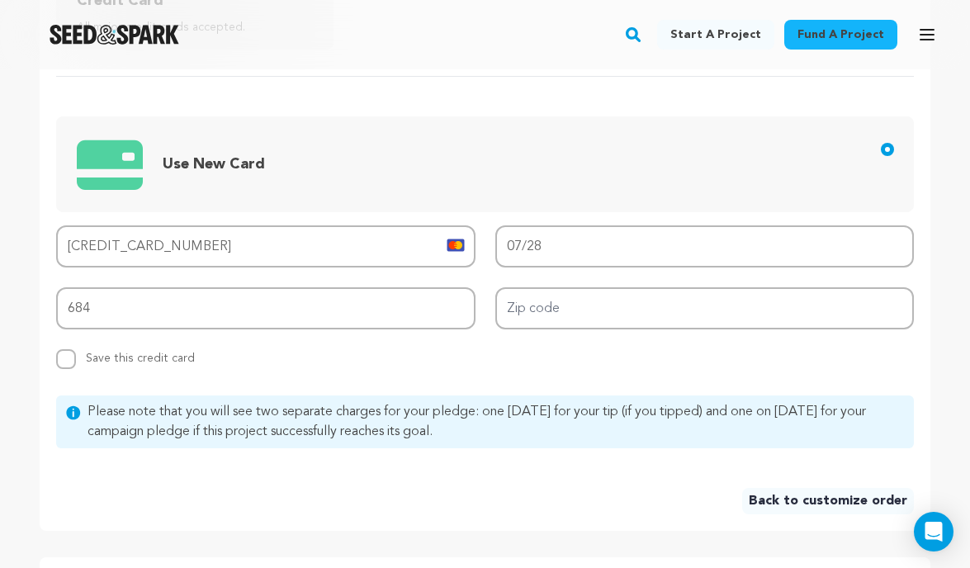
click at [574, 349] on div "Card number [CREDIT_CARD_NUMBER] MM/YY 07/28 CVV 684 Zip code Replace saved cre…" at bounding box center [484, 297] width 857 height 144
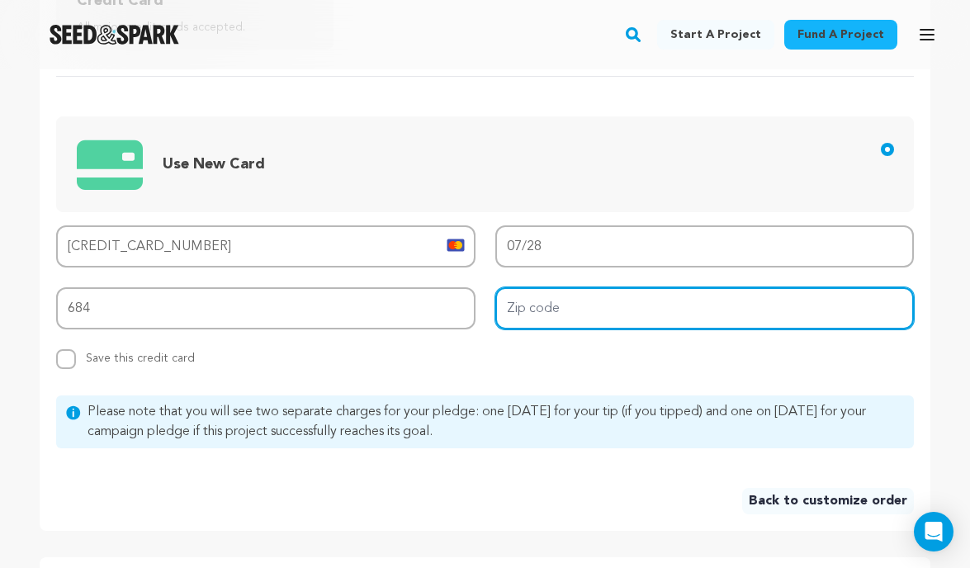
click at [572, 329] on input "Zip code" at bounding box center [704, 308] width 419 height 42
type input "60616"
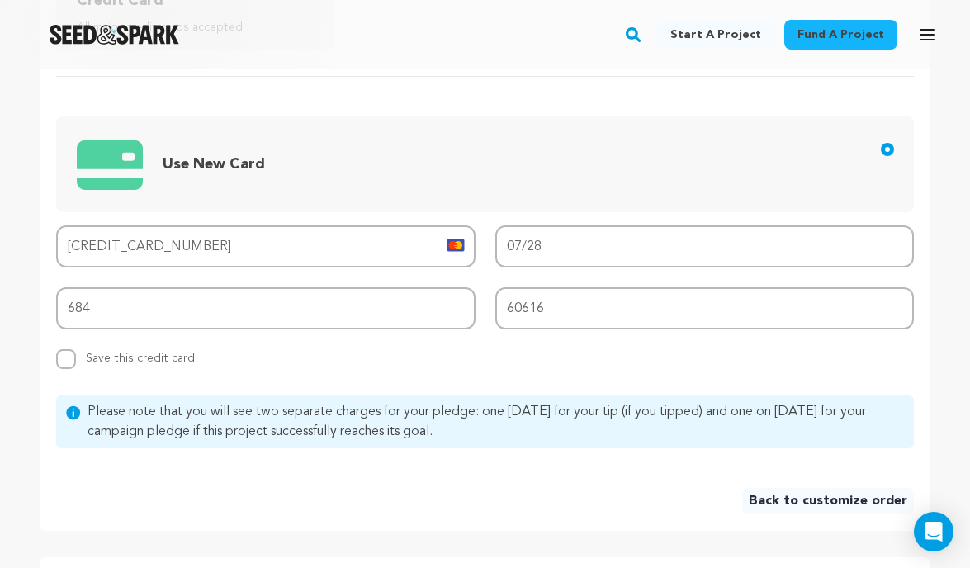
click at [393, 369] on div "Replace saved credit card Save this credit card" at bounding box center [265, 359] width 419 height 20
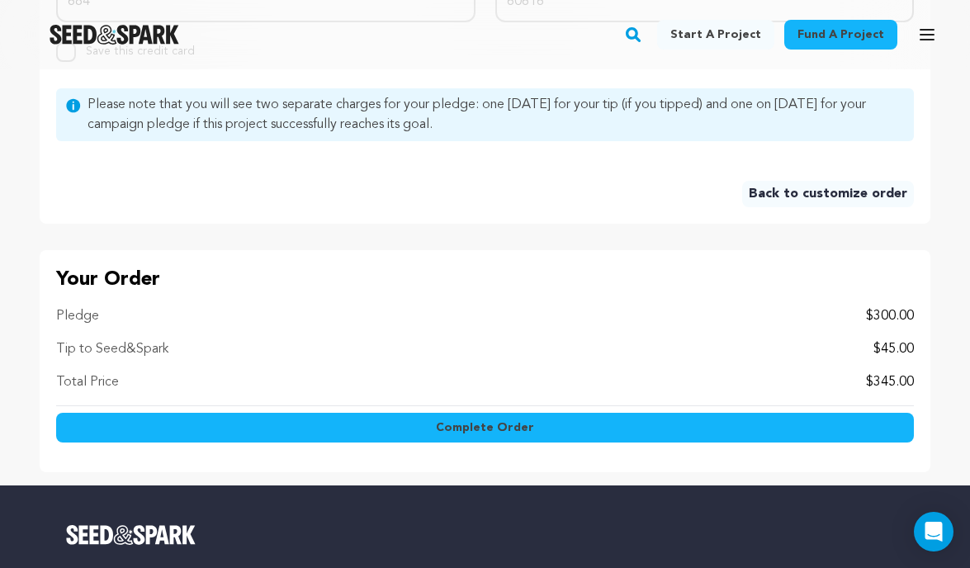
scroll to position [1329, 0]
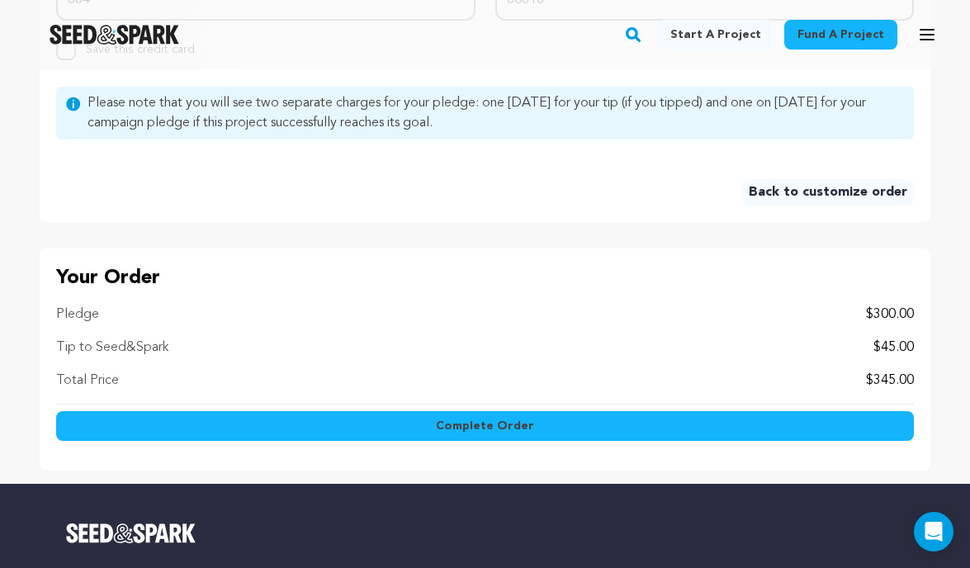
click at [513, 441] on button "Complete Order" at bounding box center [484, 426] width 857 height 30
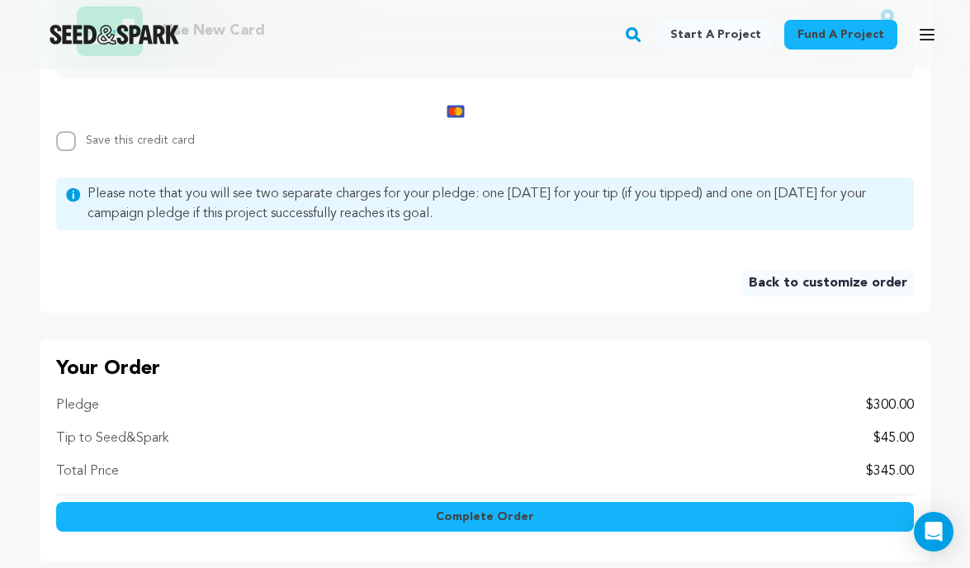
scroll to position [1116, 0]
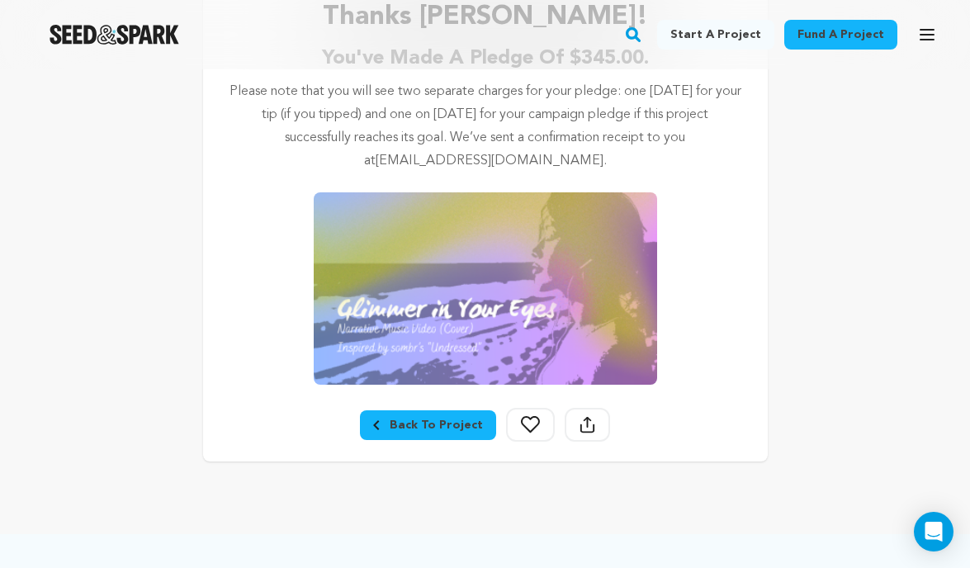
scroll to position [351, 0]
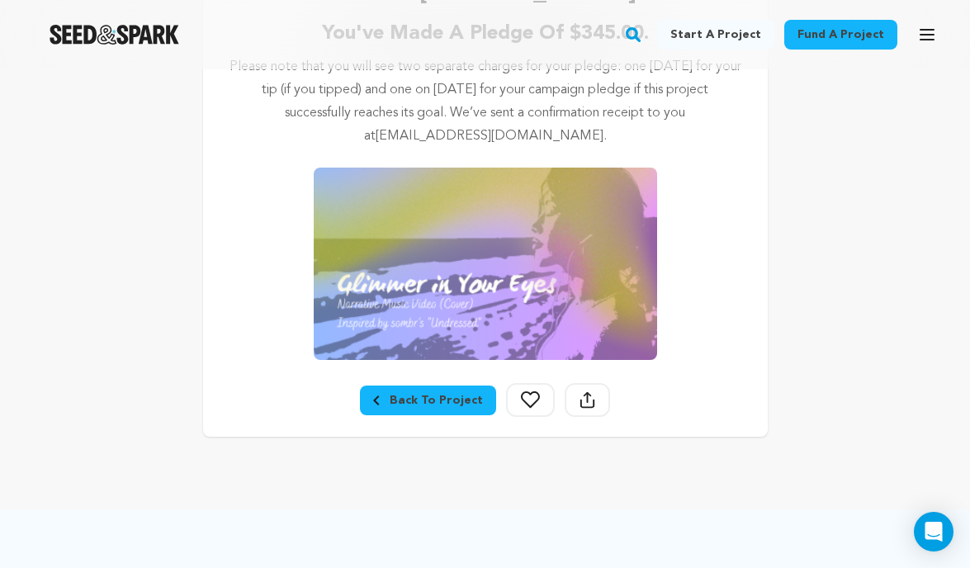
click at [401, 408] on div "Back To Project" at bounding box center [428, 400] width 110 height 17
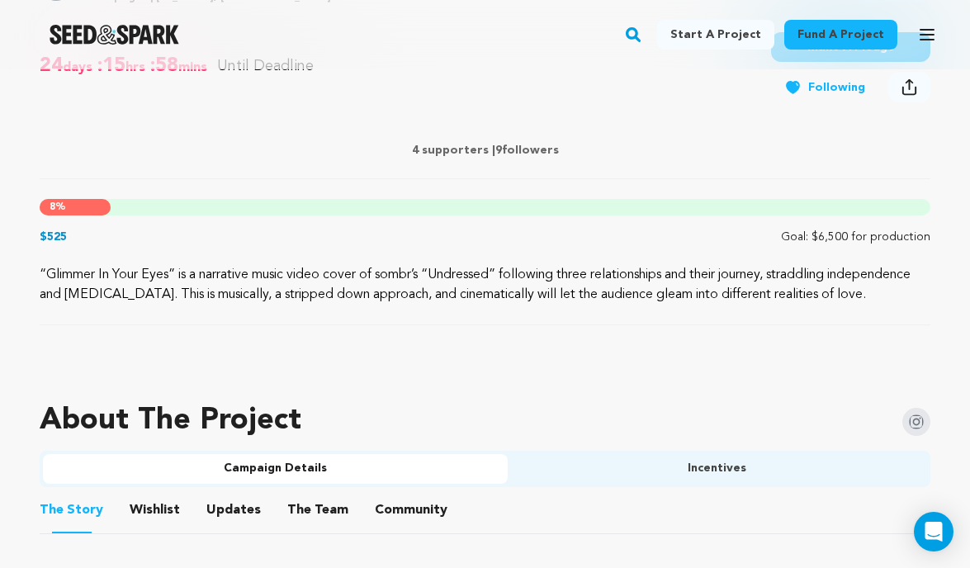
scroll to position [745, 0]
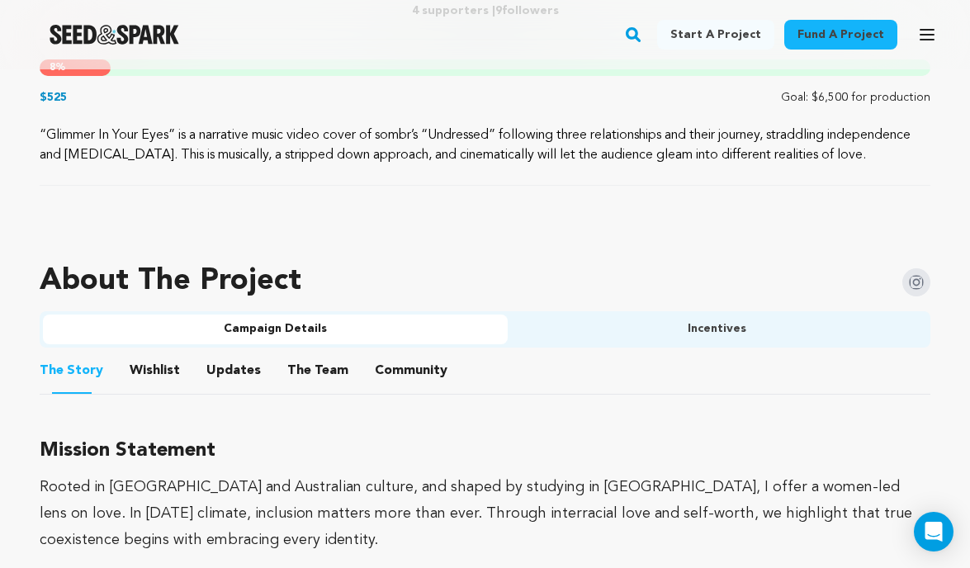
click at [391, 390] on button "Community" at bounding box center [411, 374] width 40 height 40
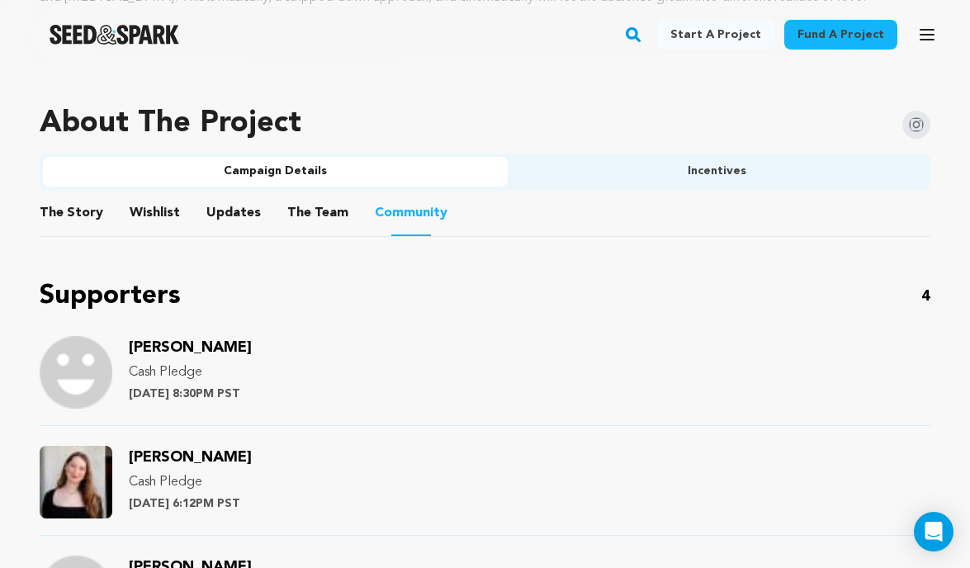
scroll to position [1036, 0]
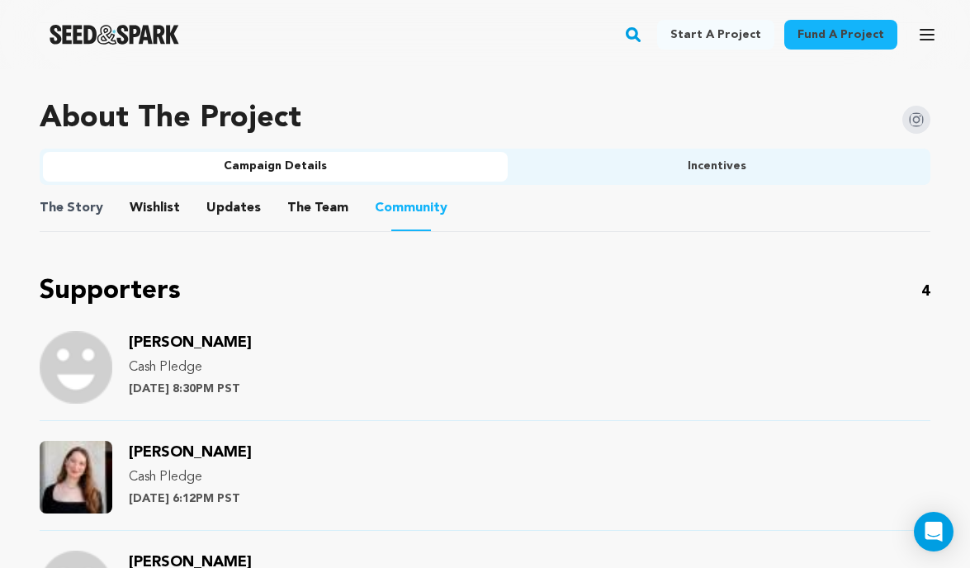
click at [91, 218] on span "The Story" at bounding box center [72, 208] width 64 height 20
click at [76, 229] on button "The Story" at bounding box center [72, 211] width 40 height 40
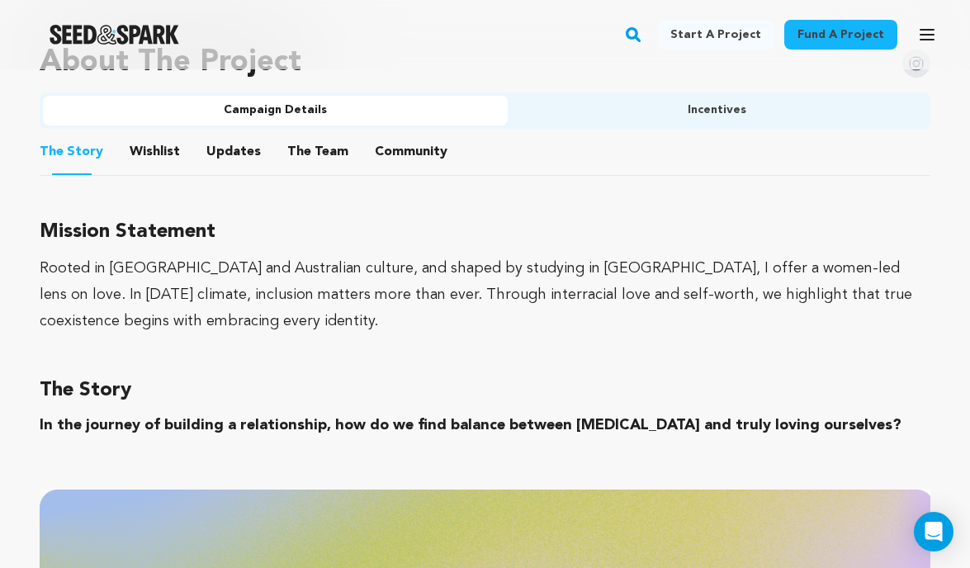
scroll to position [1082, 0]
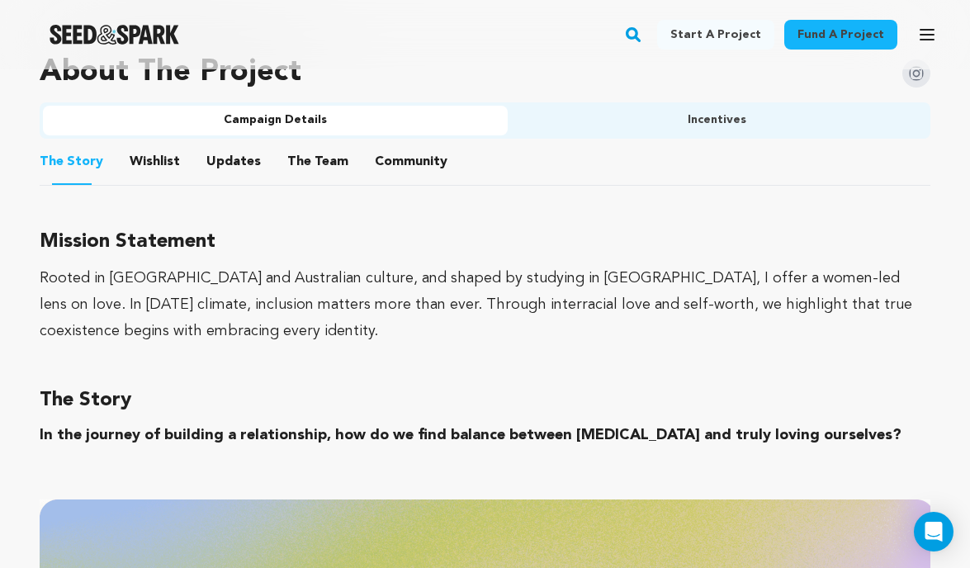
click at [706, 122] on ul "Campaign Details Incentives" at bounding box center [485, 120] width 890 height 36
click at [678, 135] on button "Incentives" at bounding box center [717, 121] width 420 height 30
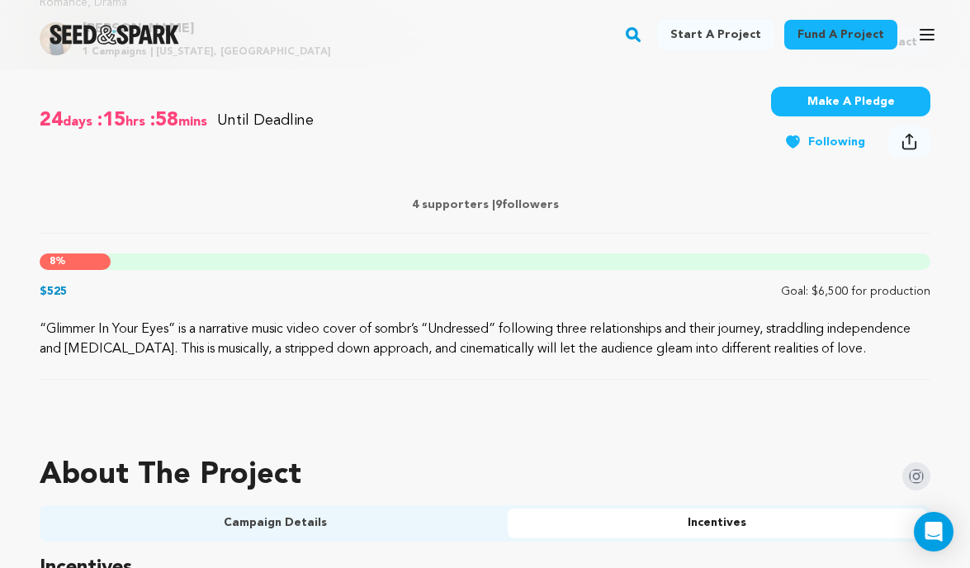
scroll to position [820, 0]
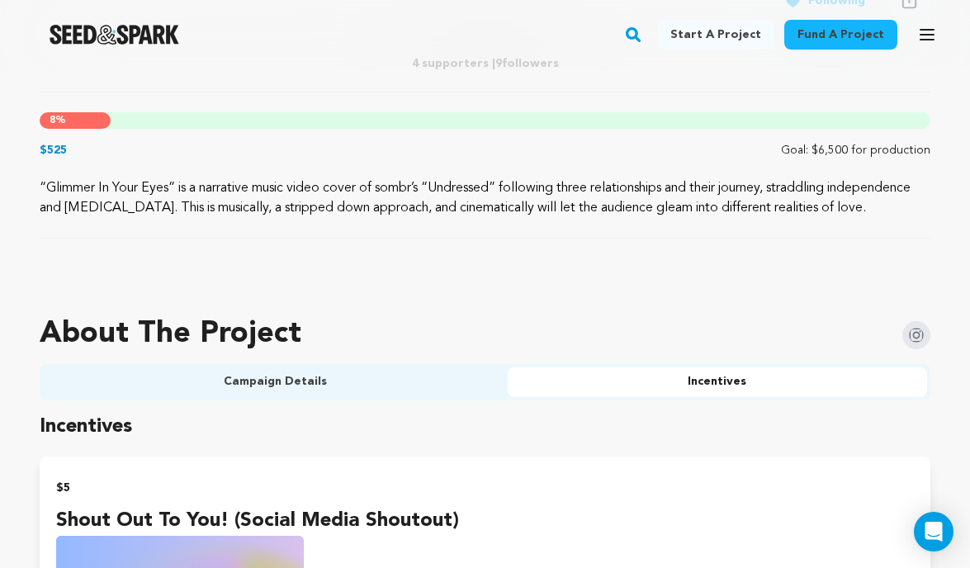
click at [163, 397] on button "Campaign Details" at bounding box center [275, 382] width 465 height 30
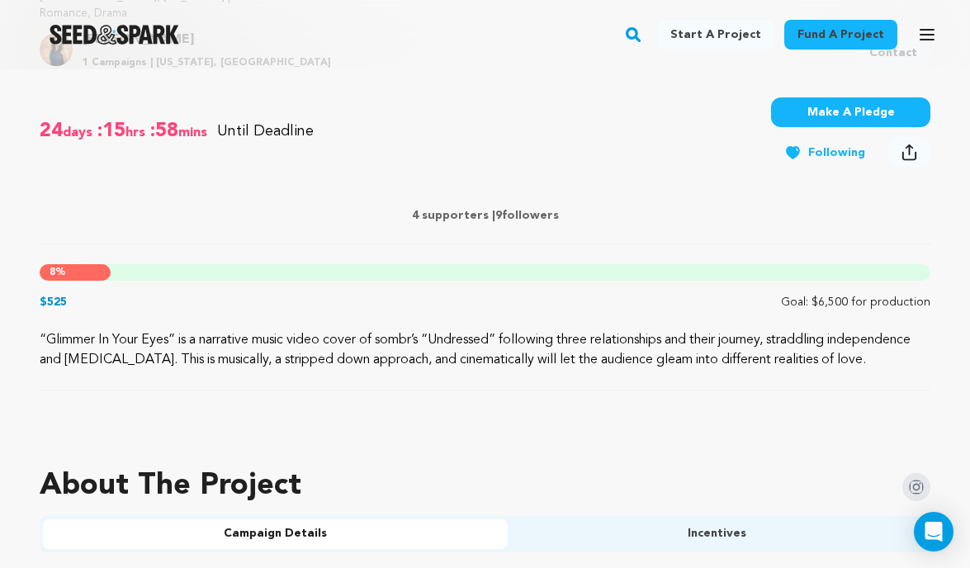
scroll to position [0, 0]
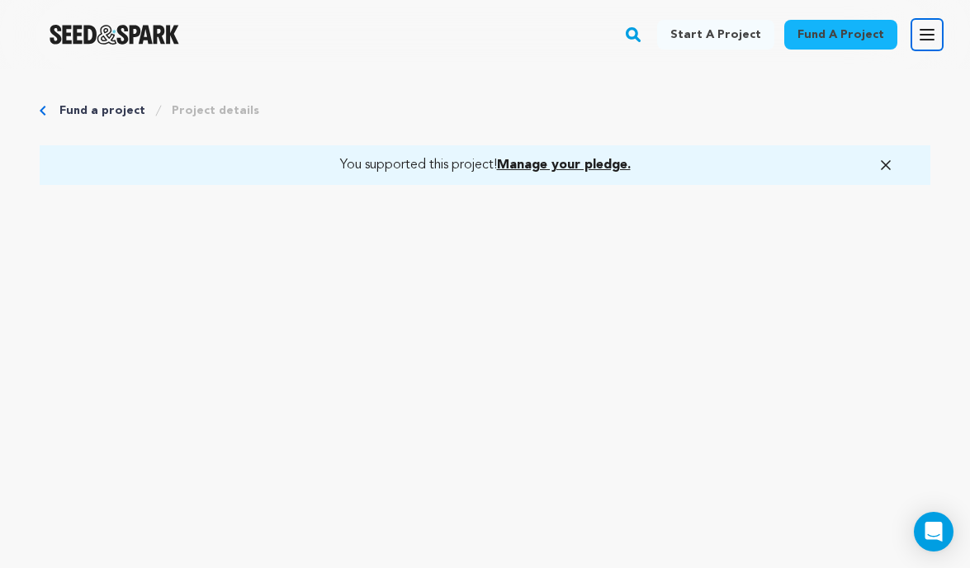
click at [923, 23] on button "Open main menu" at bounding box center [926, 34] width 33 height 33
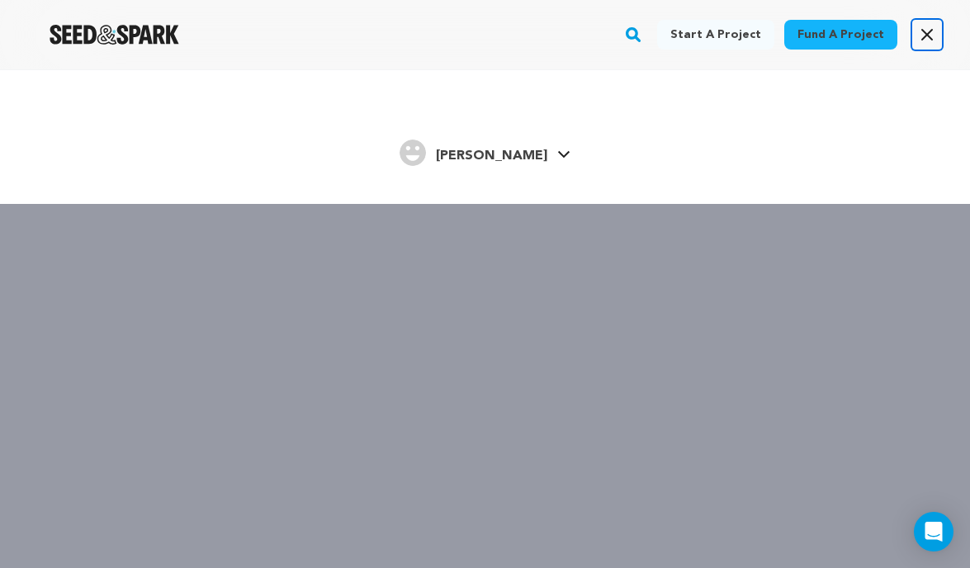
click at [923, 23] on button "Open main menu" at bounding box center [926, 34] width 33 height 33
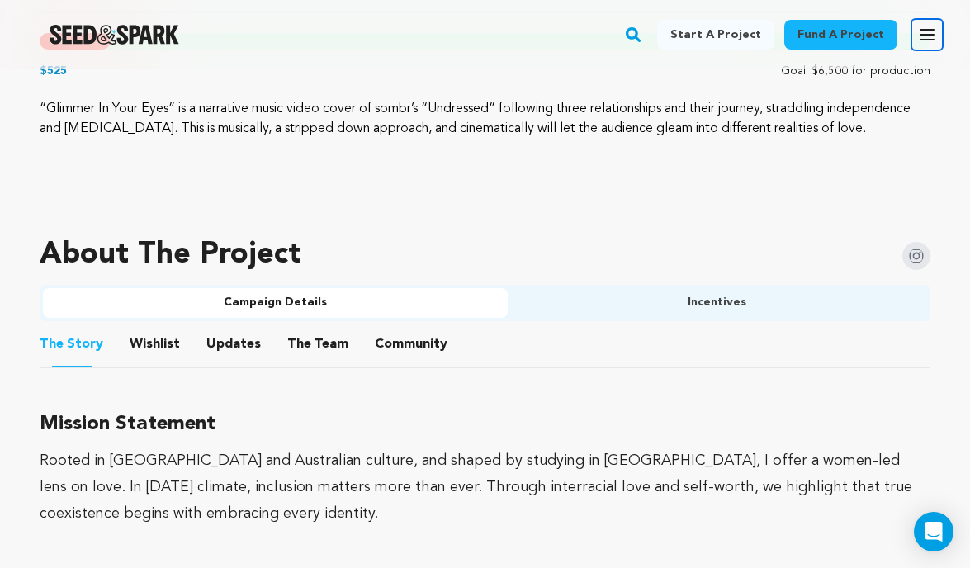
scroll to position [917, 0]
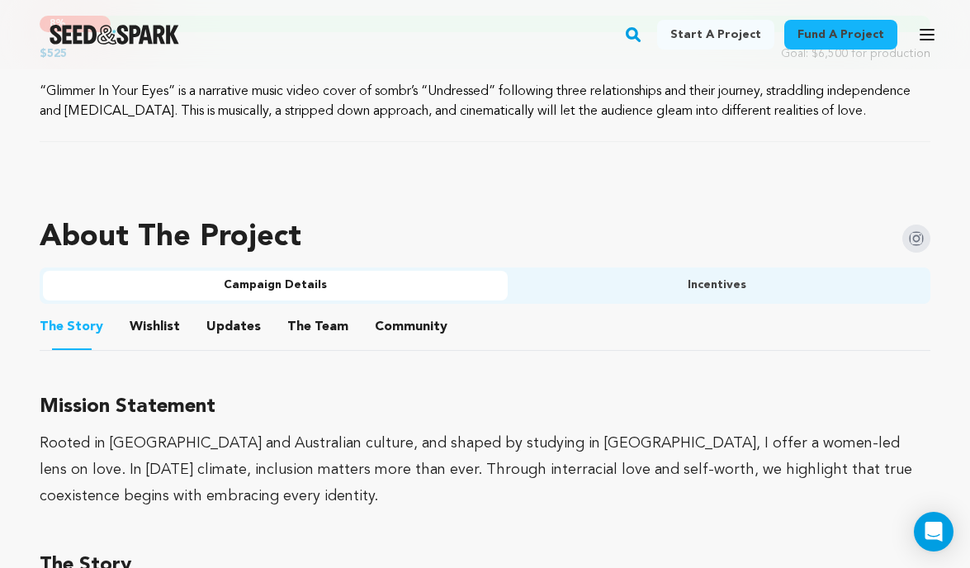
click at [436, 339] on ul "The Story The Story Wishlist Wishlist Updates Updates The Team The Team Communi…" at bounding box center [485, 327] width 890 height 47
click at [391, 349] on button "Community" at bounding box center [411, 330] width 40 height 40
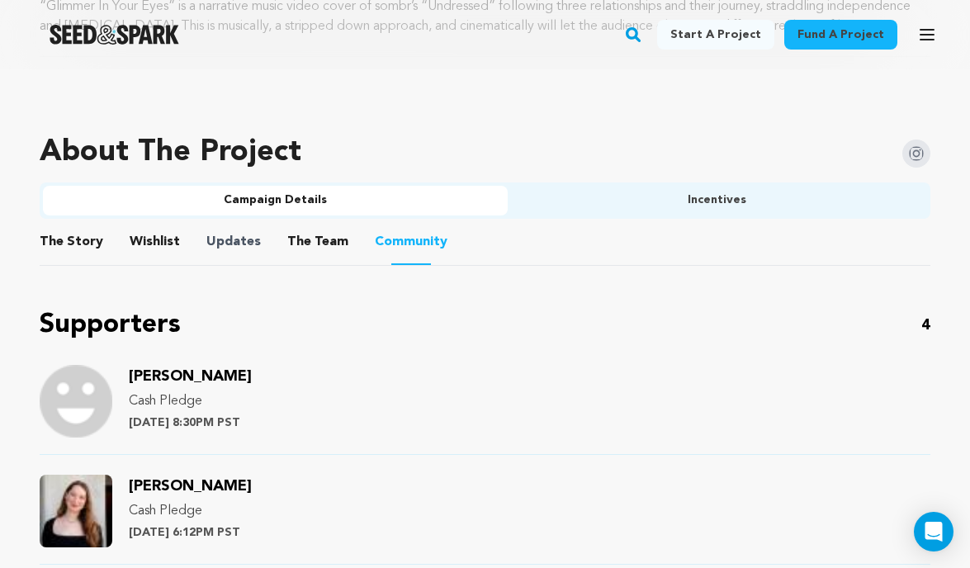
scroll to position [999, 0]
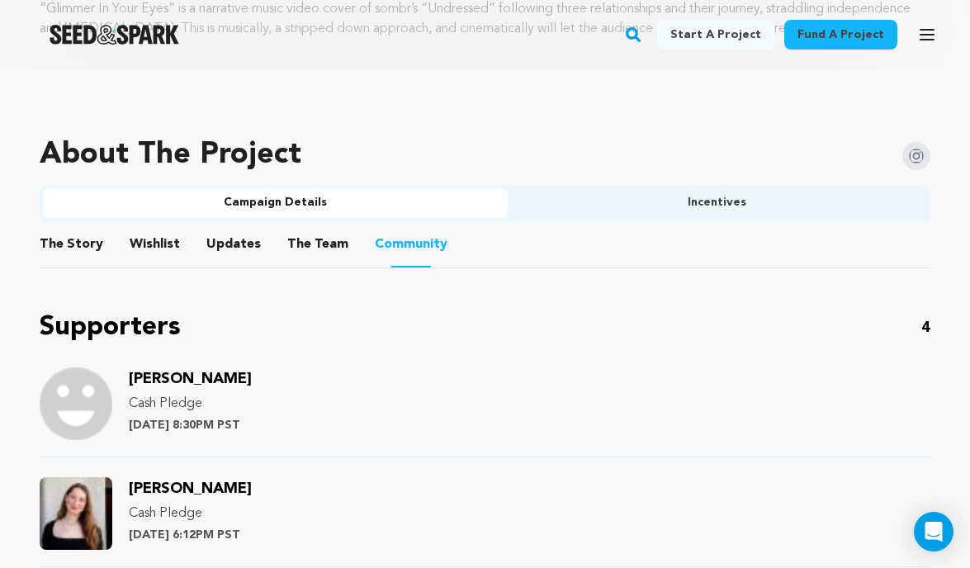
click at [287, 267] on li "The Team The Team" at bounding box center [317, 244] width 61 height 46
click at [287, 254] on span "The" at bounding box center [299, 244] width 24 height 20
click at [90, 254] on span "The Story" at bounding box center [72, 244] width 64 height 20
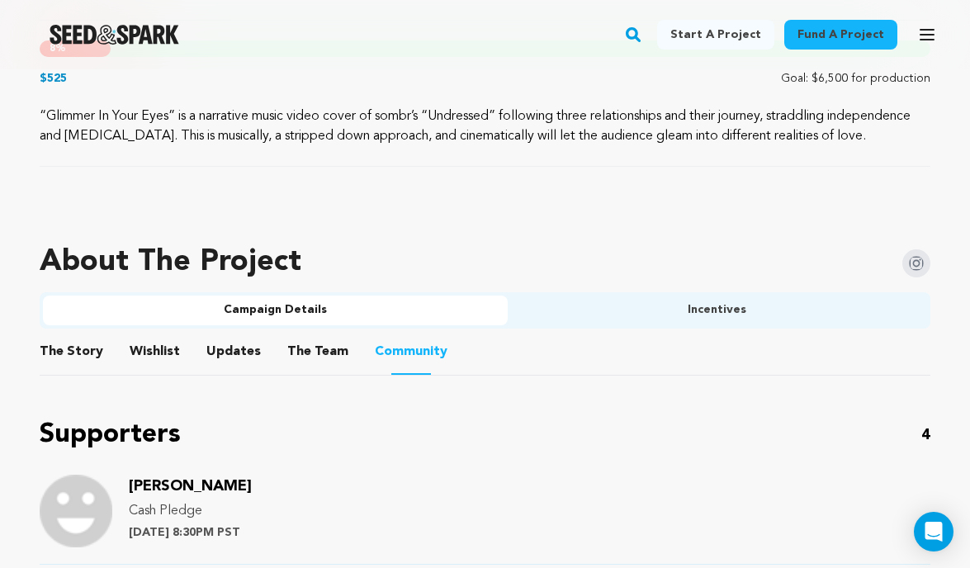
scroll to position [894, 0]
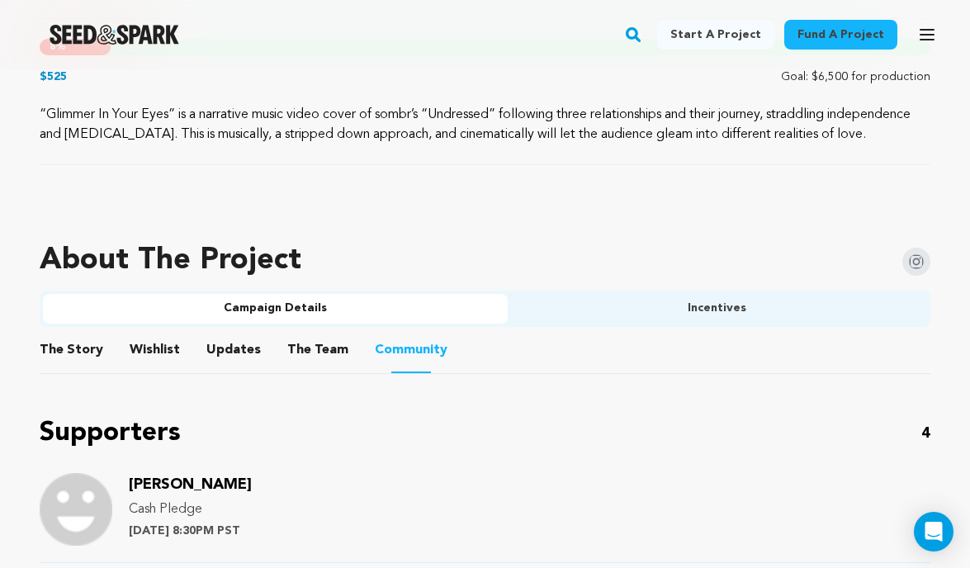
click at [84, 373] on button "The Story" at bounding box center [72, 353] width 40 height 40
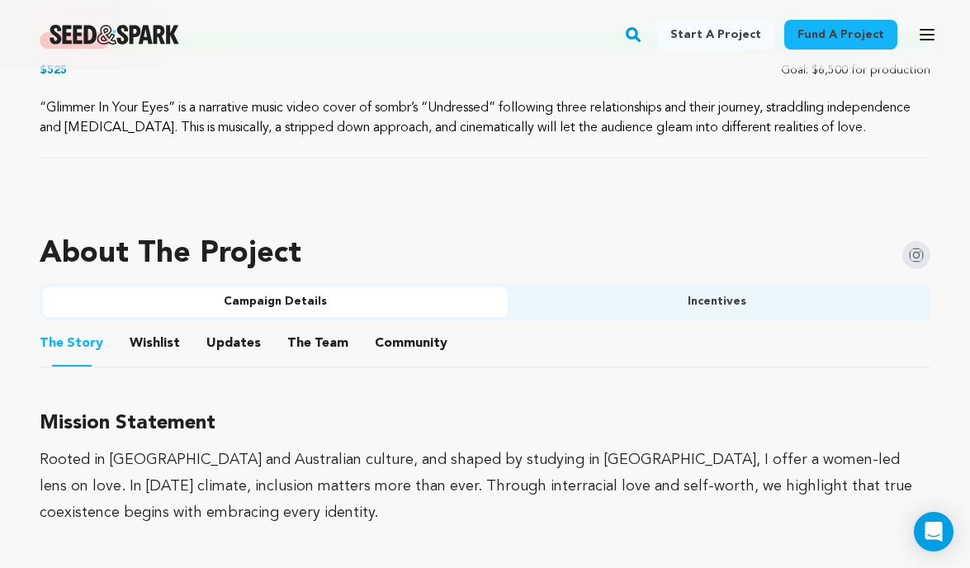
scroll to position [902, 0]
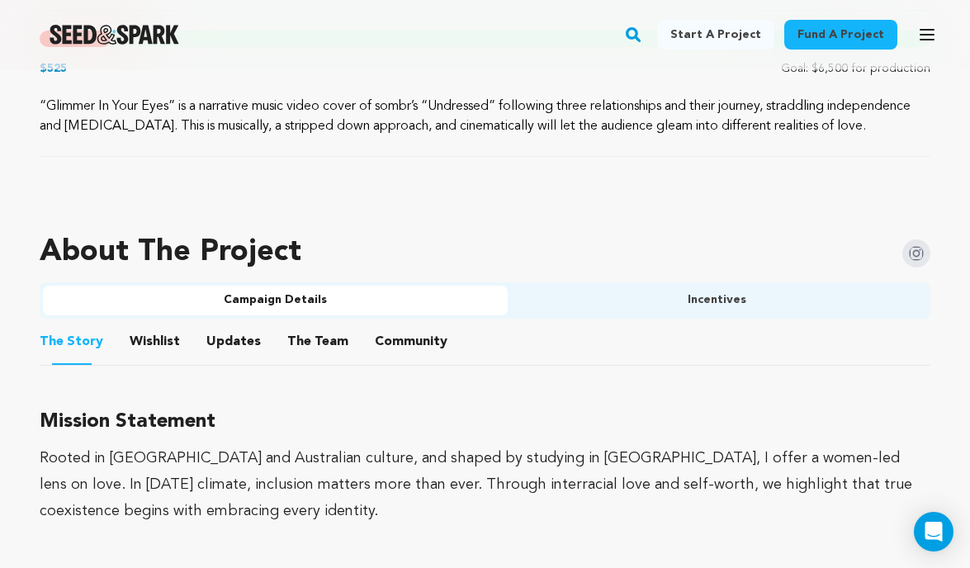
click at [442, 366] on ul "The Story The Story Wishlist Wishlist Updates Updates The Team The Team Communi…" at bounding box center [485, 342] width 890 height 47
click at [402, 363] on button "Community" at bounding box center [411, 345] width 40 height 40
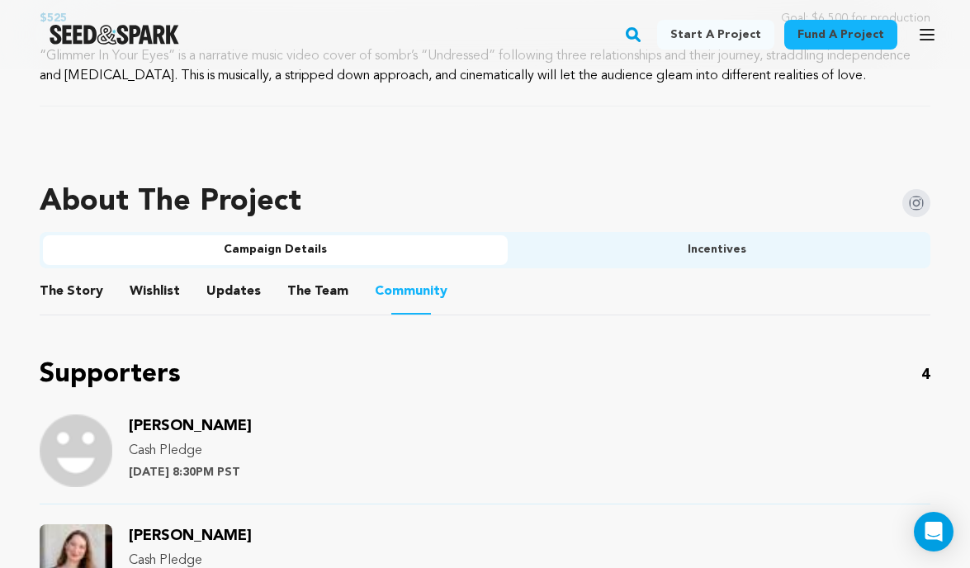
scroll to position [959, 0]
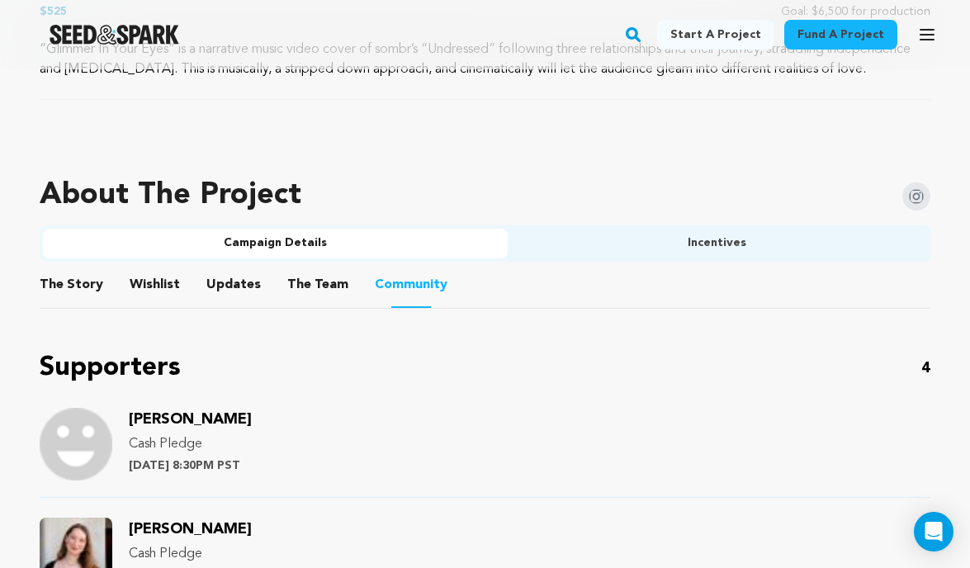
click at [86, 291] on button "The Story" at bounding box center [72, 288] width 40 height 40
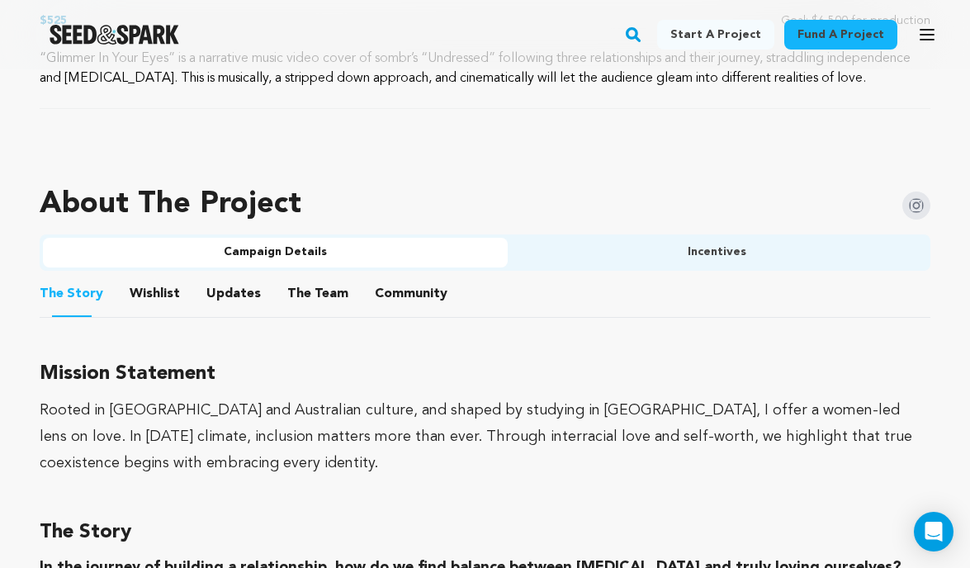
scroll to position [951, 0]
click at [645, 292] on ul "The Story The Story Wishlist Wishlist Updates Updates The Team The Team Communi…" at bounding box center [485, 293] width 890 height 47
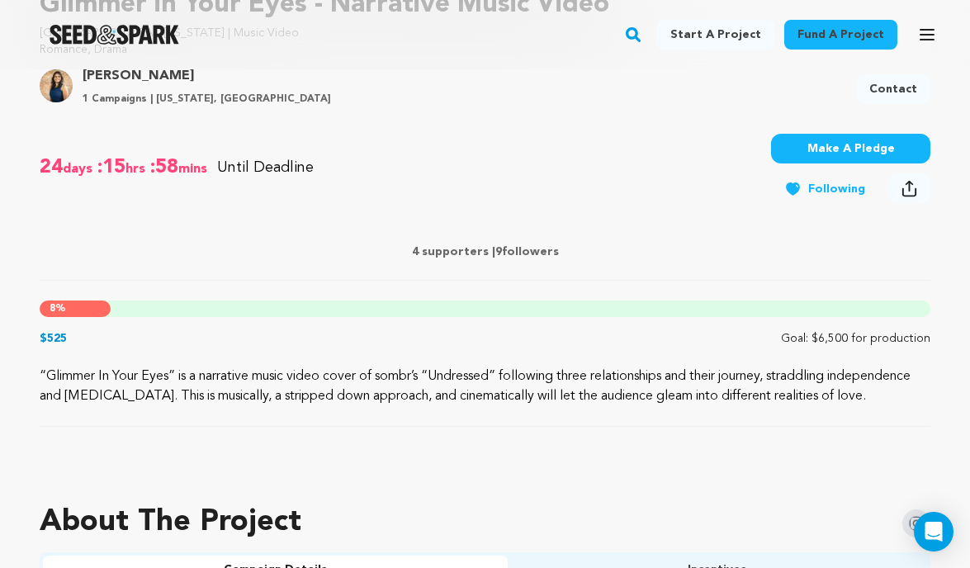
scroll to position [634, 0]
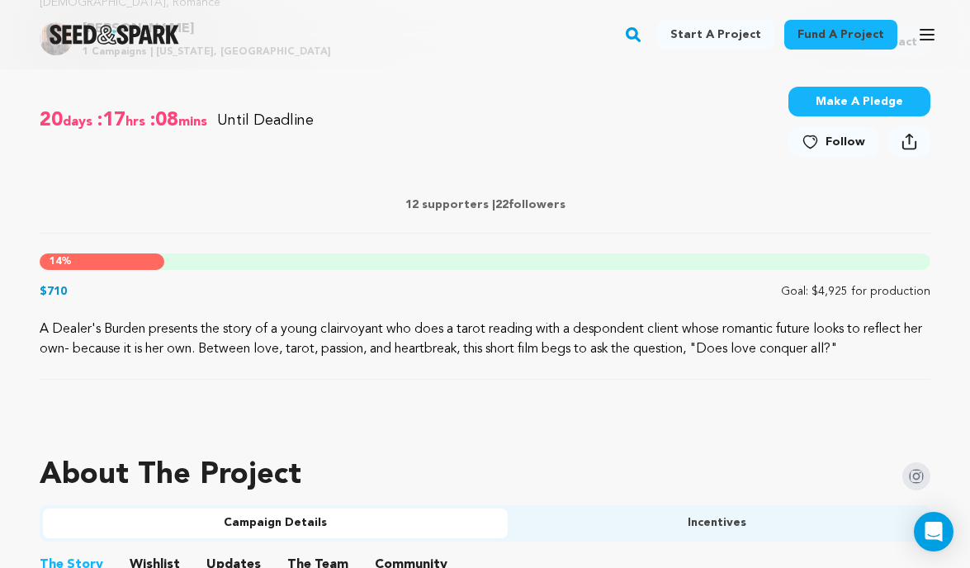
scroll to position [641, 0]
